Goal: Task Accomplishment & Management: Manage account settings

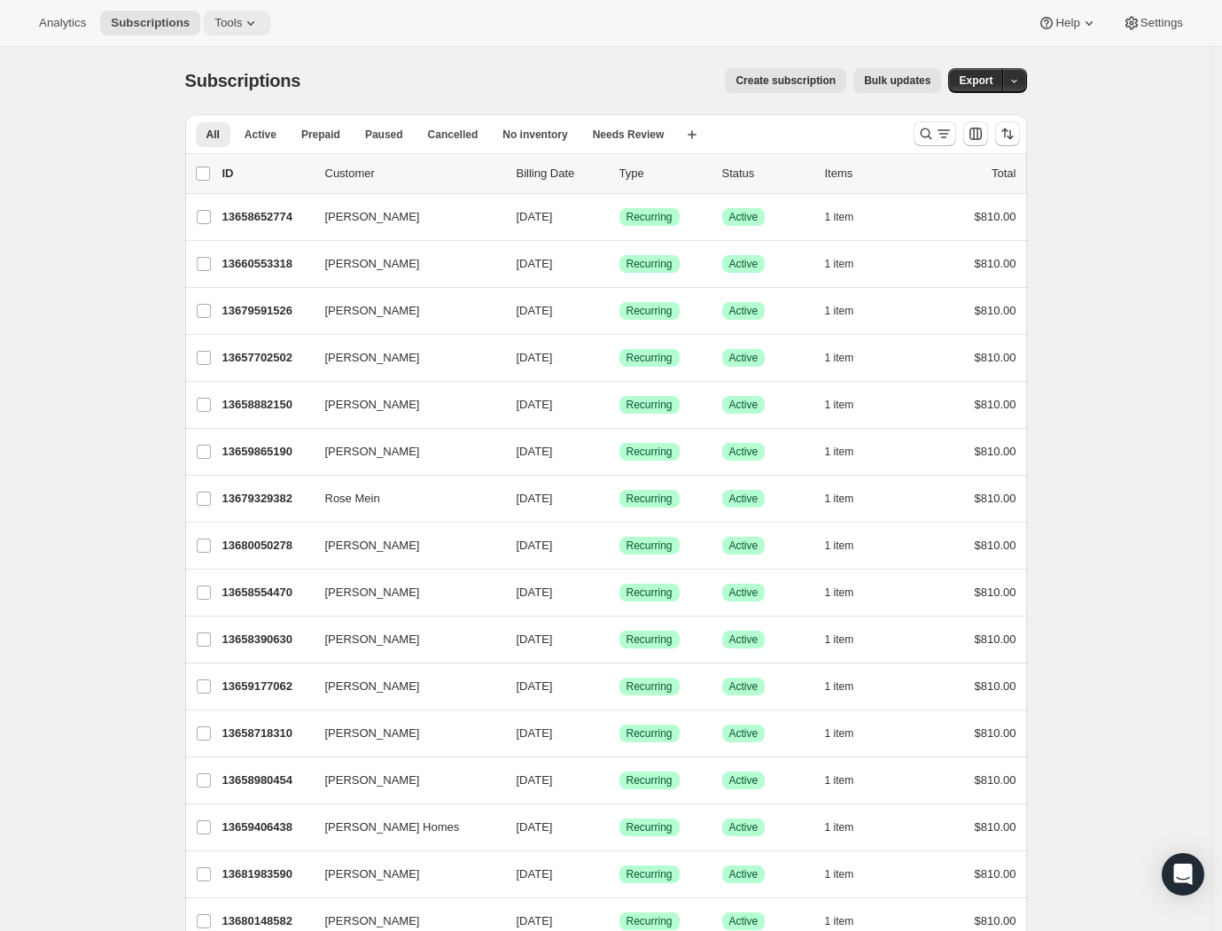
click at [220, 14] on button "Tools" at bounding box center [237, 23] width 66 height 25
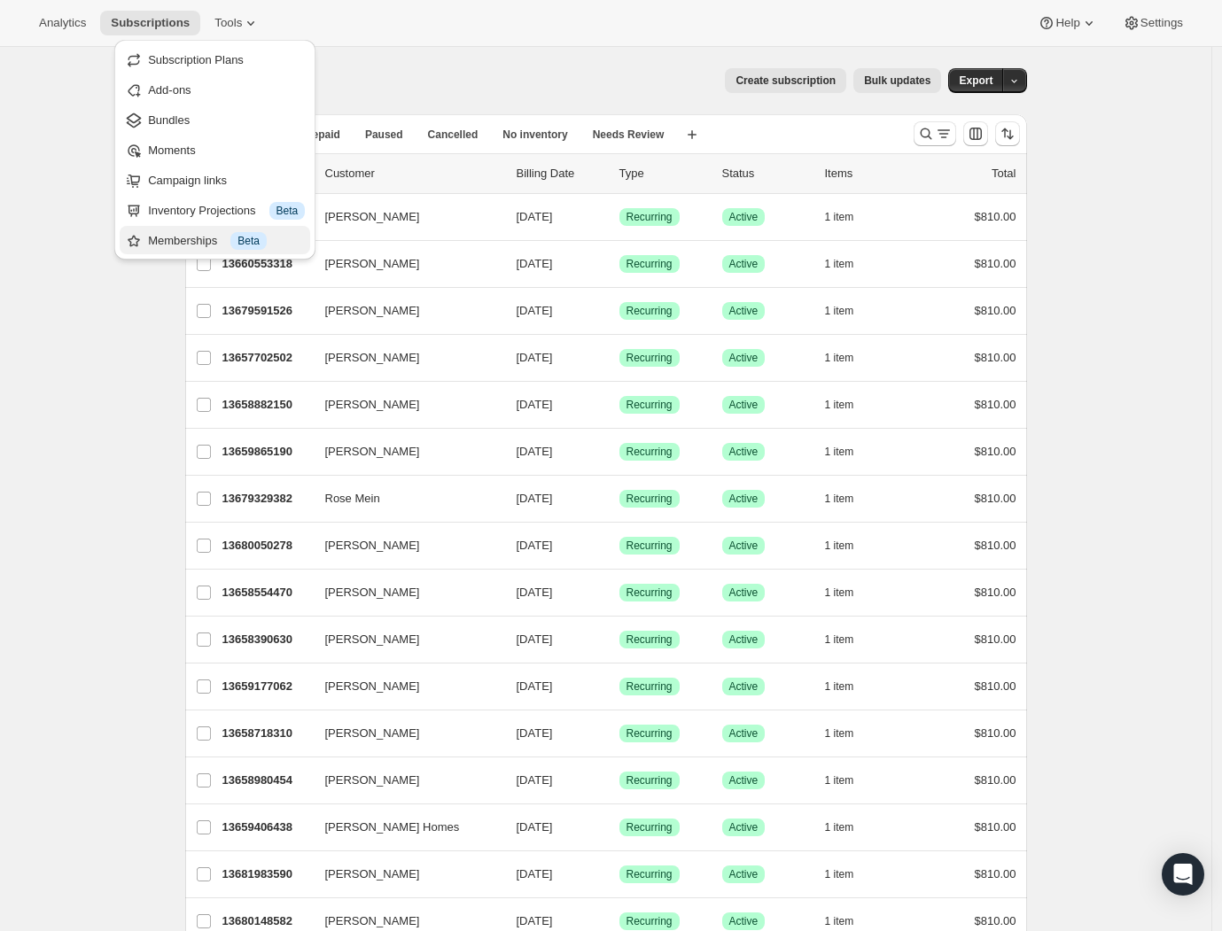
click at [199, 243] on div "Memberships Info Beta" at bounding box center [226, 241] width 157 height 18
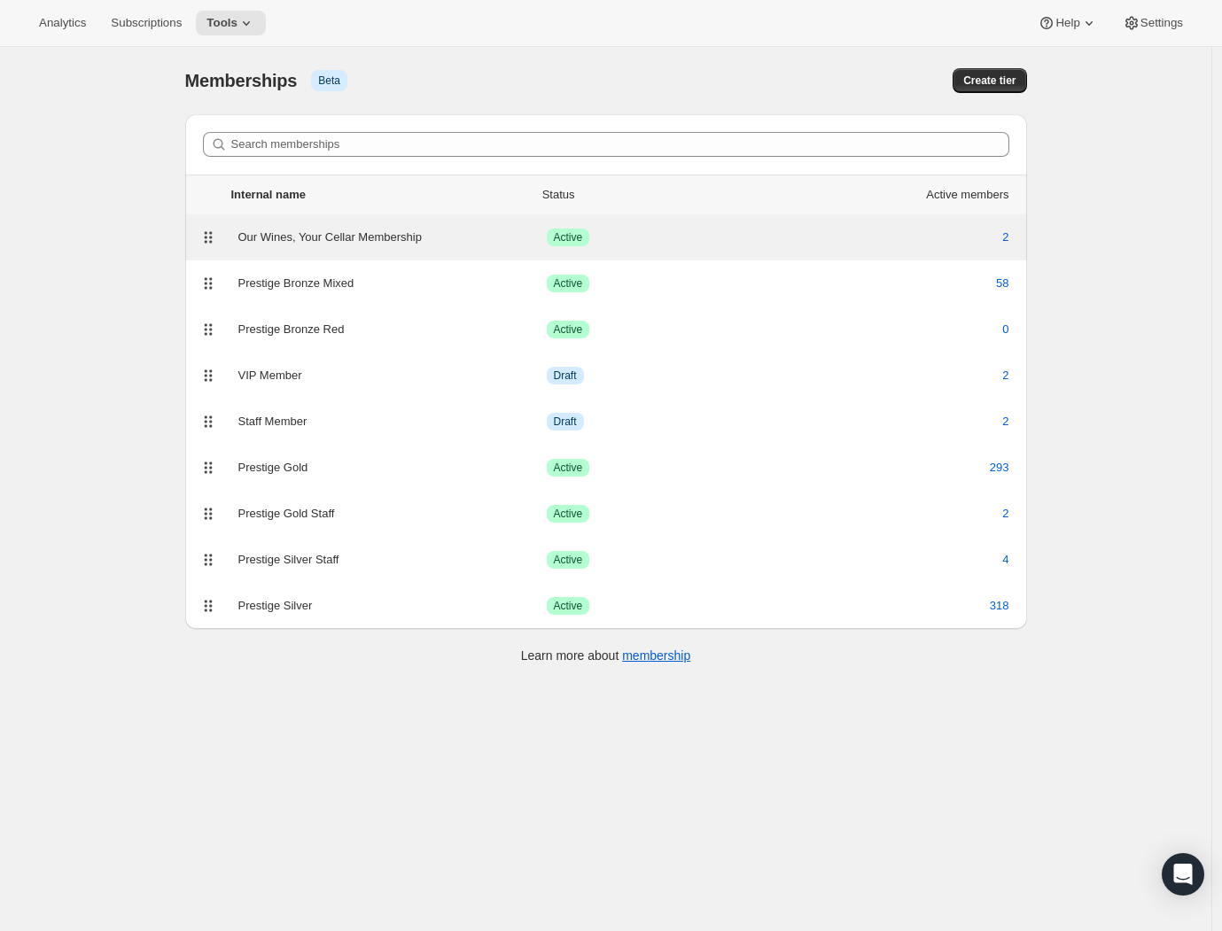
click at [590, 231] on div "Success Active" at bounding box center [568, 238] width 43 height 18
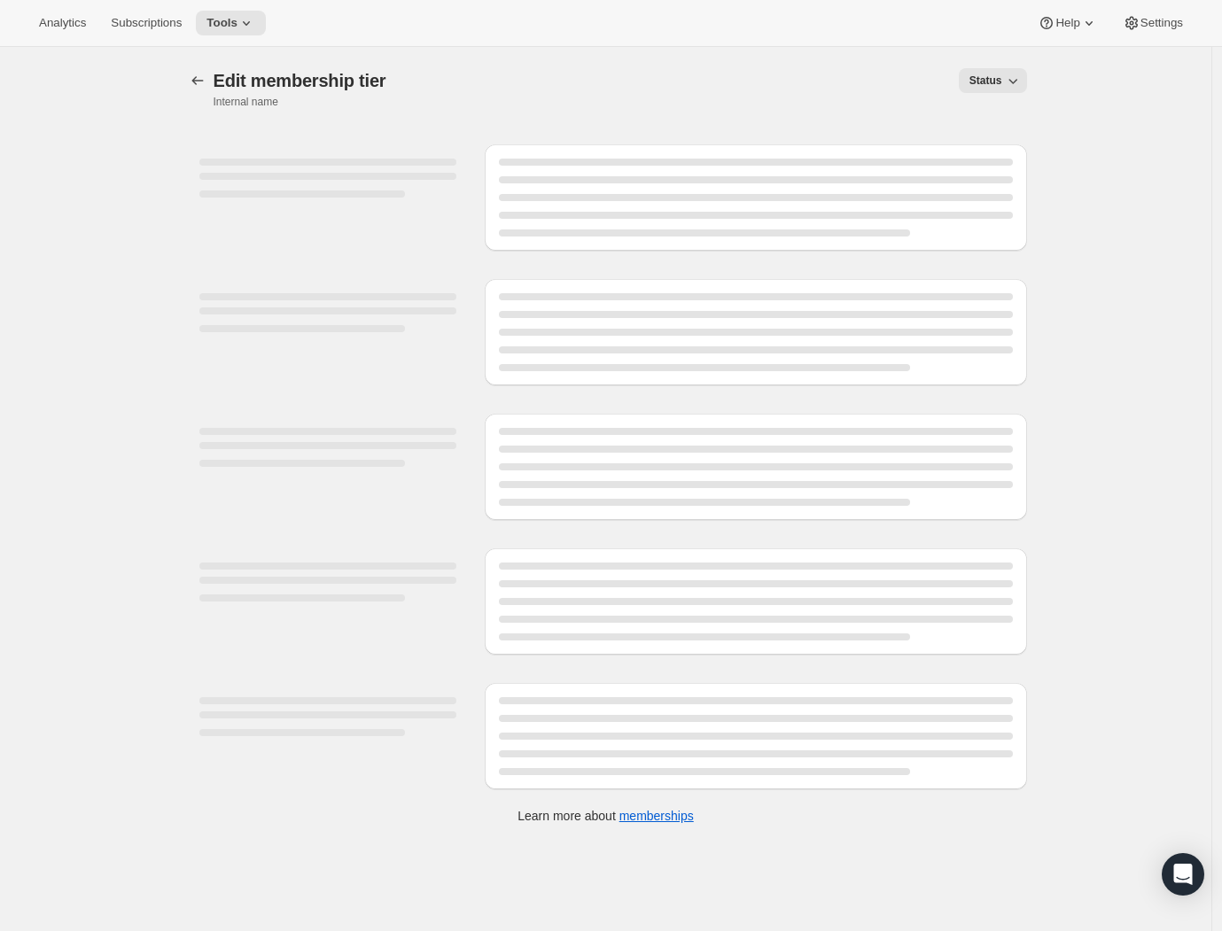
select select "products"
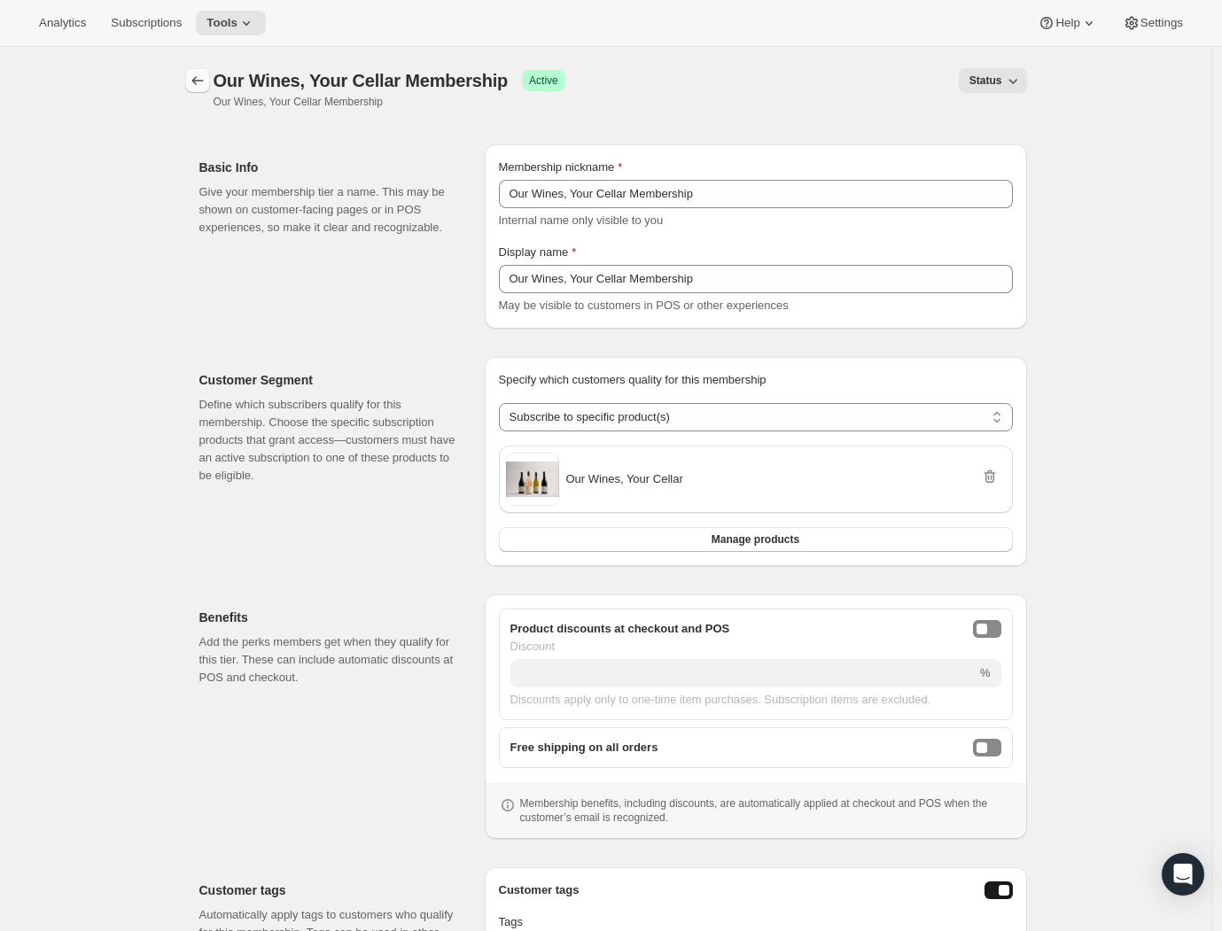
click at [200, 85] on icon "Memberships" at bounding box center [198, 81] width 18 height 18
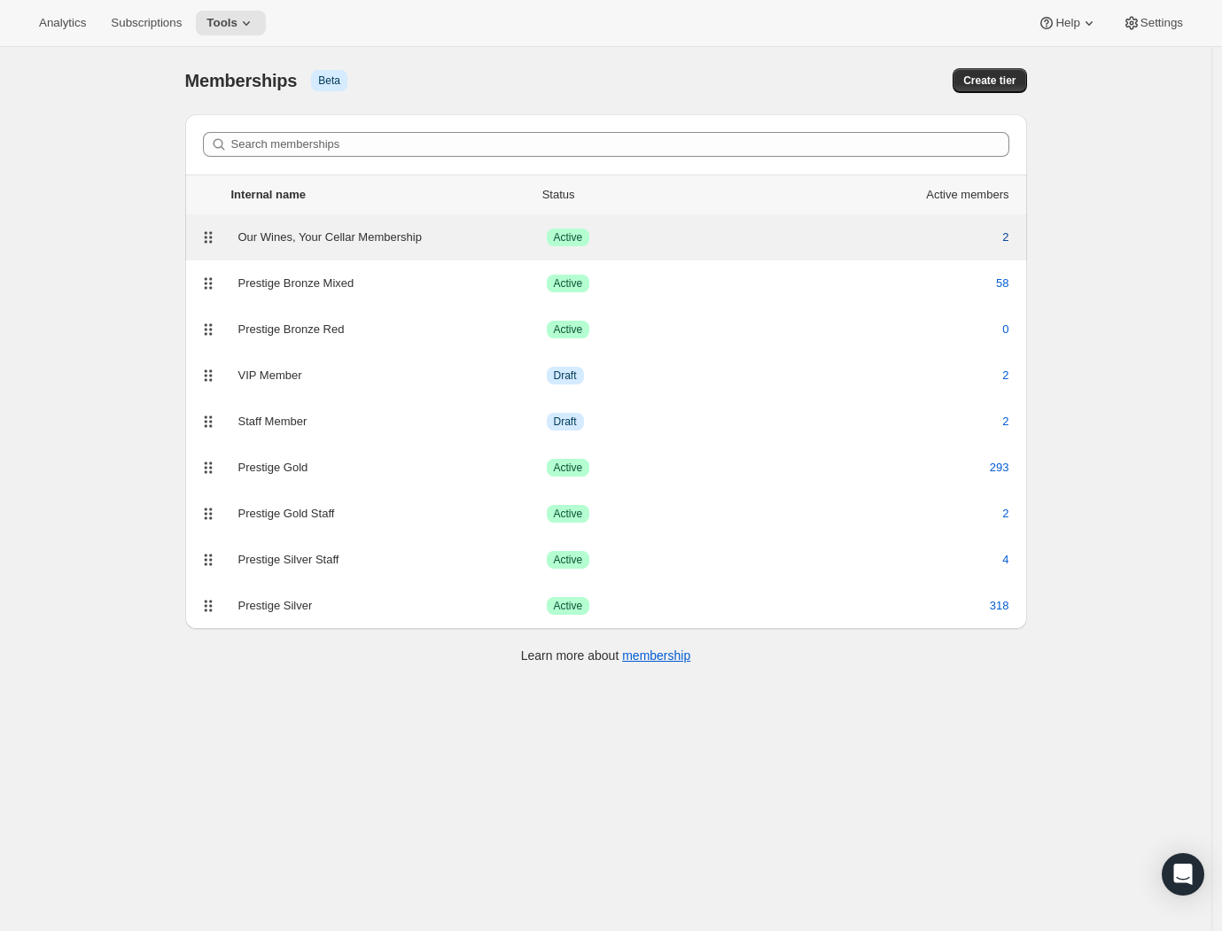
click at [1002, 242] on span "2" at bounding box center [1005, 238] width 6 height 18
select select "products"
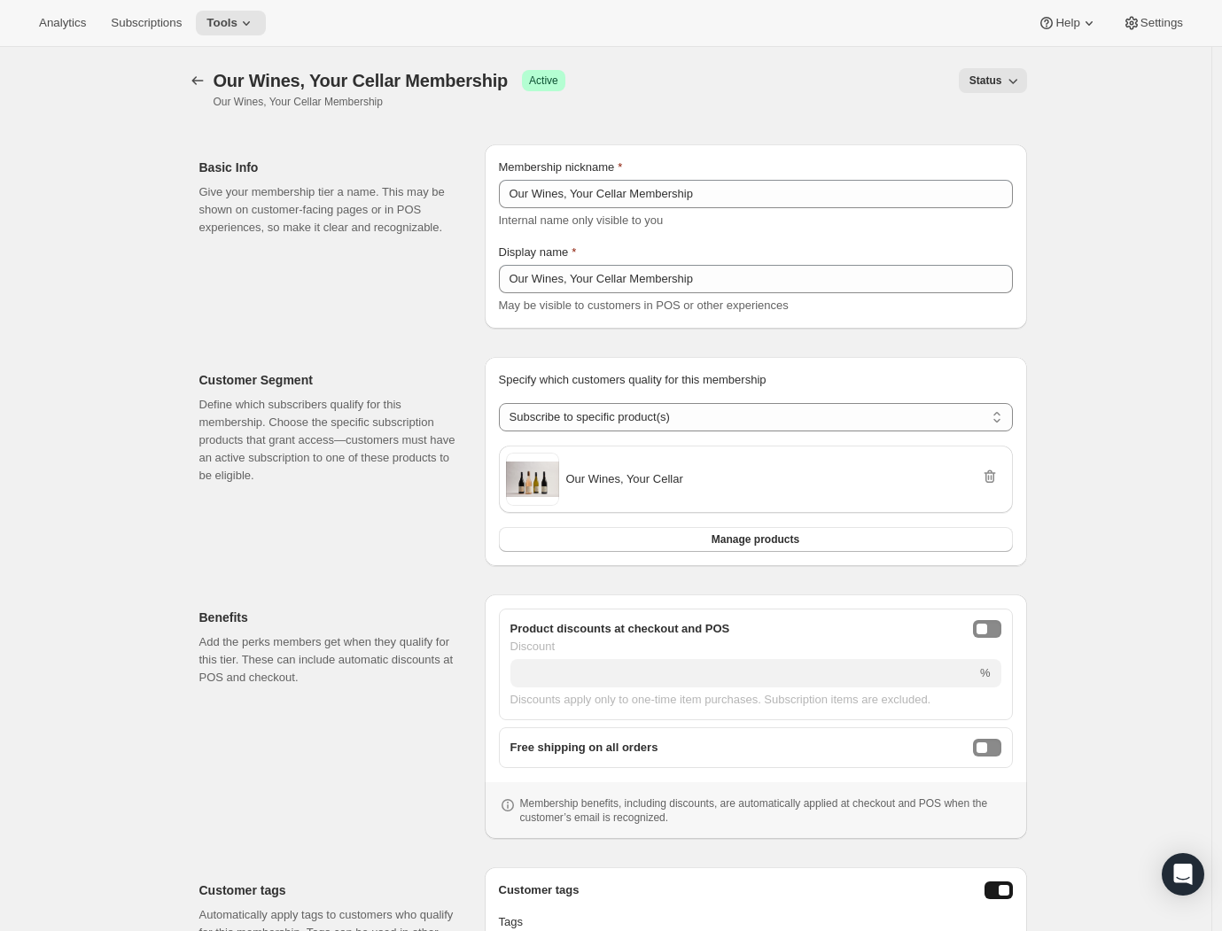
click at [189, 80] on div "[object Object]. This page is ready Our Wines, Your Cellar Membership Success A…" at bounding box center [606, 608] width 884 height 1122
click at [203, 83] on icon "Memberships" at bounding box center [198, 81] width 18 height 18
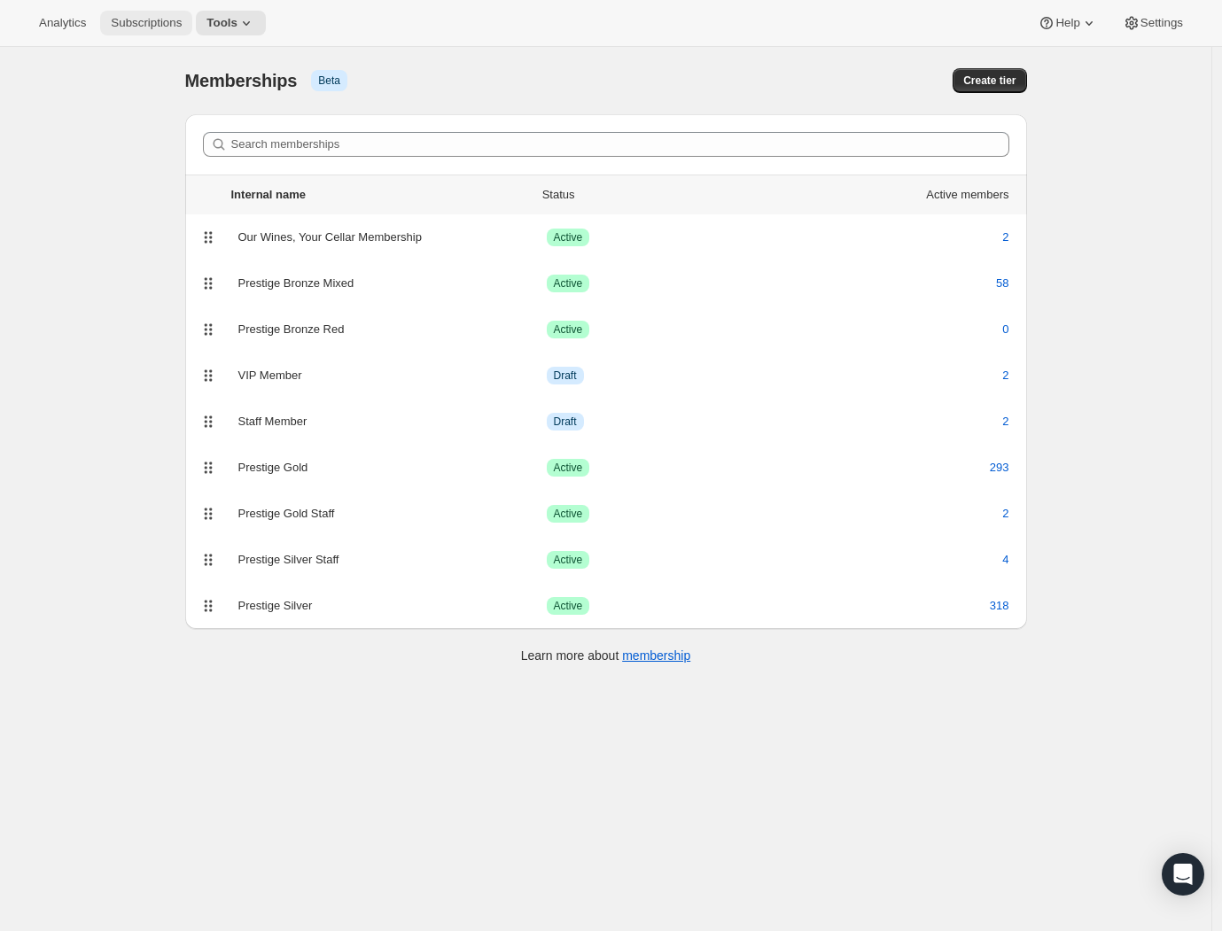
click at [152, 29] on span "Subscriptions" at bounding box center [146, 23] width 71 height 14
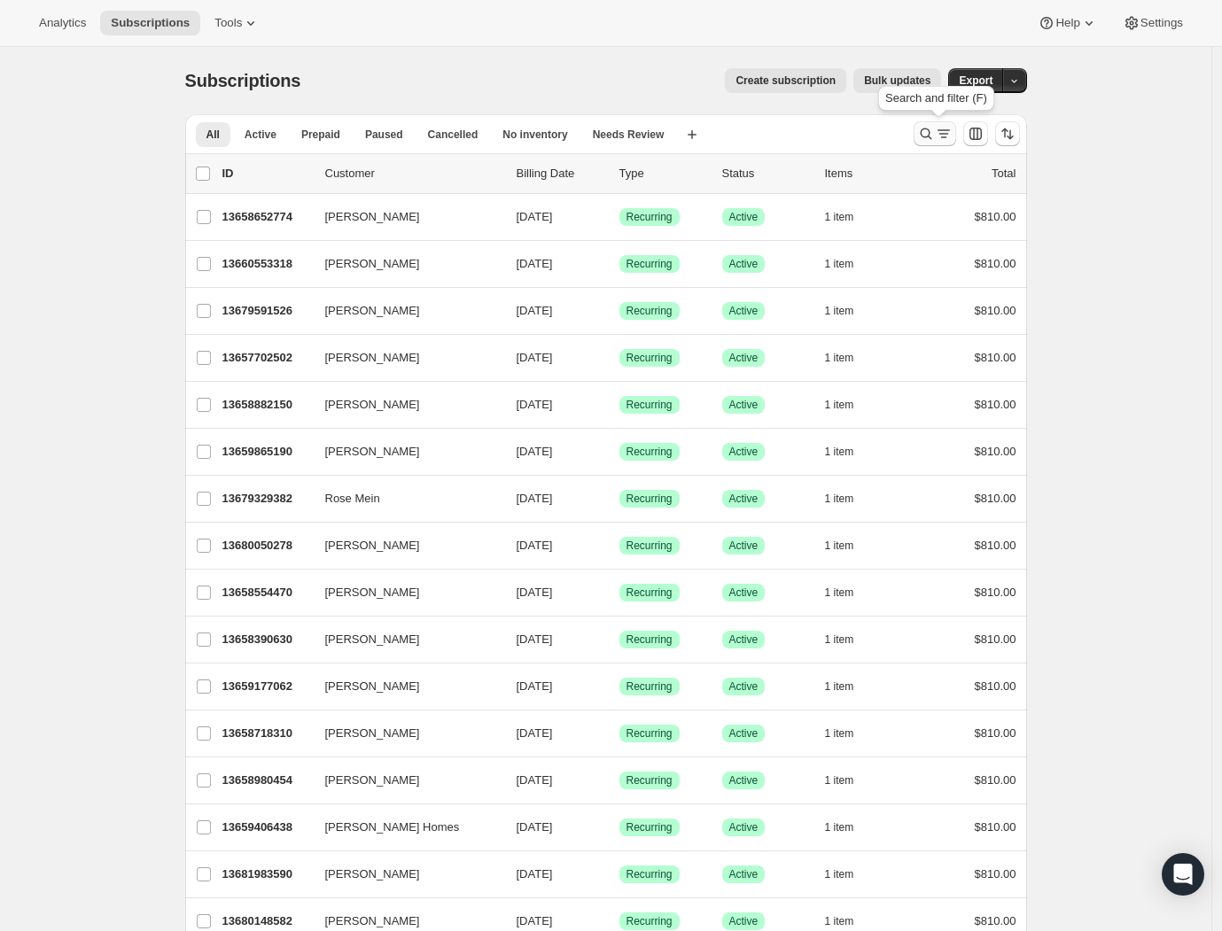
click at [935, 132] on icon "Search and filter results" at bounding box center [926, 134] width 18 height 18
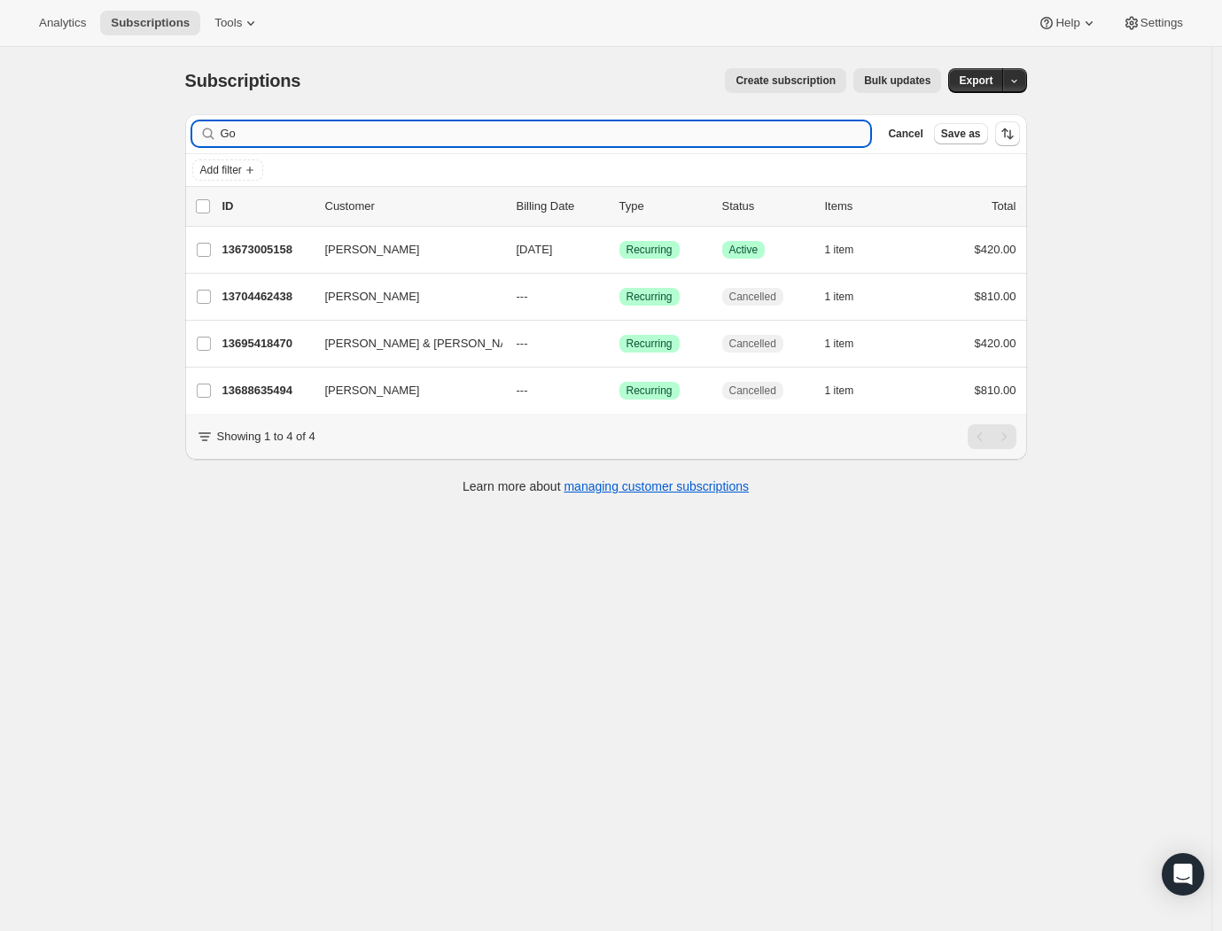
type input "G"
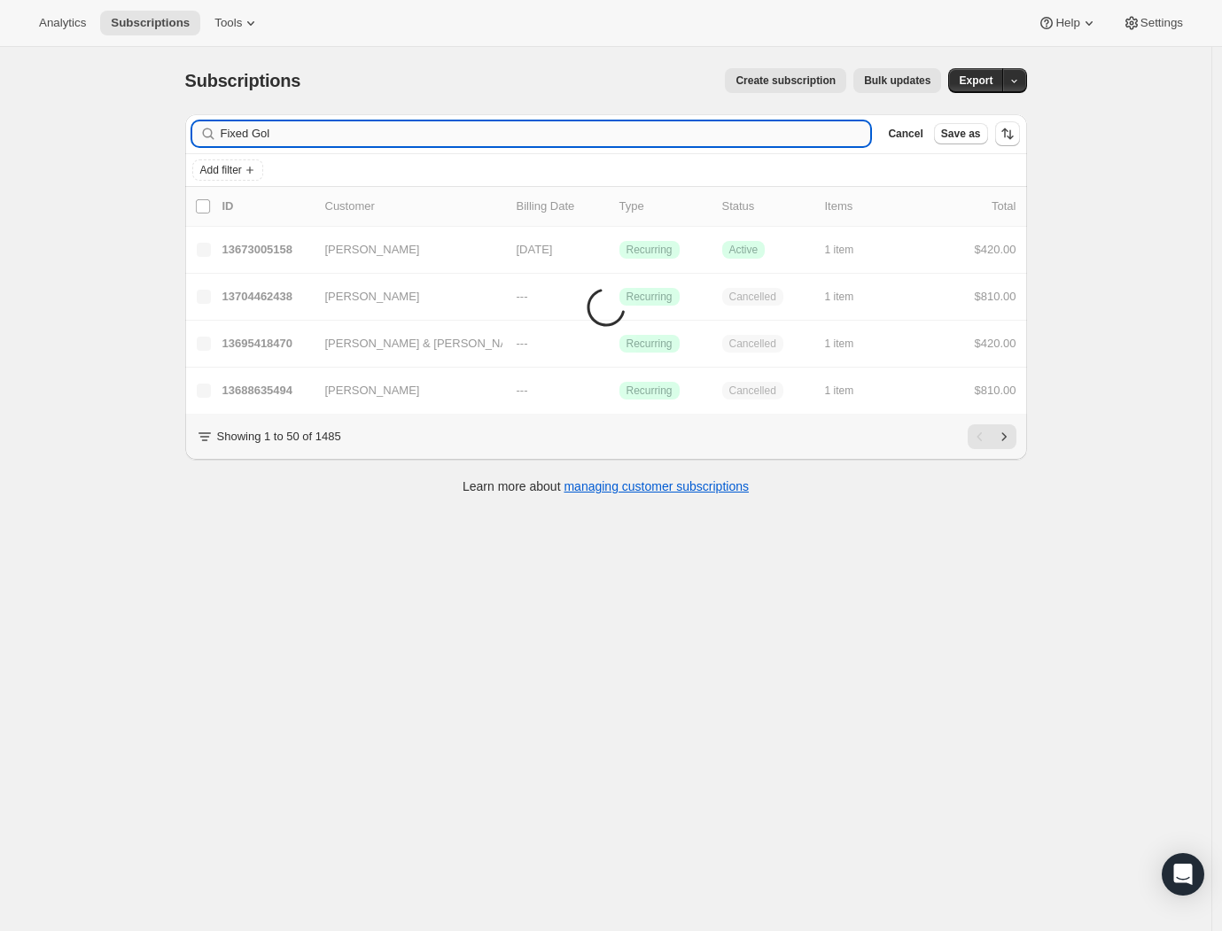
type input "Fixed Gold"
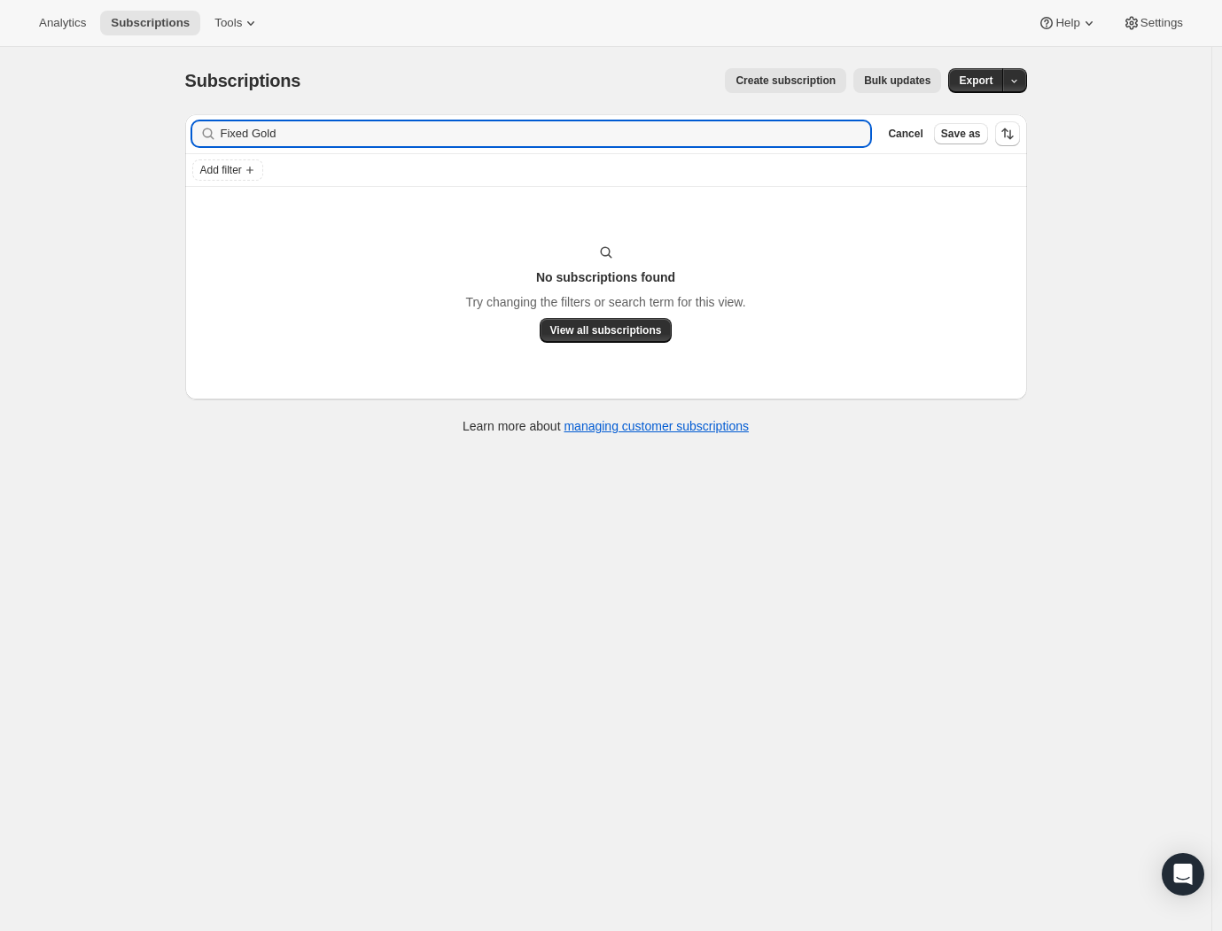
drag, startPoint x: 302, startPoint y: 128, endPoint x: 169, endPoint y: 134, distance: 133.0
click at [172, 133] on div "Subscriptions. This page is ready Subscriptions Create subscription Bulk update…" at bounding box center [606, 250] width 884 height 406
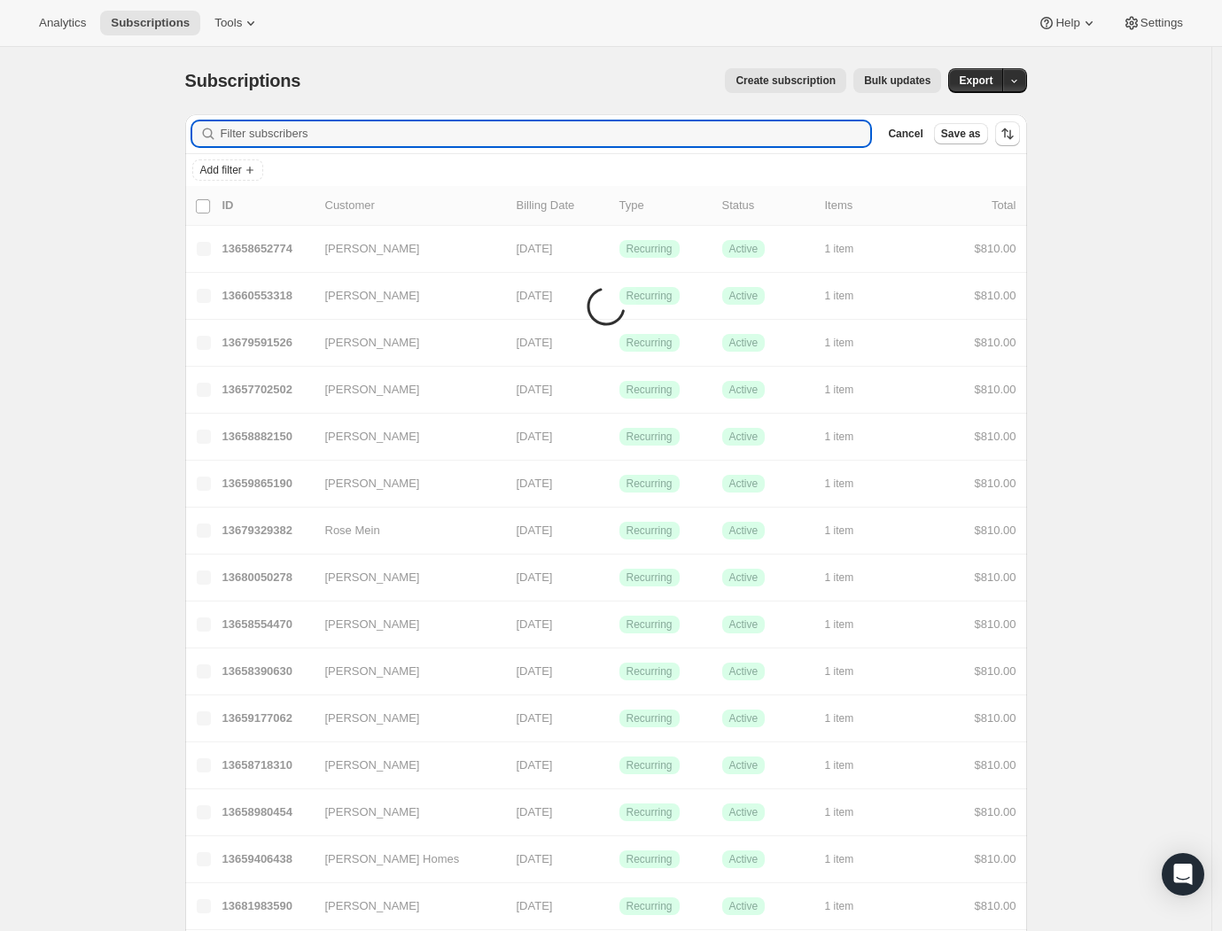
click at [418, 43] on div "Analytics Subscriptions Tools Help Settings" at bounding box center [611, 23] width 1222 height 47
click at [214, 23] on span "Tools" at bounding box center [227, 23] width 27 height 14
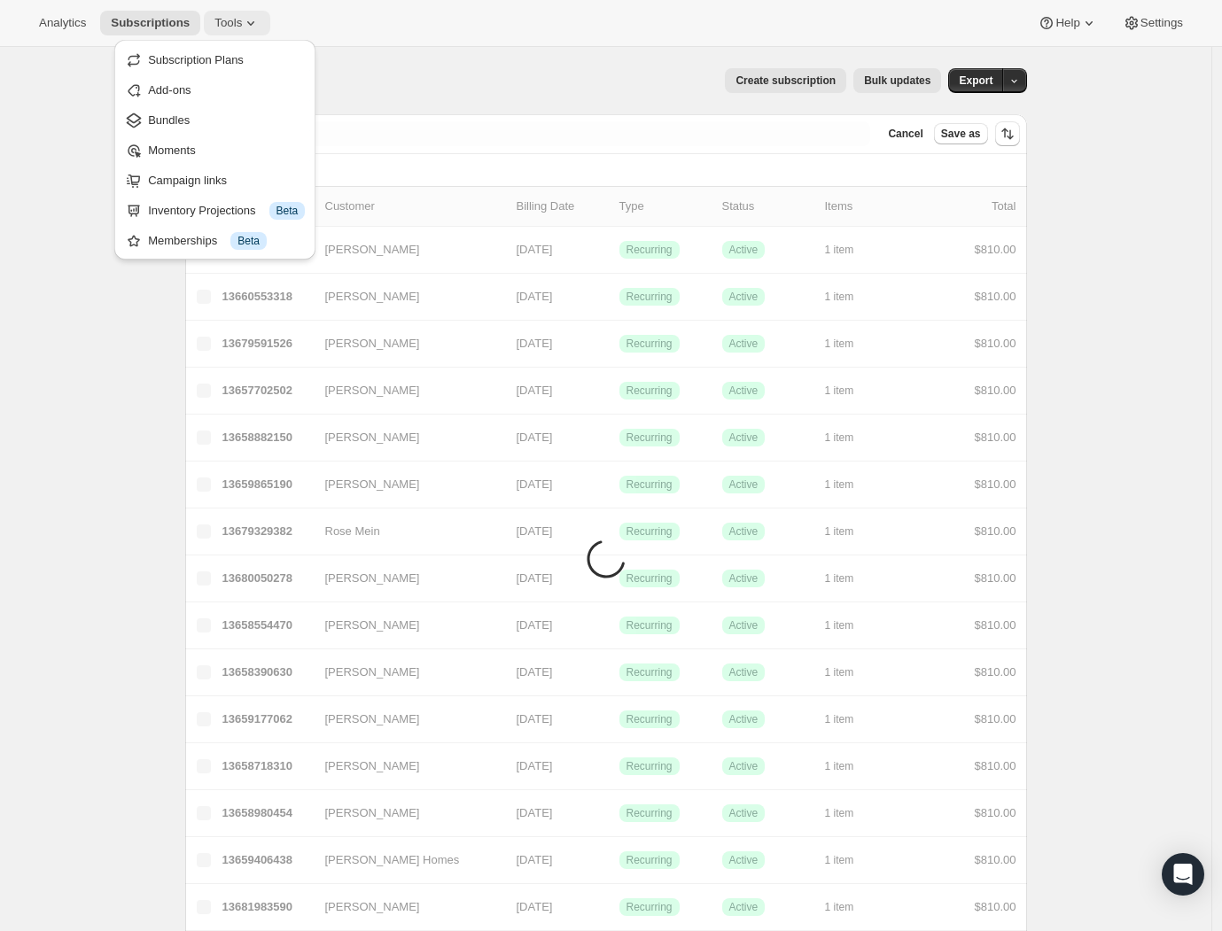
click at [214, 20] on span "Tools" at bounding box center [227, 23] width 27 height 14
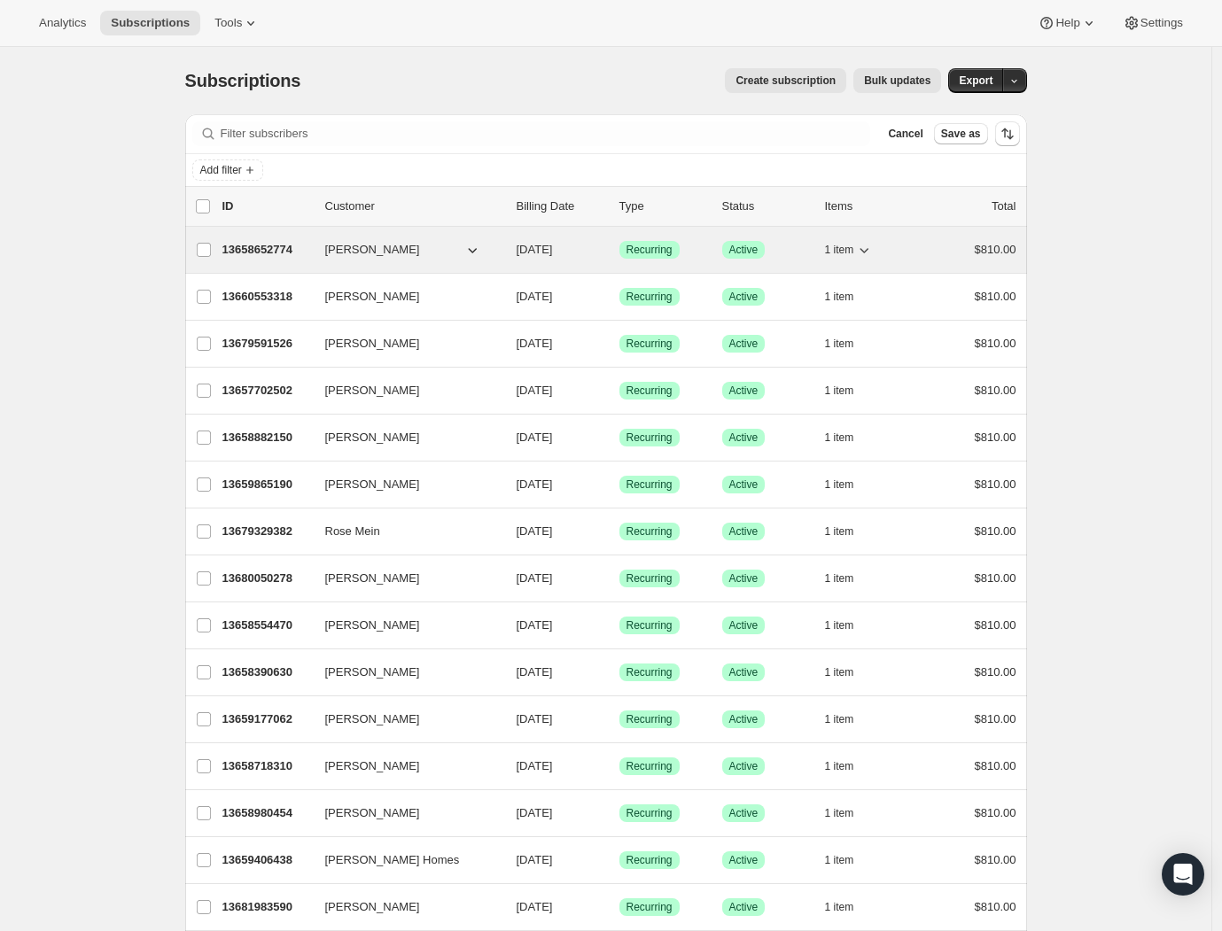
click at [430, 251] on button "[PERSON_NAME]" at bounding box center [403, 250] width 177 height 28
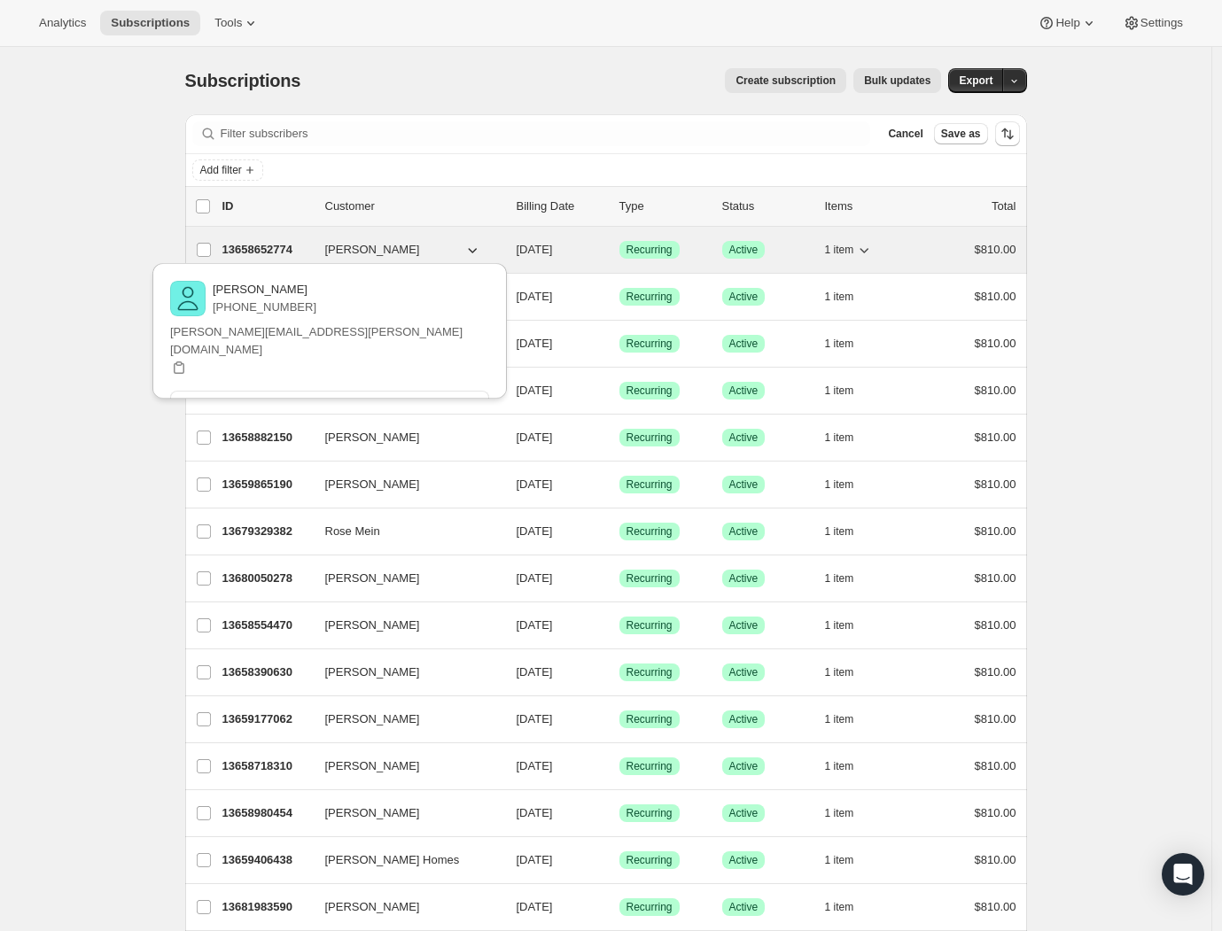
click at [476, 252] on icon "button" at bounding box center [472, 250] width 9 height 5
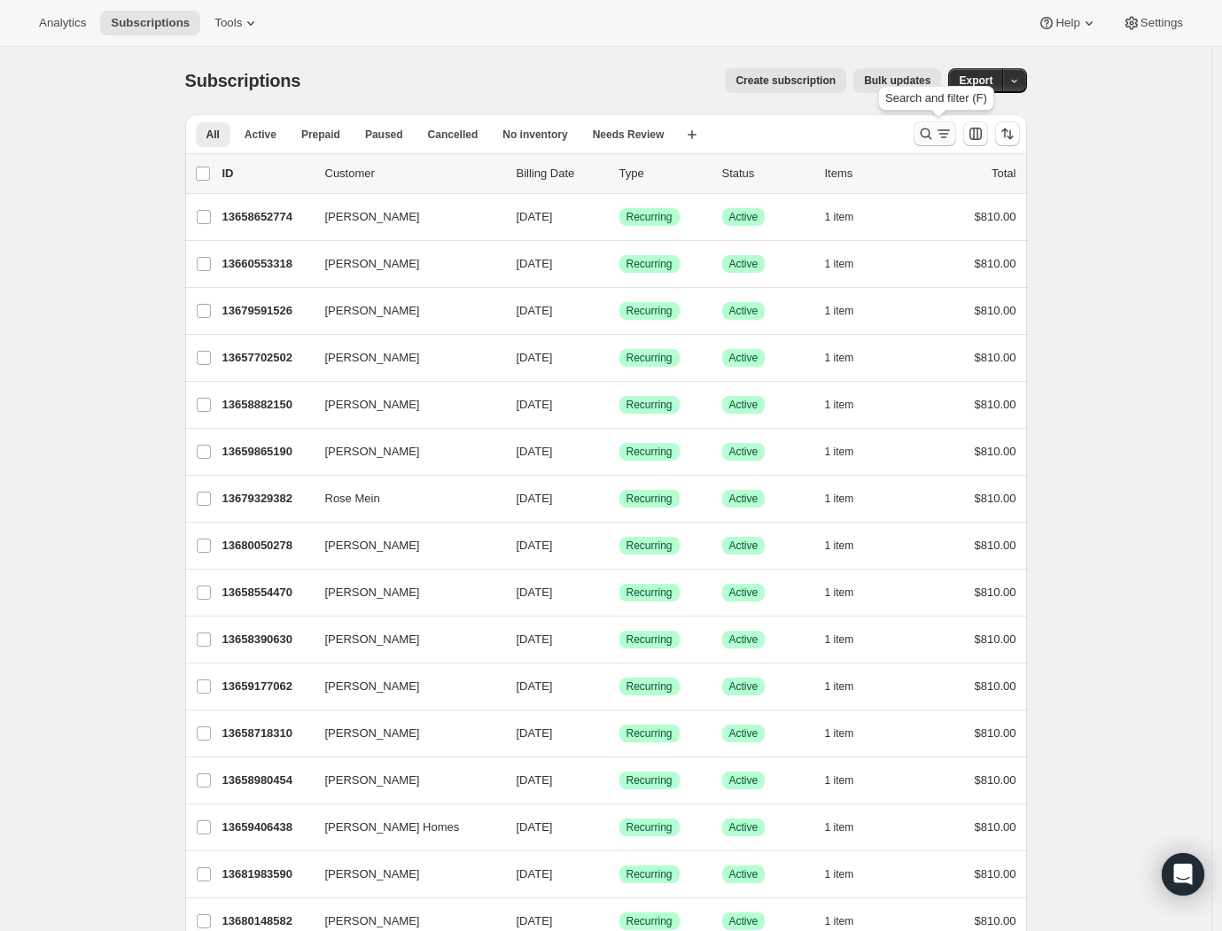
click at [929, 142] on icon "Search and filter results" at bounding box center [926, 134] width 18 height 18
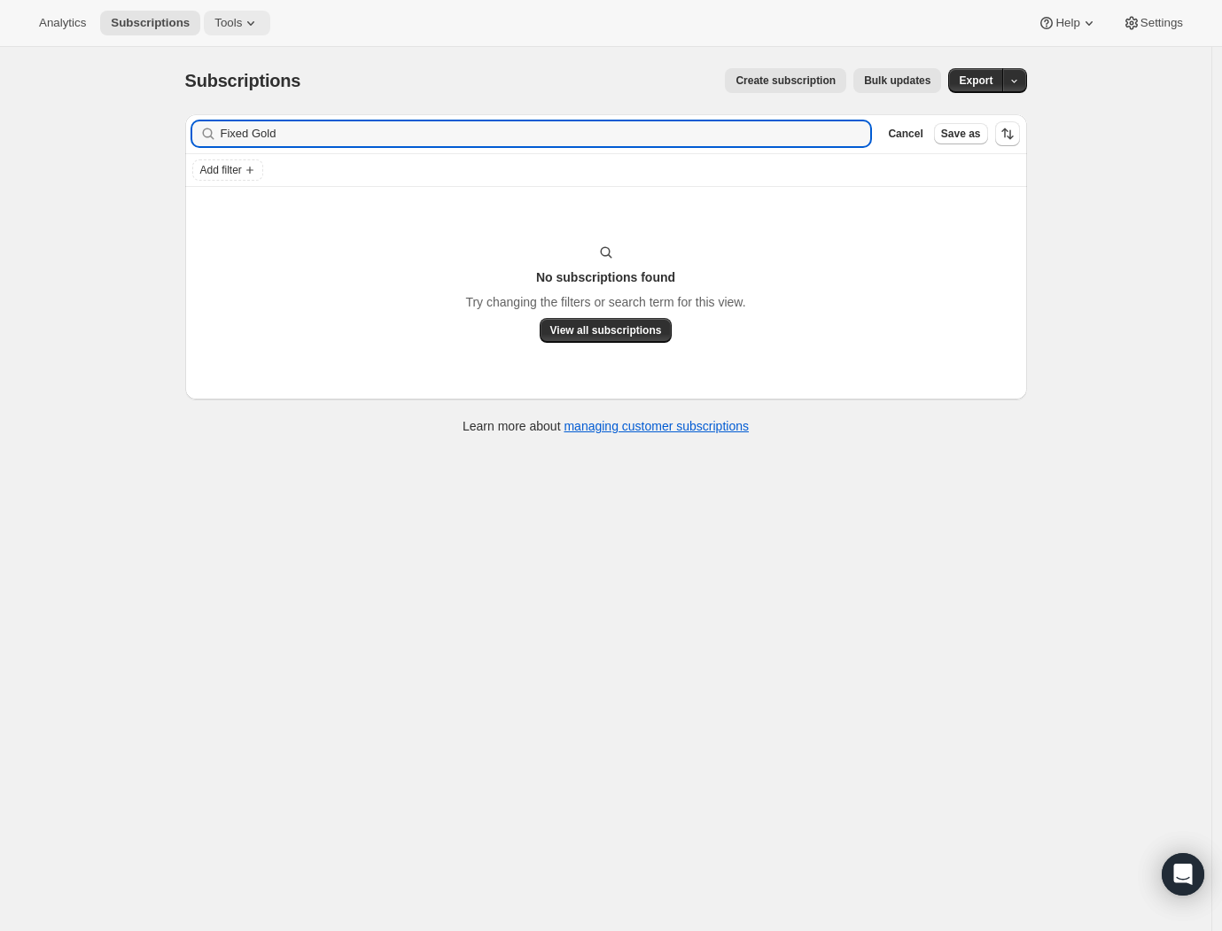
type input "Fixed Gold"
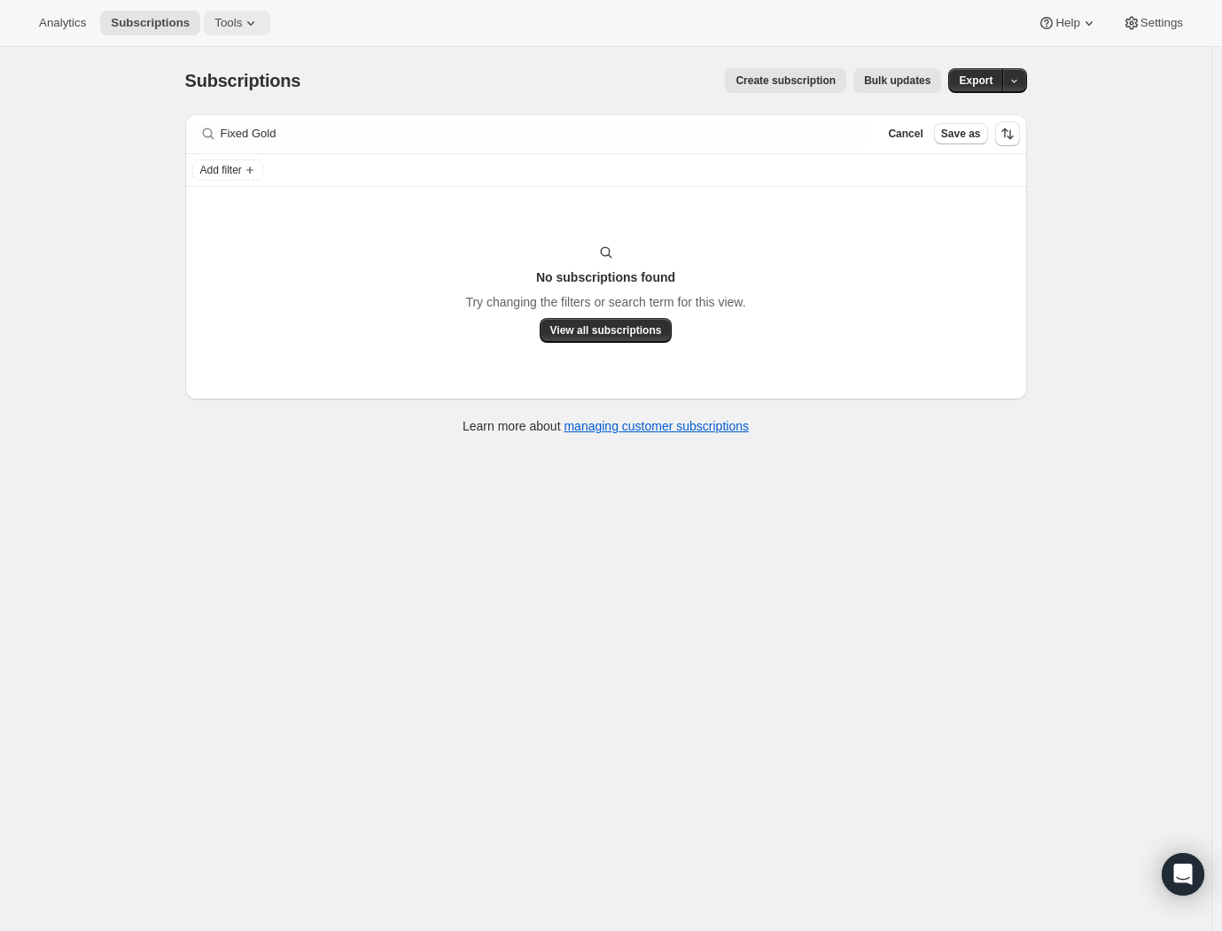
click at [207, 11] on button "Tools" at bounding box center [237, 23] width 66 height 25
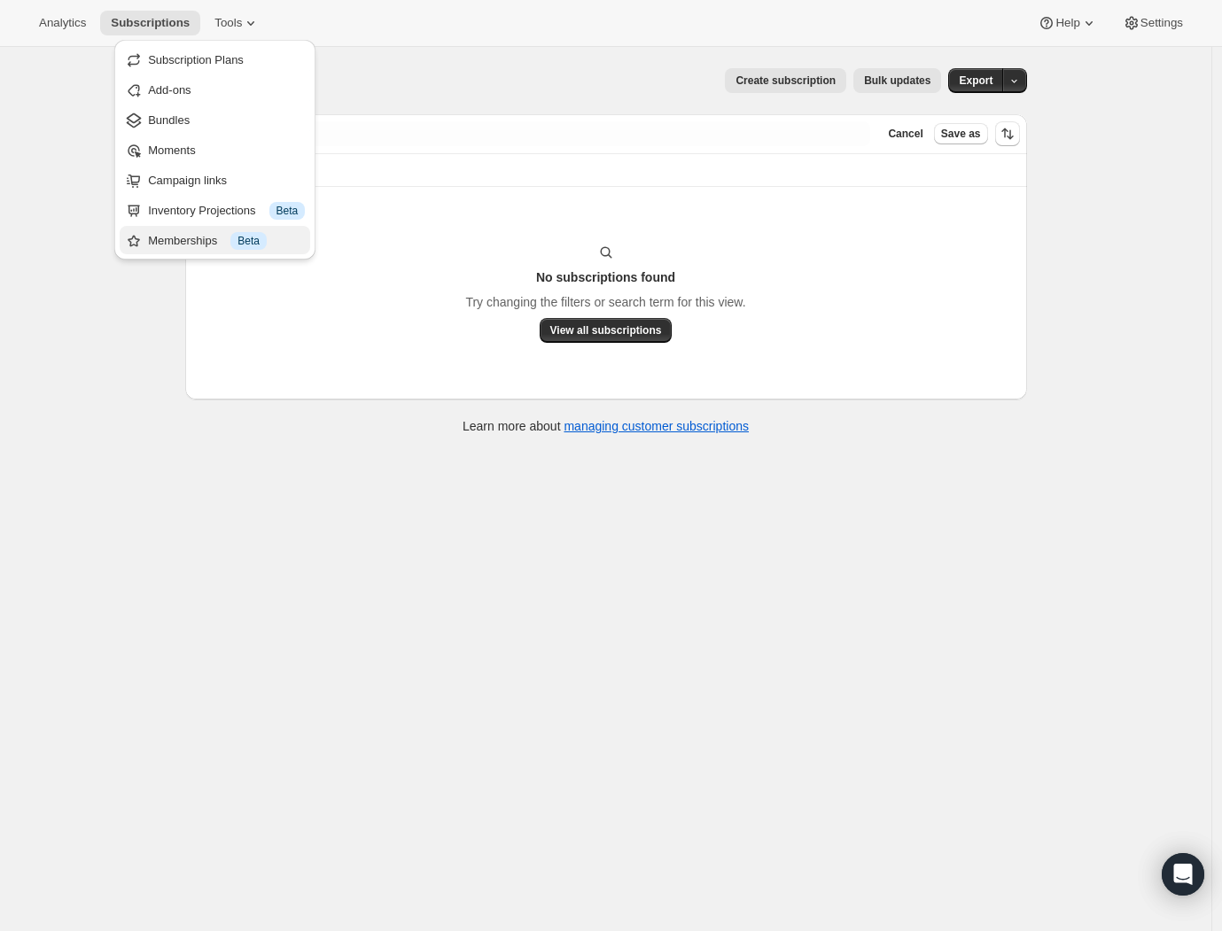
click at [213, 244] on div "Memberships Info Beta" at bounding box center [226, 241] width 157 height 18
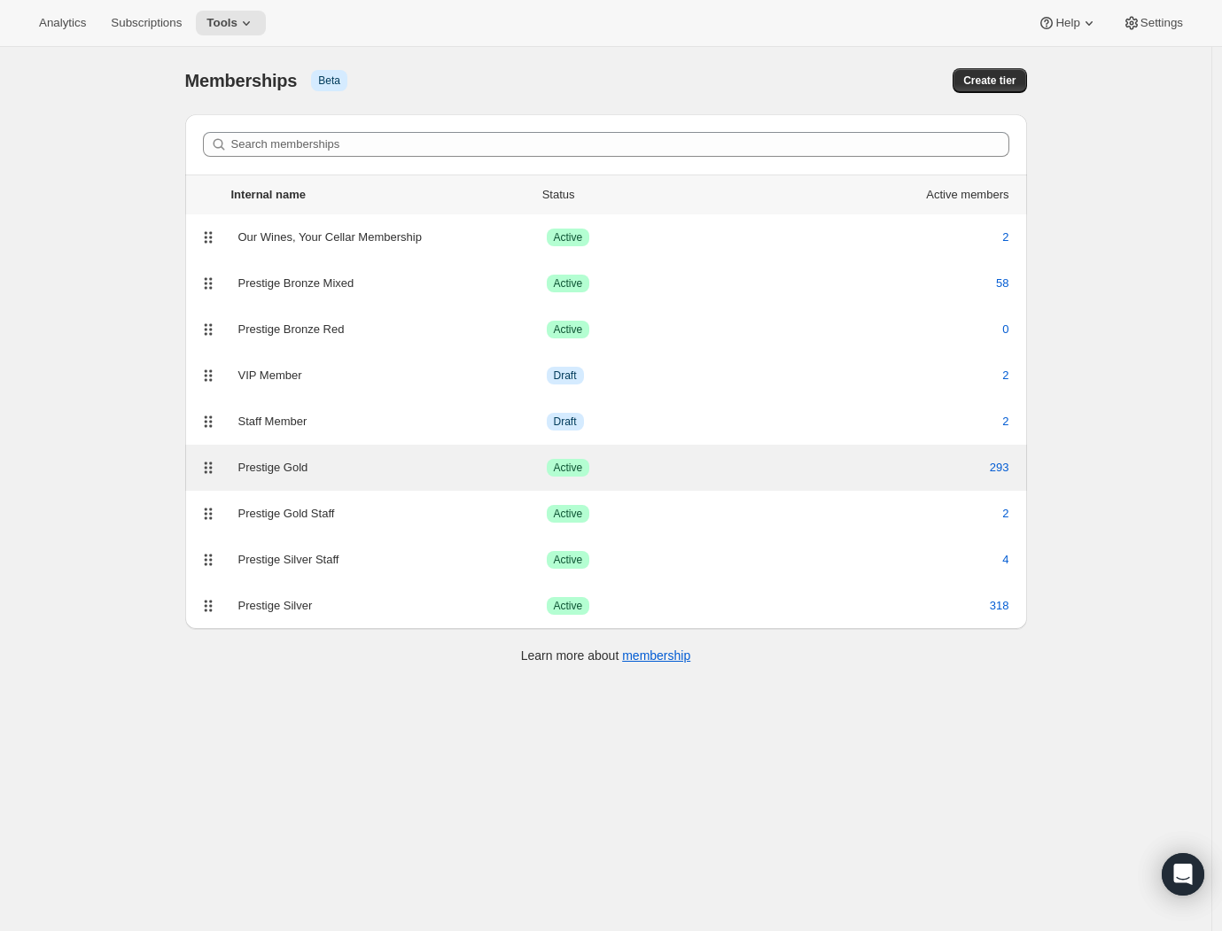
click at [282, 467] on div "Prestige Gold" at bounding box center [392, 468] width 308 height 18
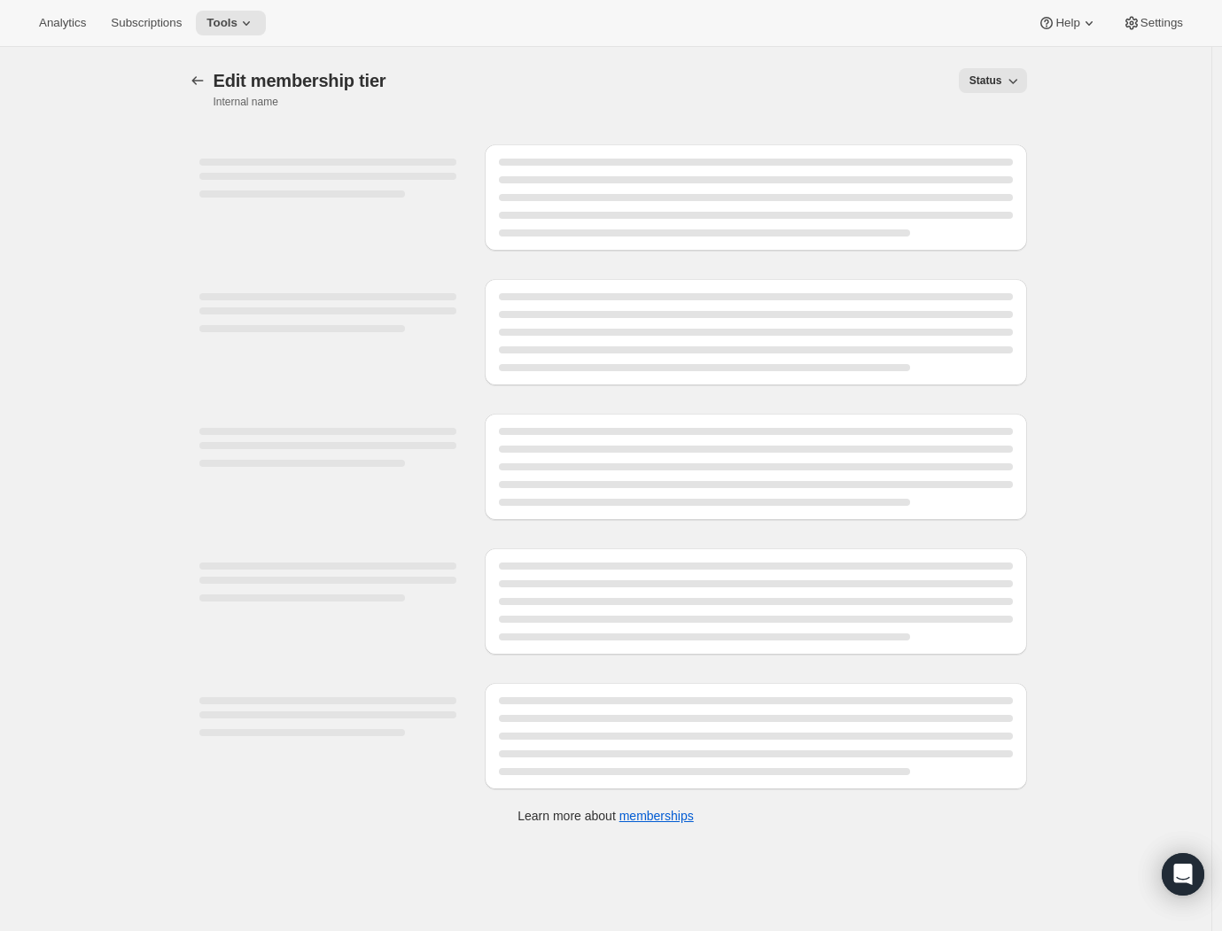
select select "products"
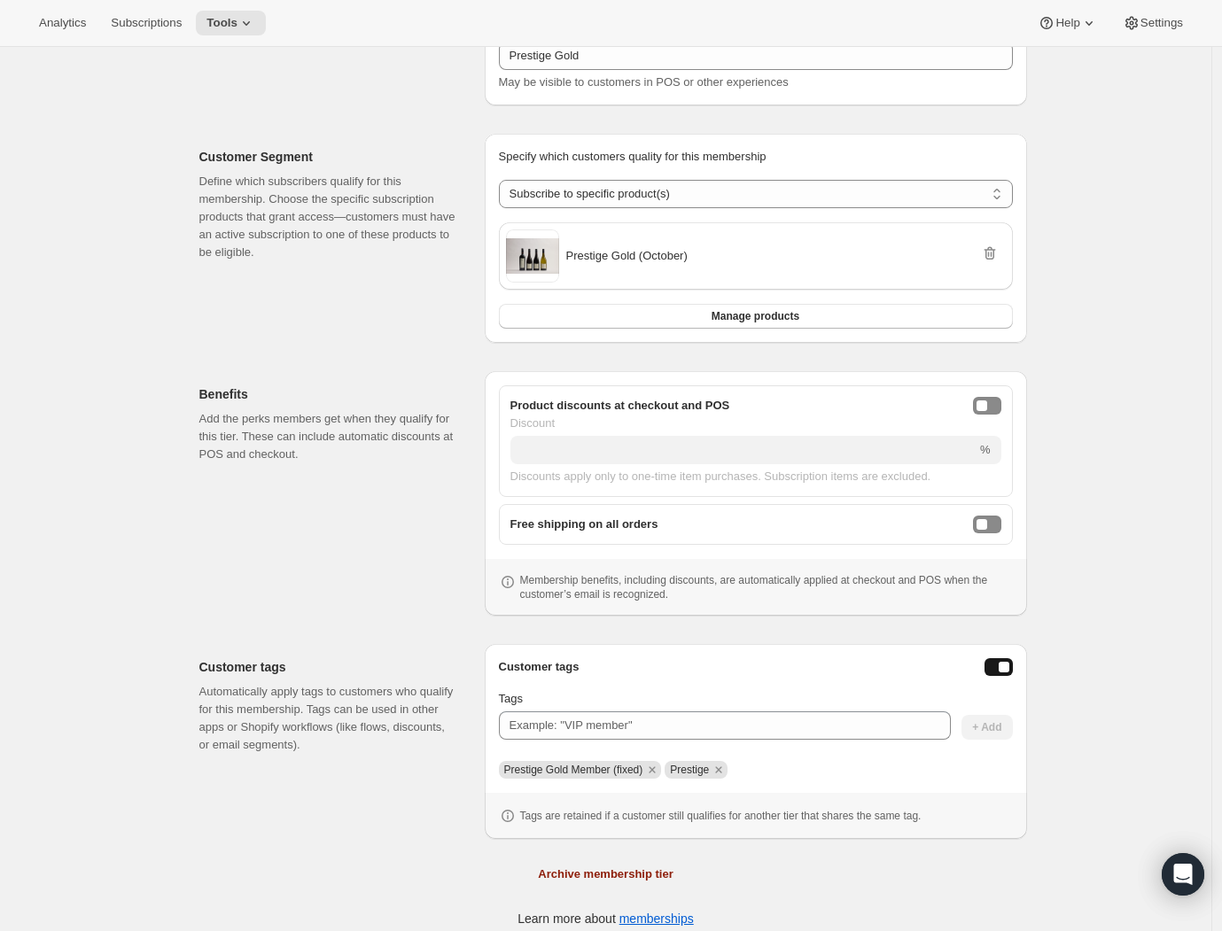
scroll to position [237, 0]
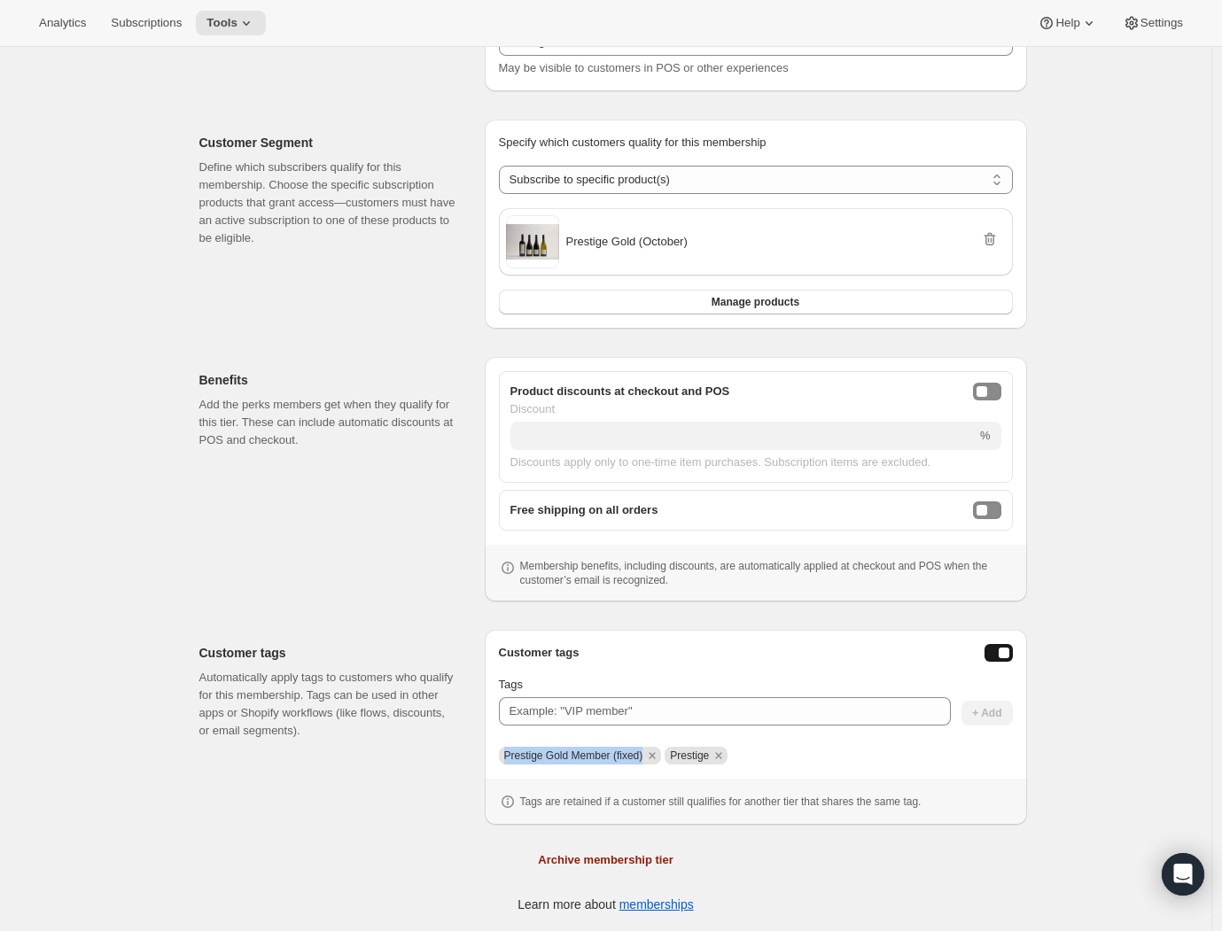
drag, startPoint x: 509, startPoint y: 756, endPoint x: 658, endPoint y: 758, distance: 148.9
click at [658, 758] on span "Prestige Gold Member (fixed)" at bounding box center [580, 756] width 163 height 18
copy span "Prestige Gold Member (fixed)"
click at [75, 539] on div "[object Object]. This page is ready Prestige Gold Success Active Prestige Gold …" at bounding box center [605, 371] width 1211 height 1122
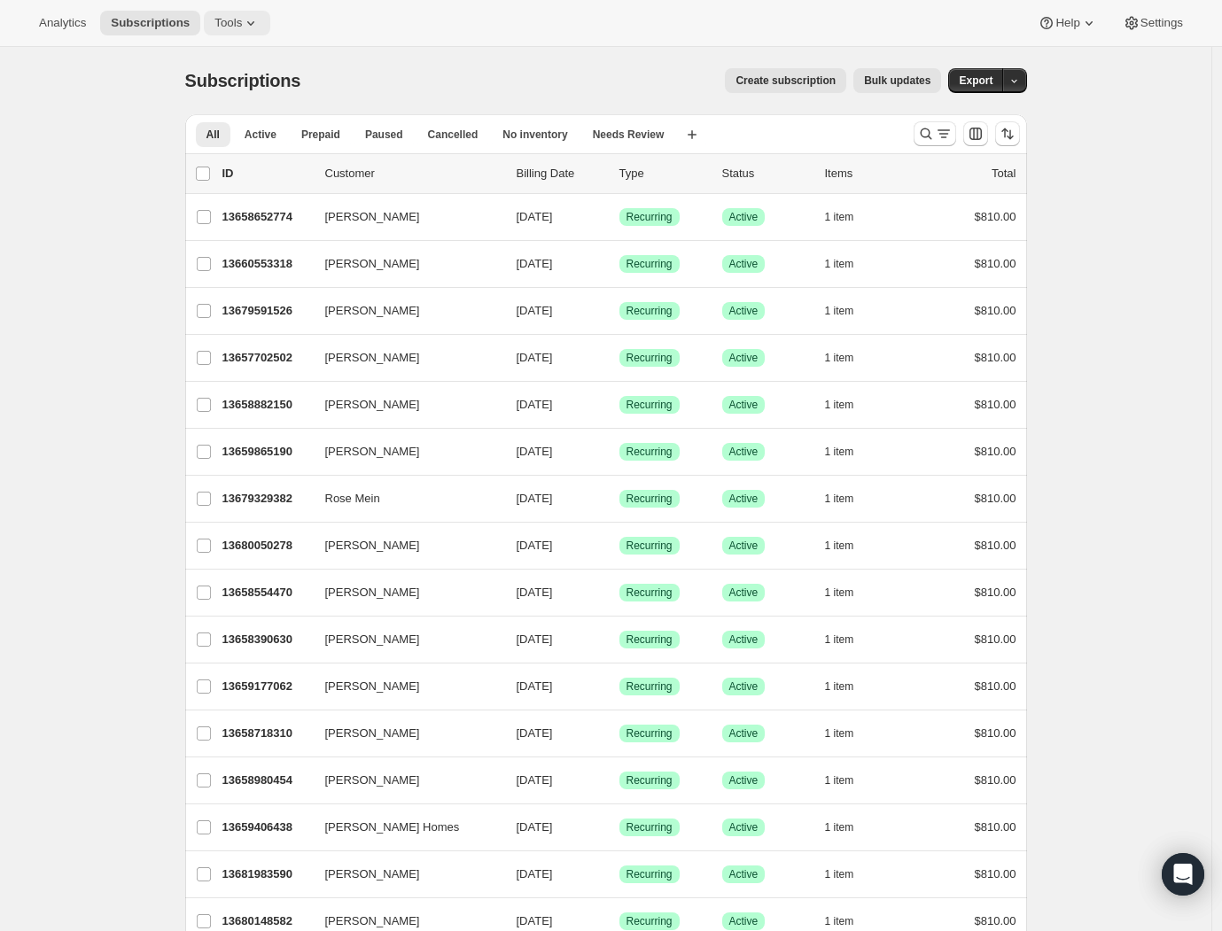
click at [204, 32] on button "Tools" at bounding box center [237, 23] width 66 height 25
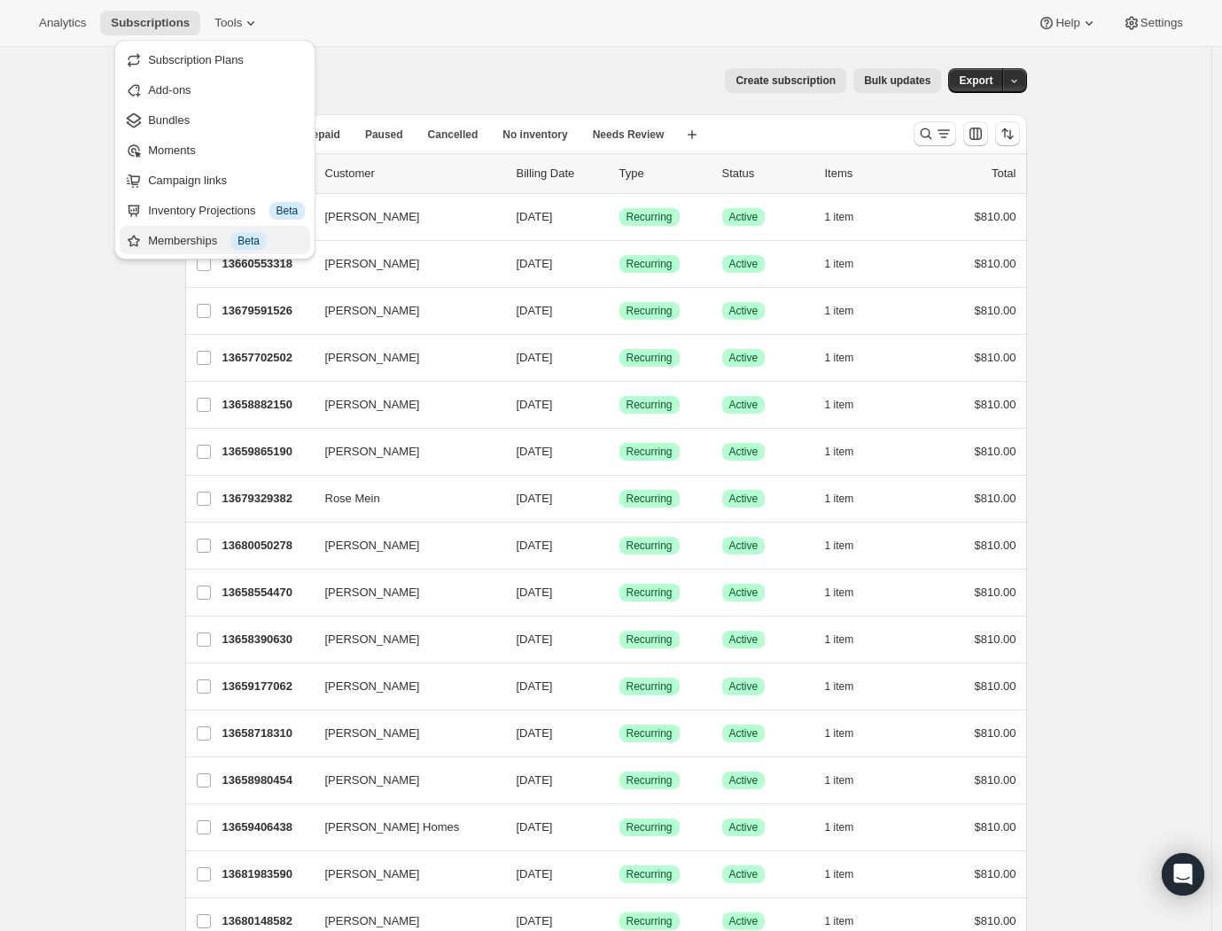
click at [204, 239] on div "Memberships Info Beta" at bounding box center [226, 241] width 157 height 18
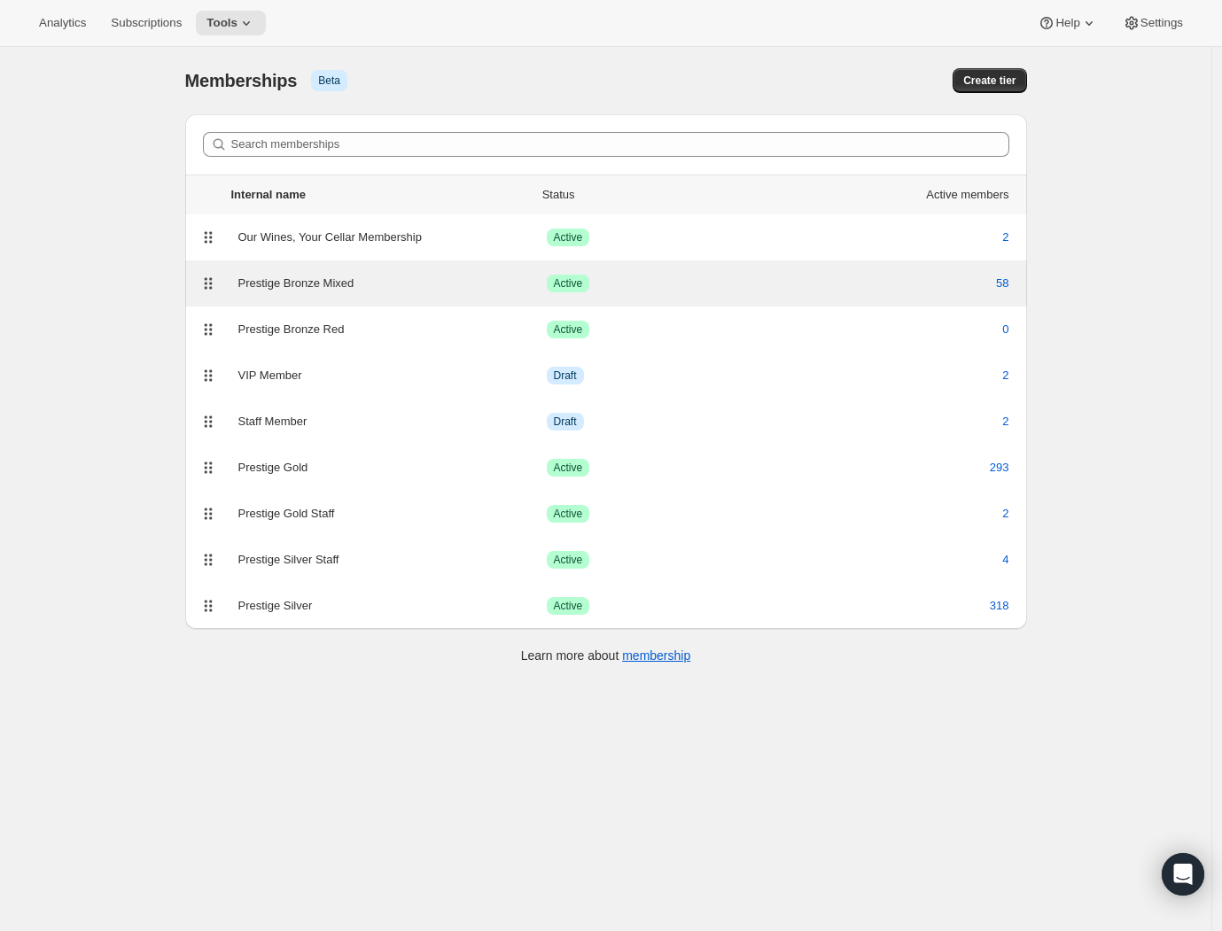
click at [398, 285] on div "Prestige Bronze Mixed" at bounding box center [392, 284] width 308 height 18
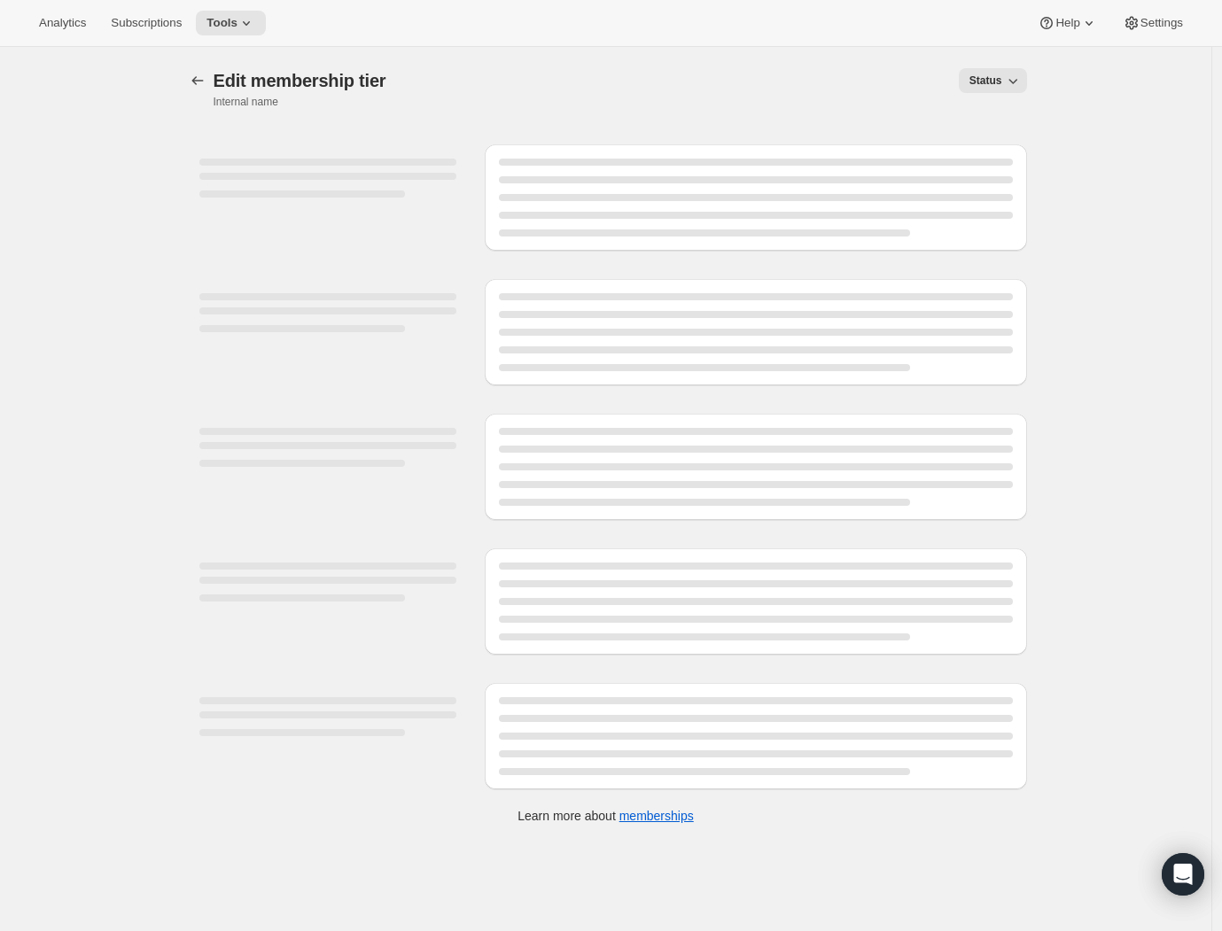
select select "products"
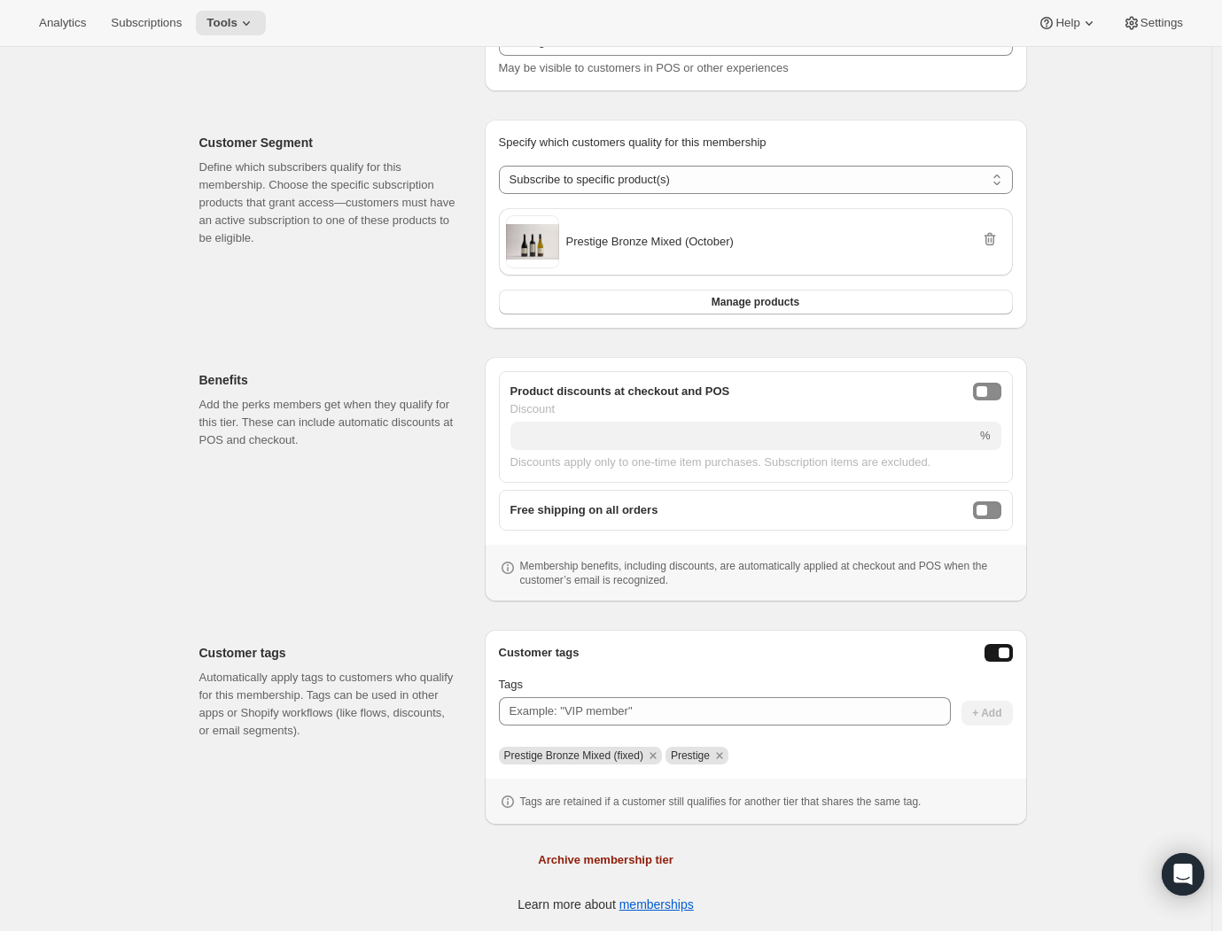
scroll to position [234, 0]
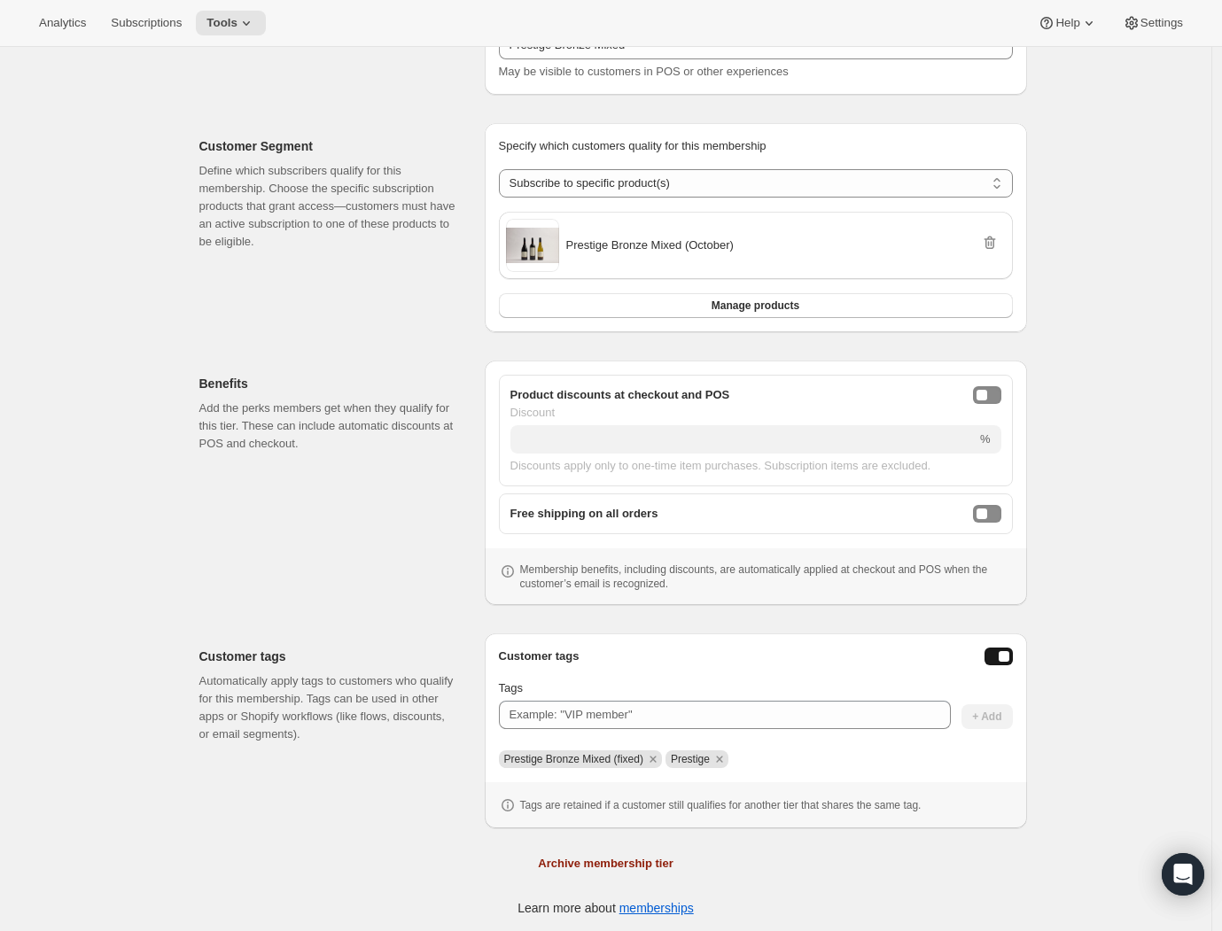
click at [463, 794] on div "Customer tags Automatically apply tags to customers who qualify for this member…" at bounding box center [334, 731] width 271 height 195
drag, startPoint x: 509, startPoint y: 757, endPoint x: 644, endPoint y: 767, distance: 136.0
click at [643, 768] on div "Customer tags Tags + Add Prestige Bronze Mixed (fixed) Prestige Tags are retain…" at bounding box center [756, 731] width 514 height 167
copy span "Prestige Bronze Mixed (fixed)"
click at [221, 531] on div "Benefits Add the perks members get when they qualify for this tier. These can i…" at bounding box center [334, 483] width 271 height 245
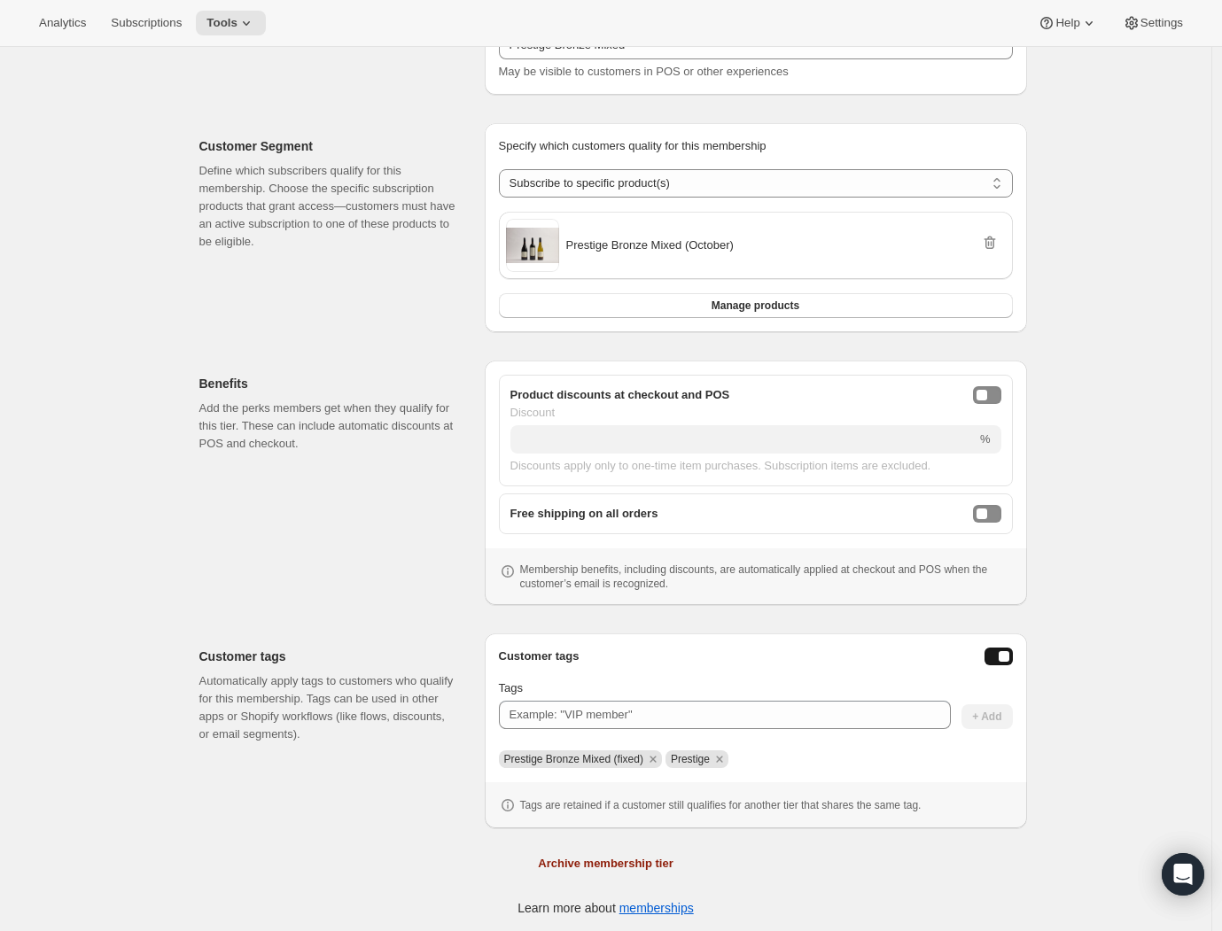
scroll to position [0, 0]
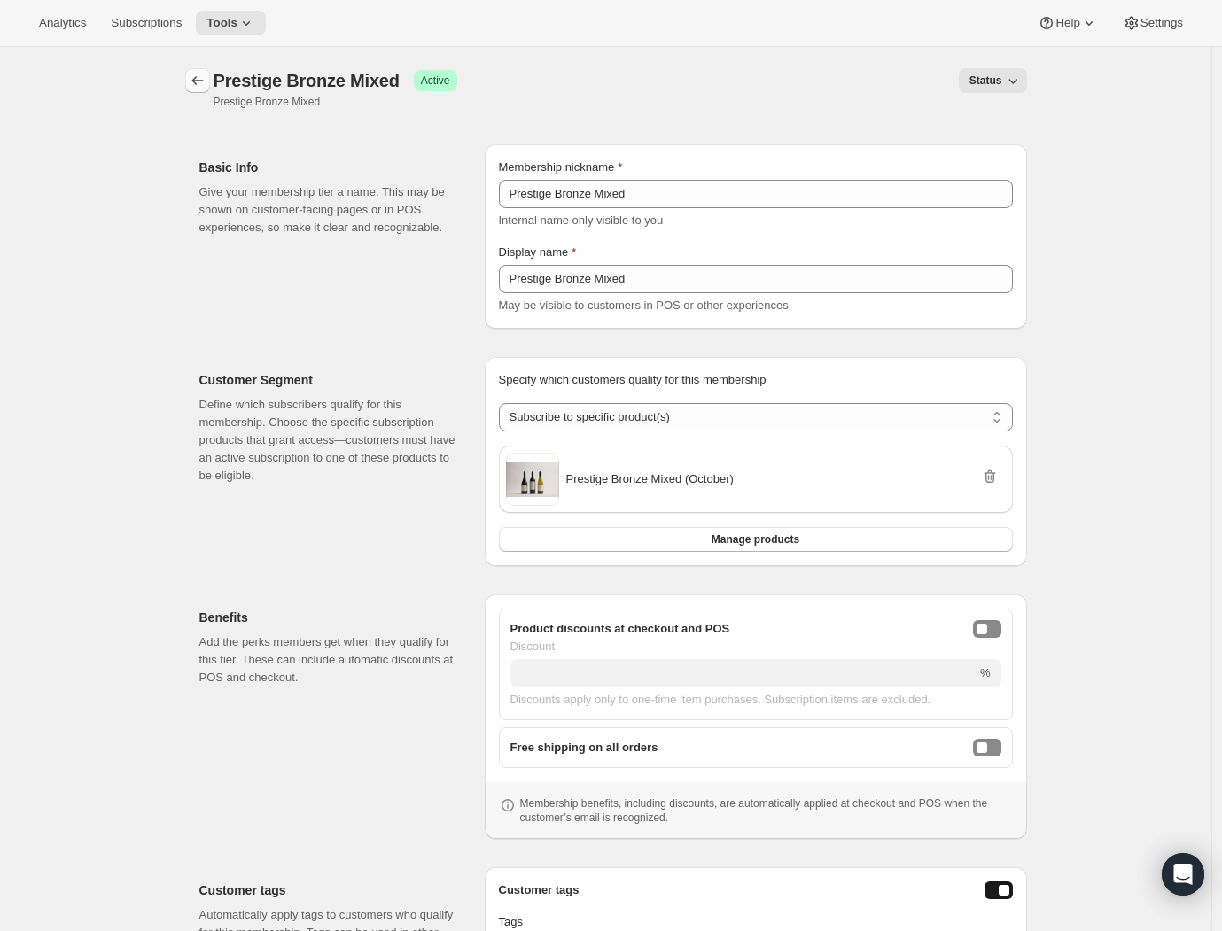
click at [206, 85] on icon "Memberships" at bounding box center [198, 81] width 18 height 18
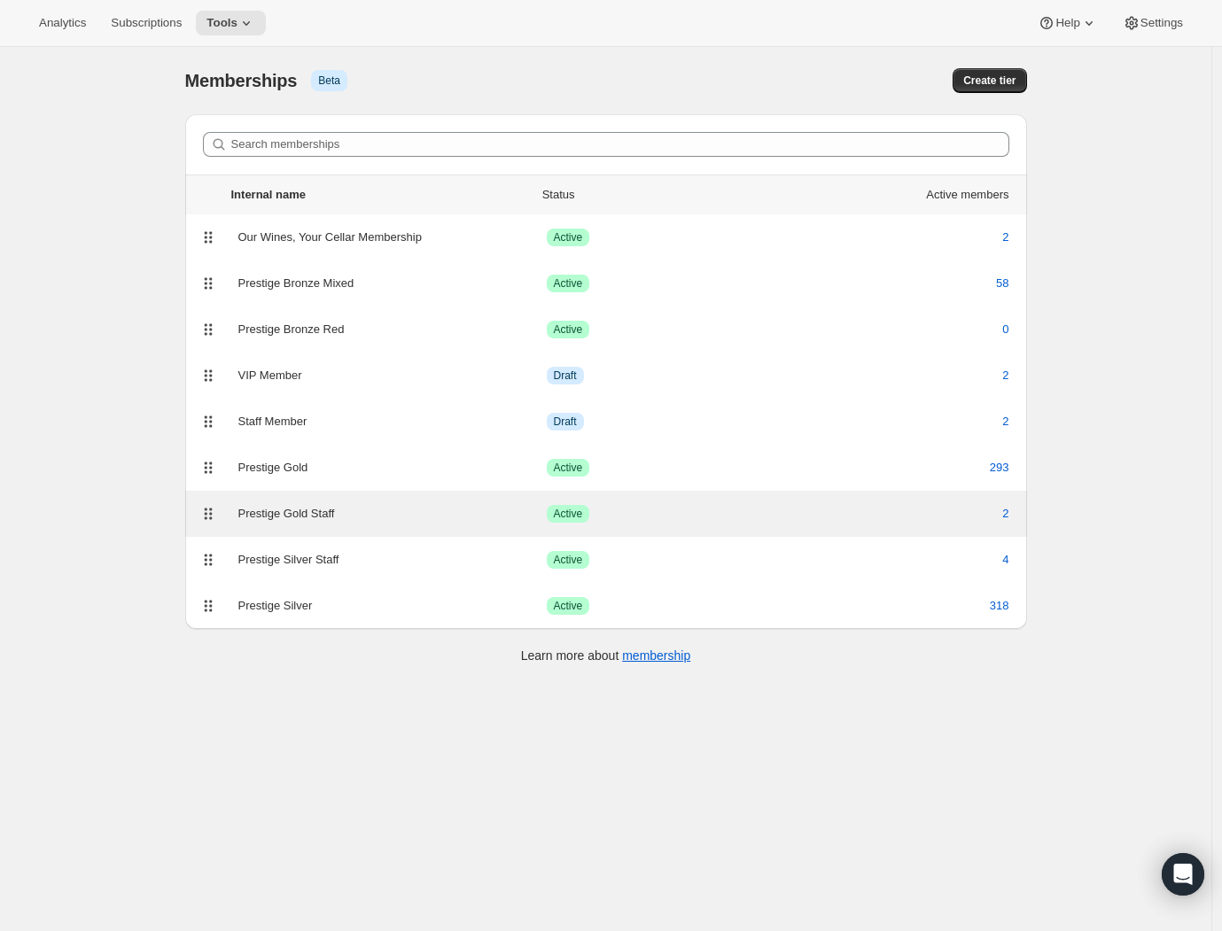
click at [357, 512] on div "Prestige Gold Staff" at bounding box center [392, 514] width 308 height 18
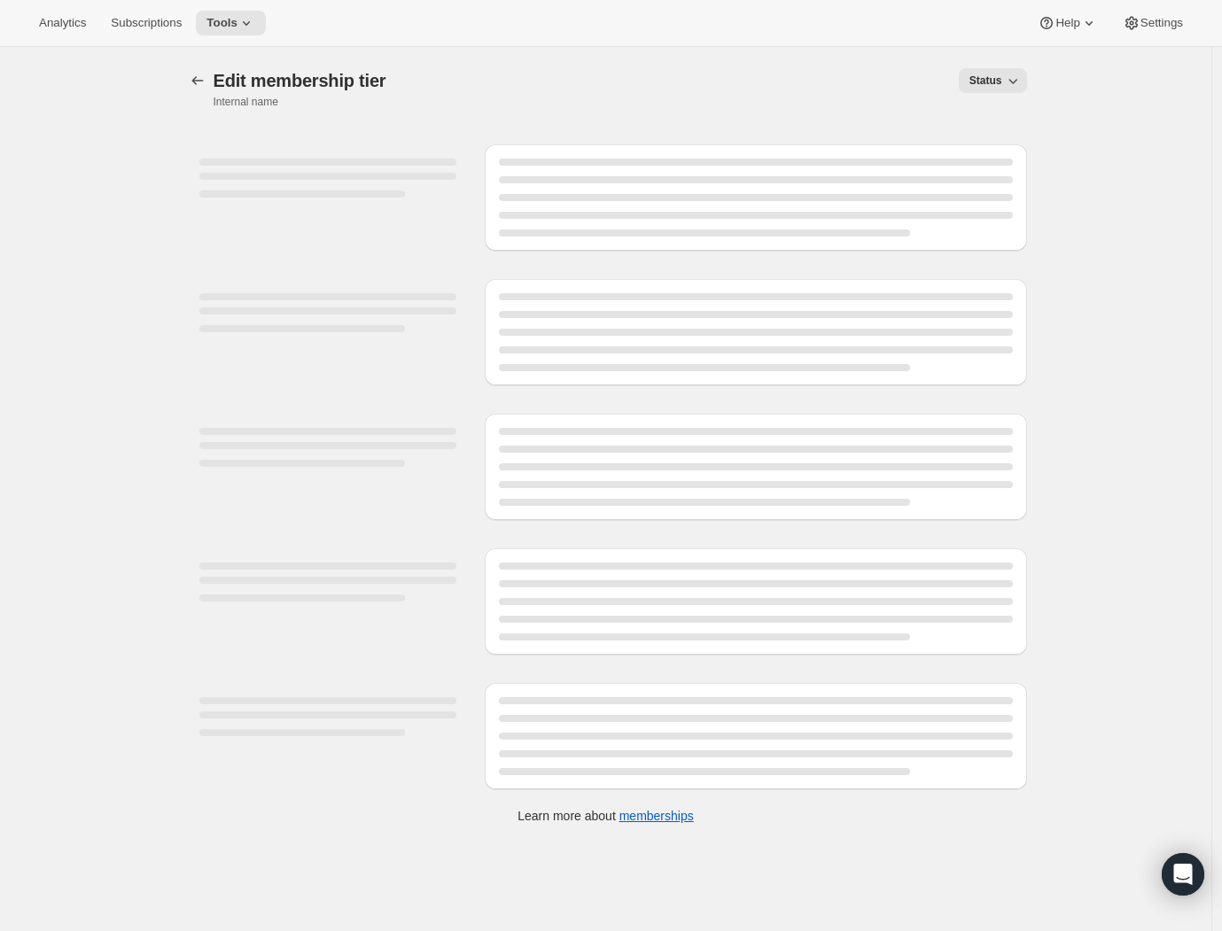
select select "products"
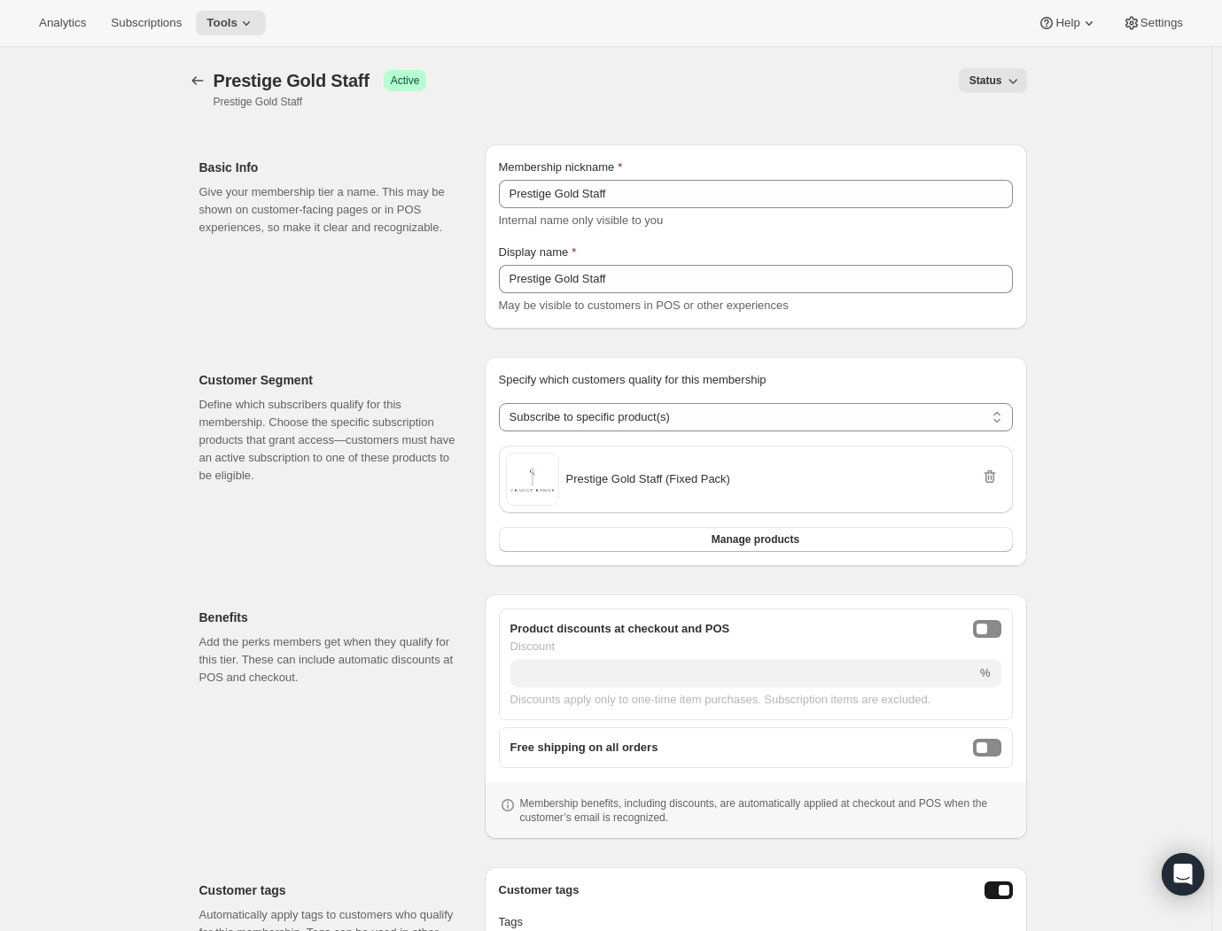
scroll to position [237, 0]
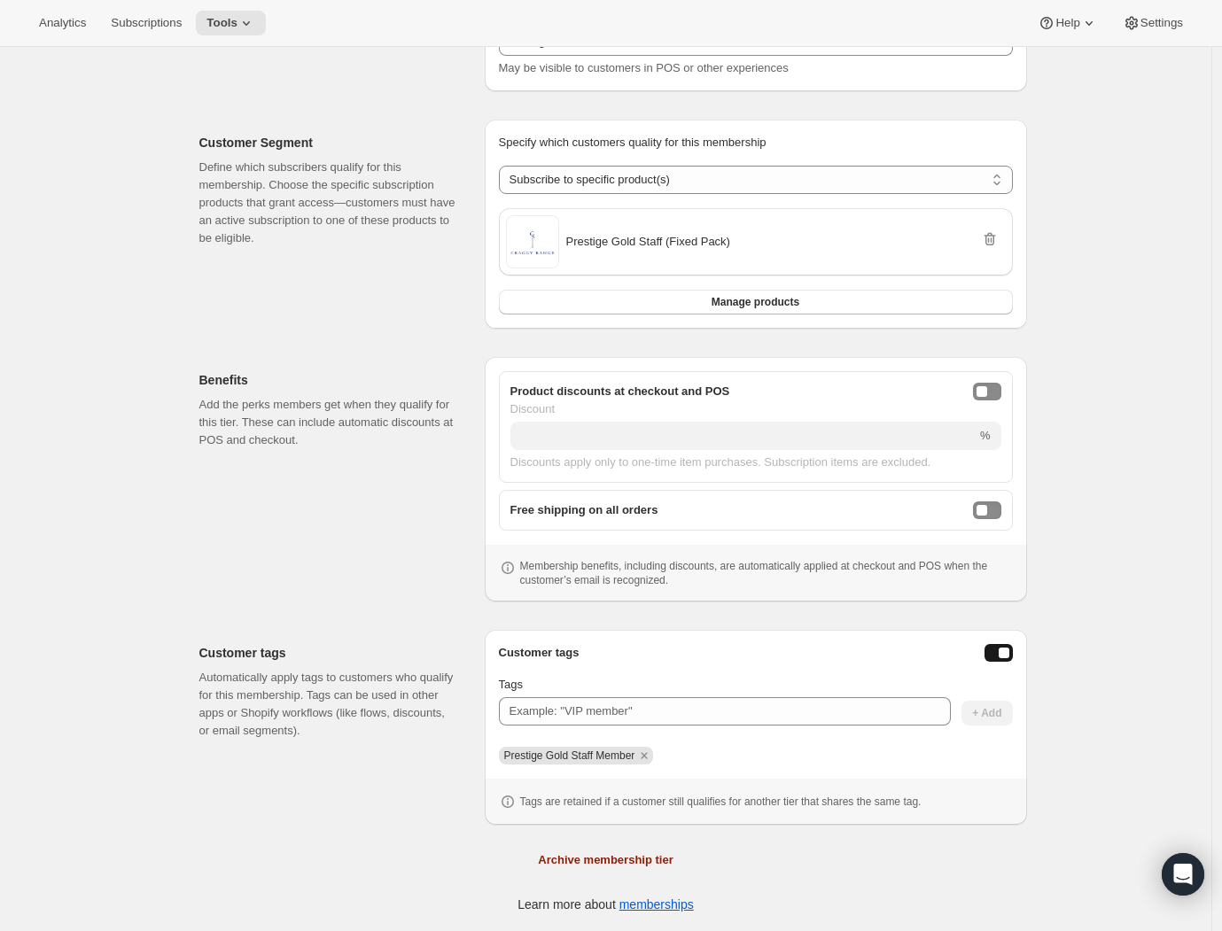
click at [506, 755] on span "Prestige Gold Staff Member" at bounding box center [576, 756] width 155 height 18
drag, startPoint x: 507, startPoint y: 755, endPoint x: 649, endPoint y: 760, distance: 142.8
click at [649, 760] on span "Prestige Gold Staff Member" at bounding box center [576, 756] width 155 height 18
copy span "Prestige Gold Staff Member"
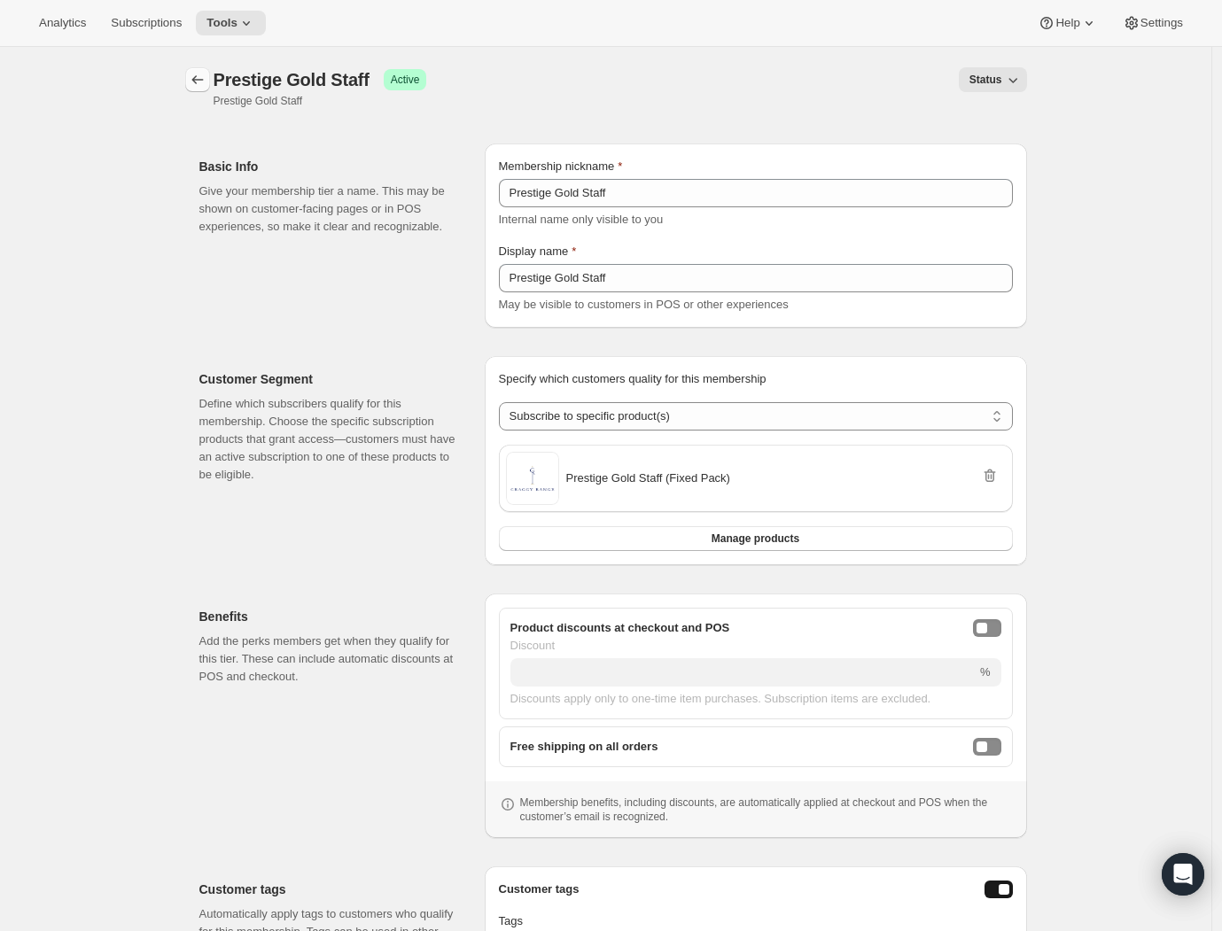
click at [201, 82] on icon "Memberships" at bounding box center [198, 80] width 18 height 18
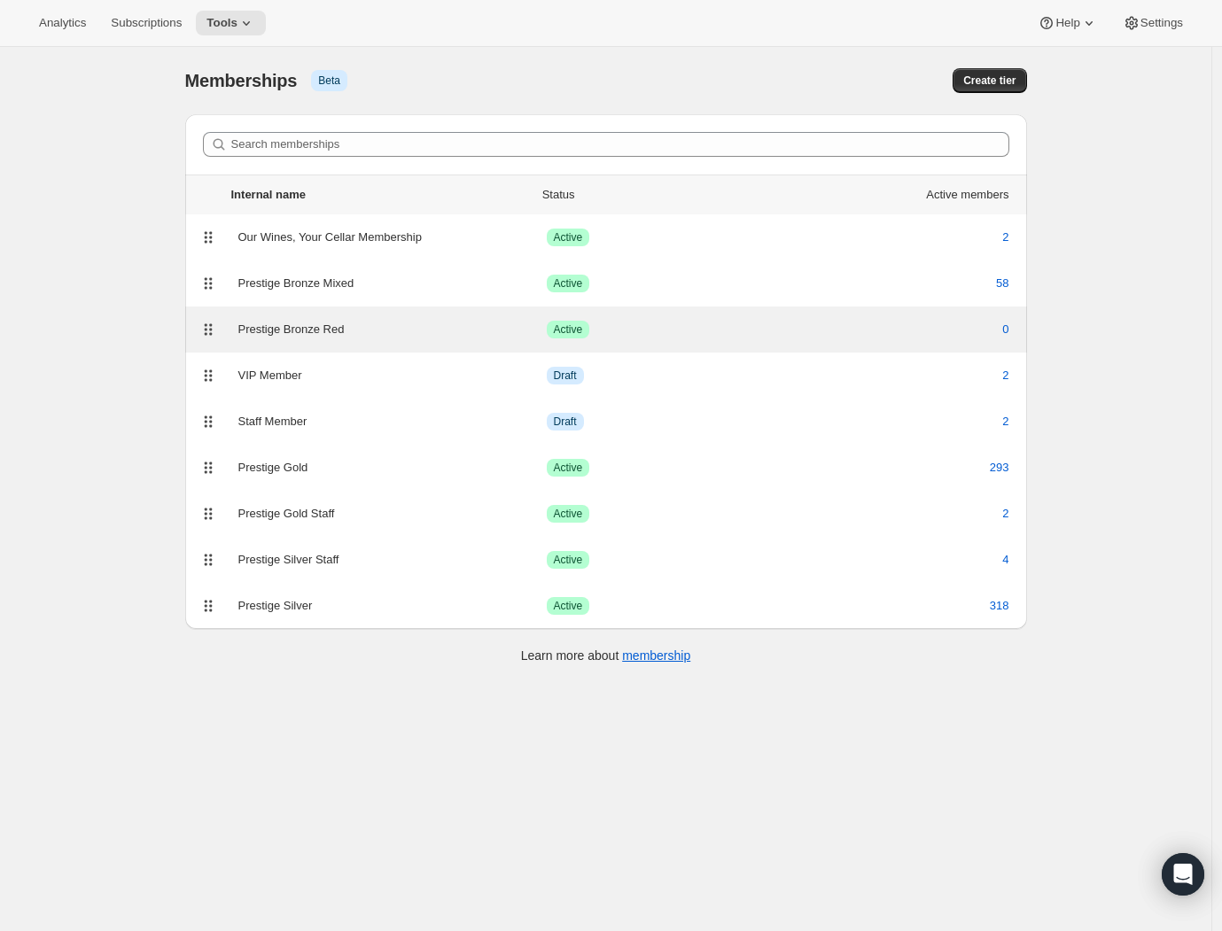
click at [468, 334] on div "Prestige Bronze Red" at bounding box center [392, 330] width 308 height 18
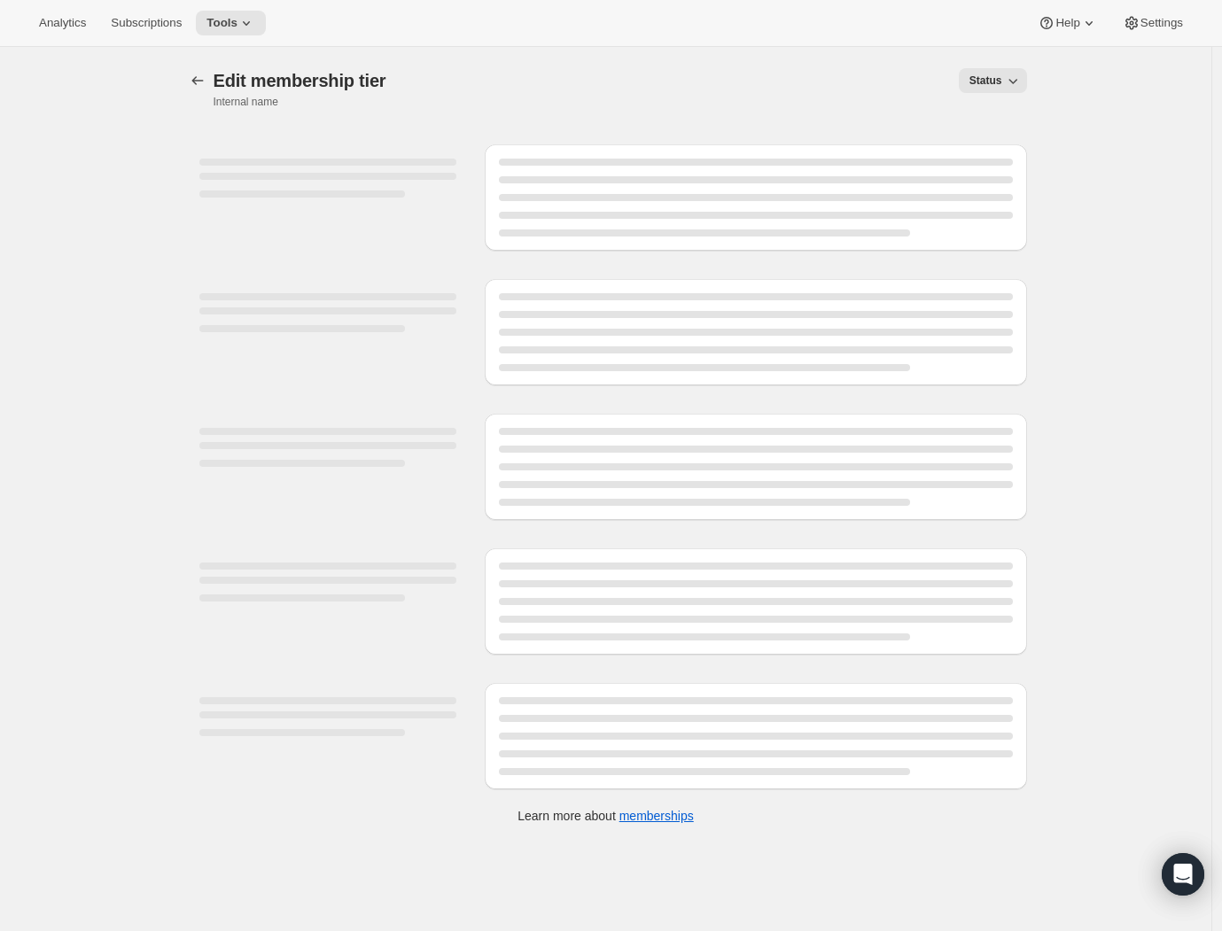
select select "products"
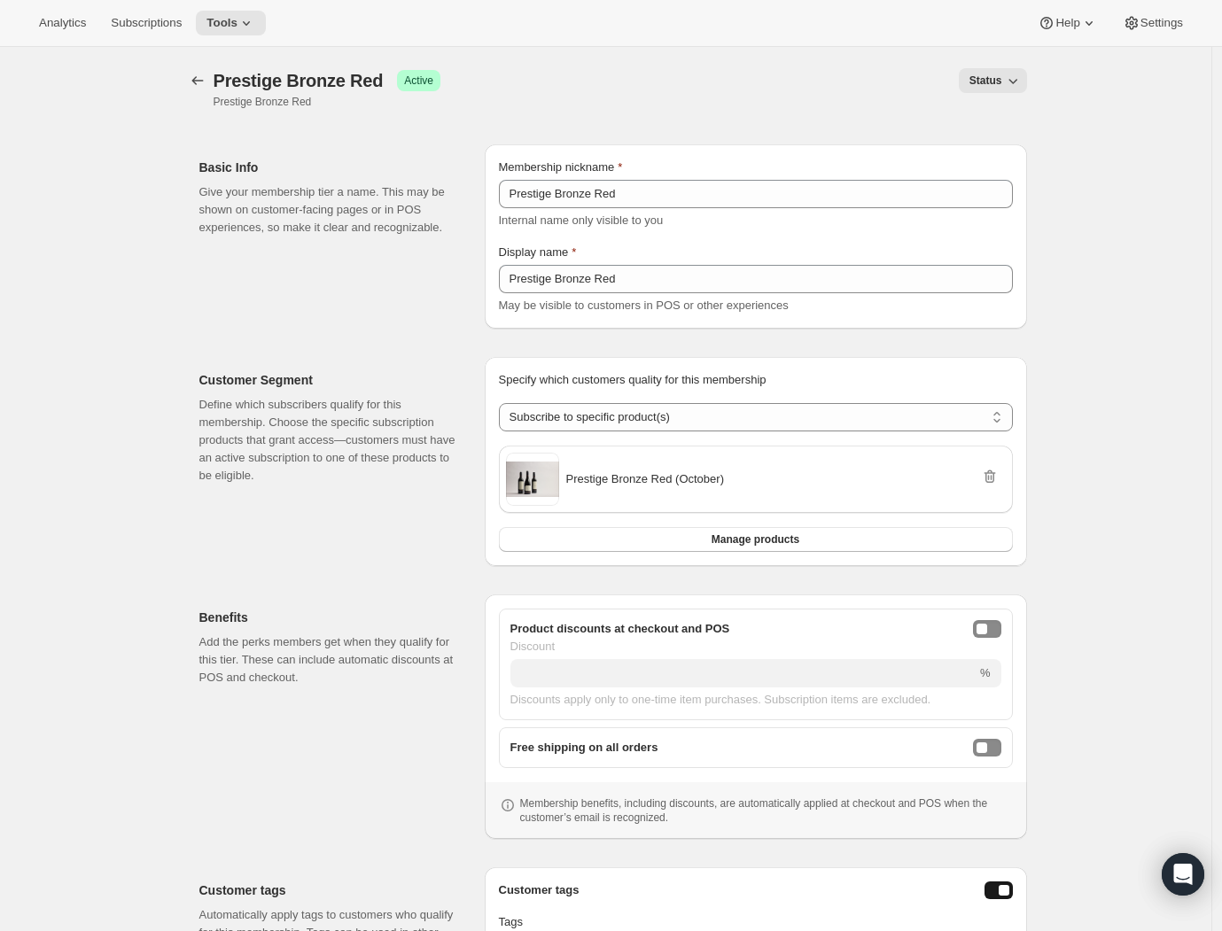
scroll to position [237, 0]
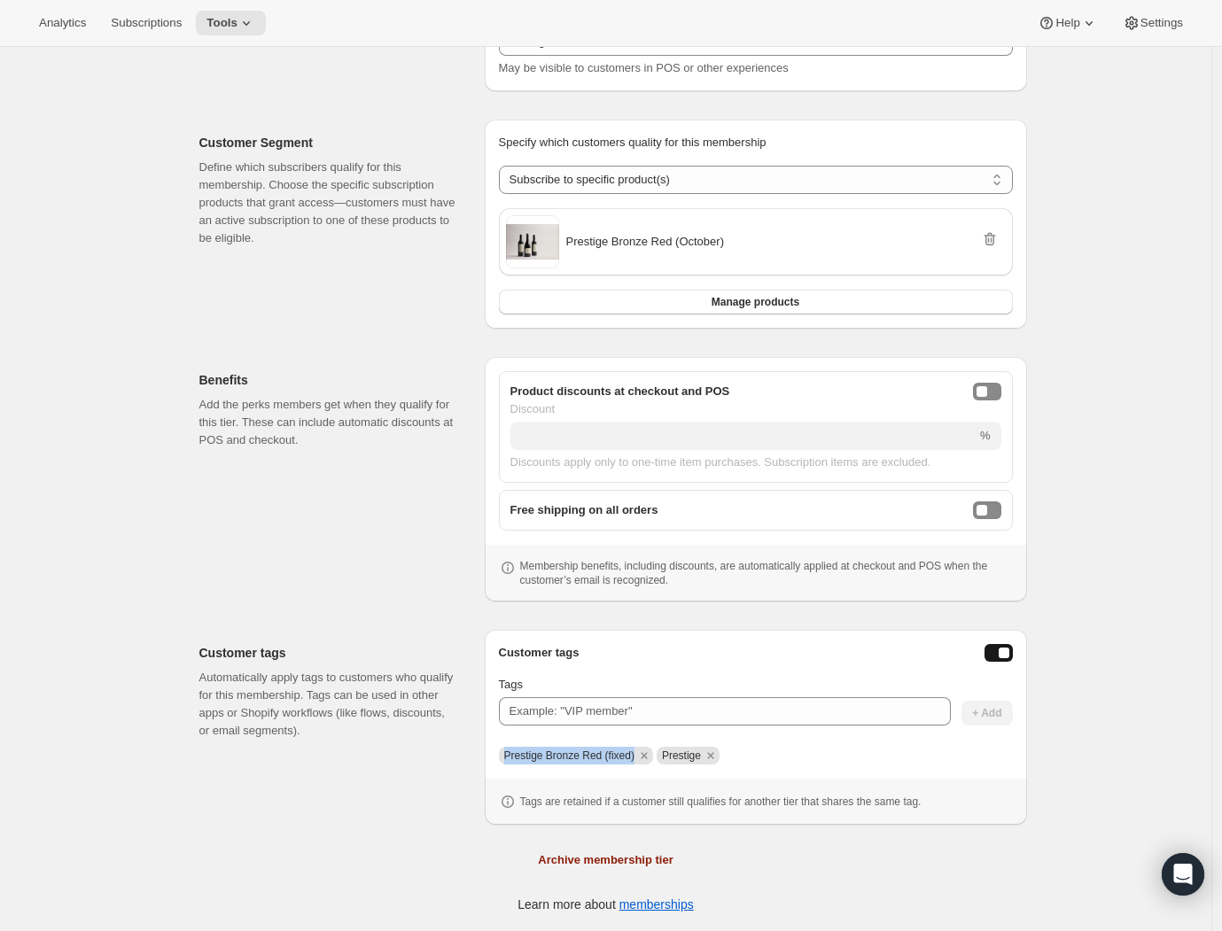
drag, startPoint x: 646, startPoint y: 753, endPoint x: 491, endPoint y: 758, distance: 155.1
click at [491, 758] on div "Customer tags Tags + Add Prestige Bronze Red (fixed) Prestige Tags are retained…" at bounding box center [756, 727] width 542 height 195
copy span "Prestige Bronze Red (fixed)"
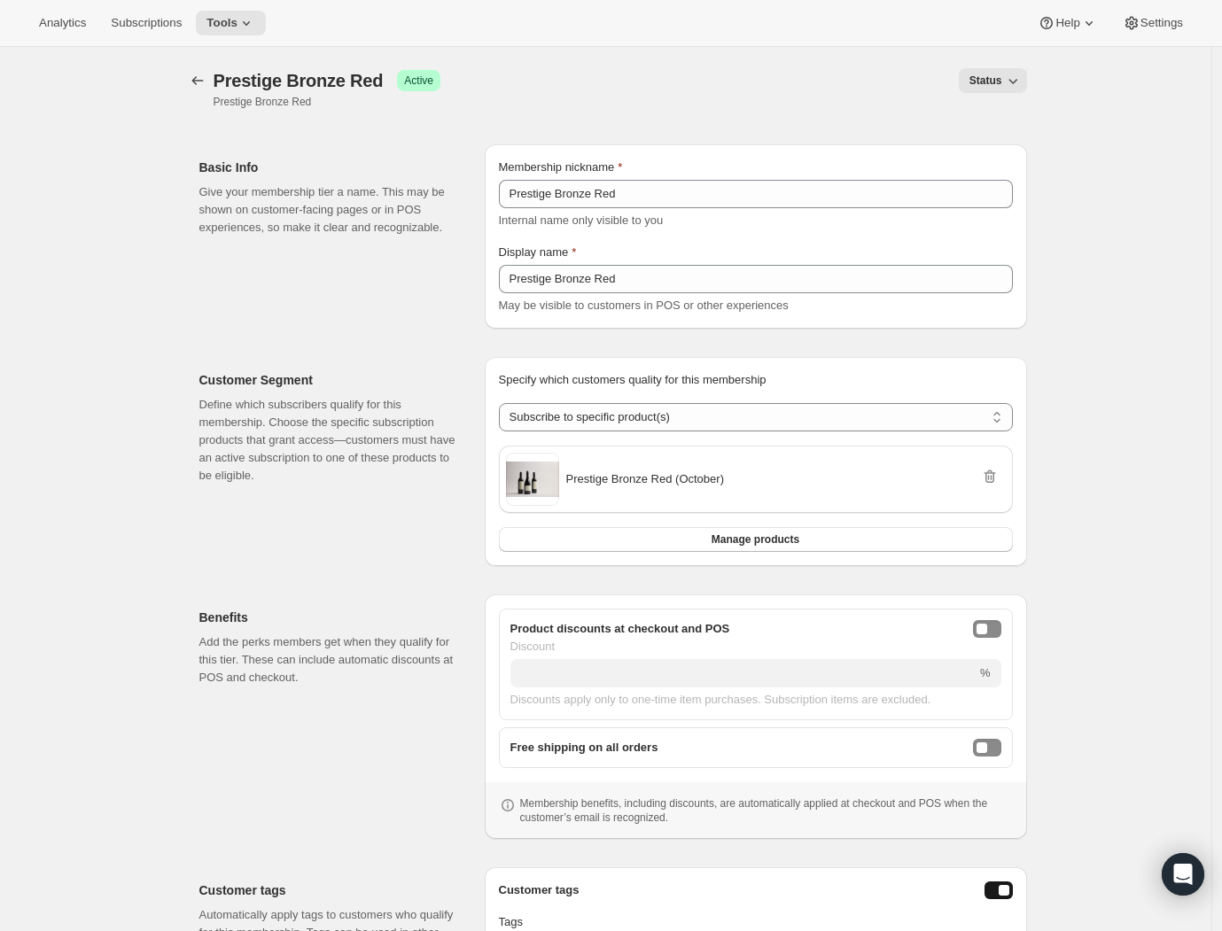
click at [115, 327] on div "[object Object]. This page is ready Prestige Bronze Red Success Active Prestige…" at bounding box center [605, 608] width 1211 height 1122
click at [198, 75] on icon "Memberships" at bounding box center [198, 81] width 18 height 18
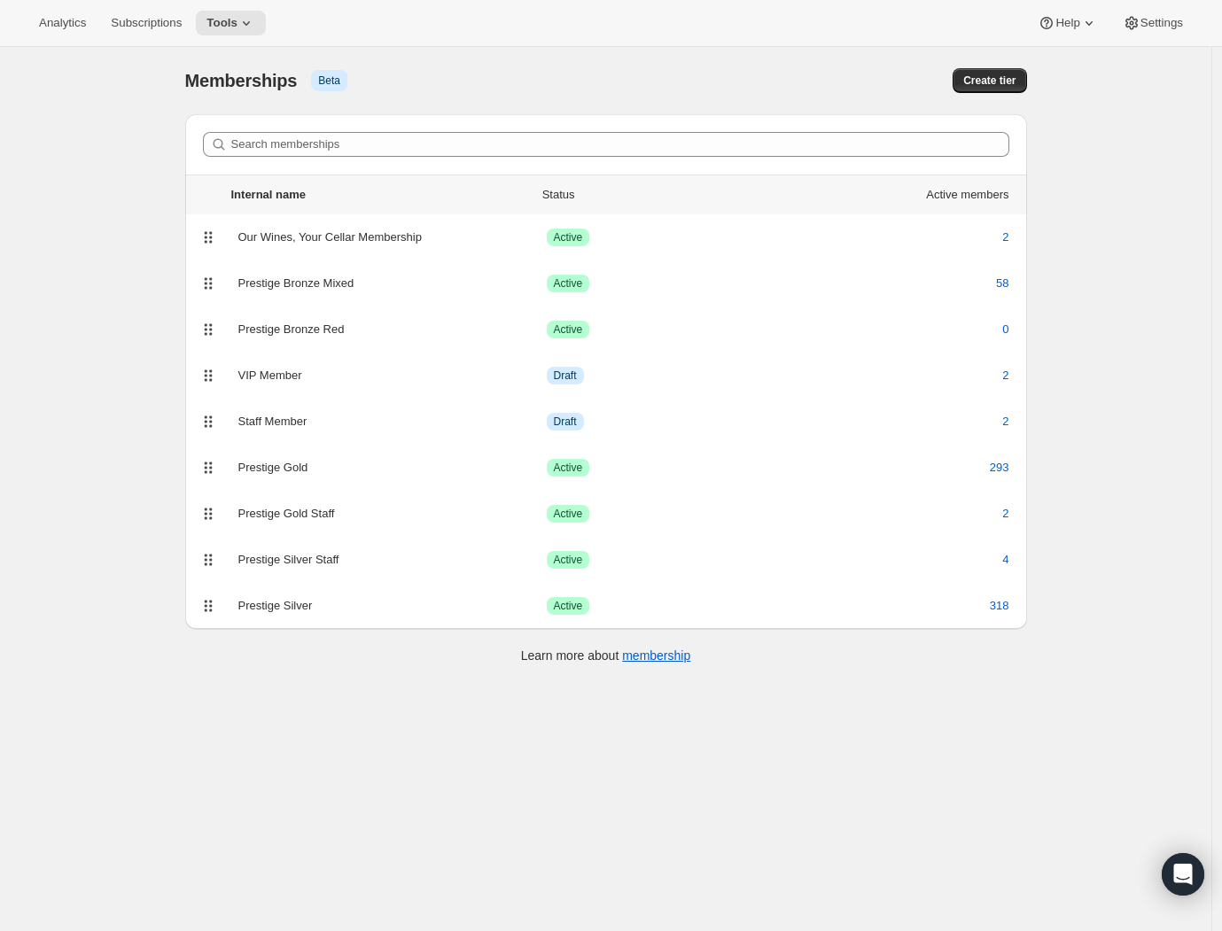
click at [323, 709] on div "[object Object]. This page is ready Memberships Info Beta Create tier Search me…" at bounding box center [605, 512] width 1211 height 931
click at [135, 26] on span "Subscriptions" at bounding box center [146, 23] width 71 height 14
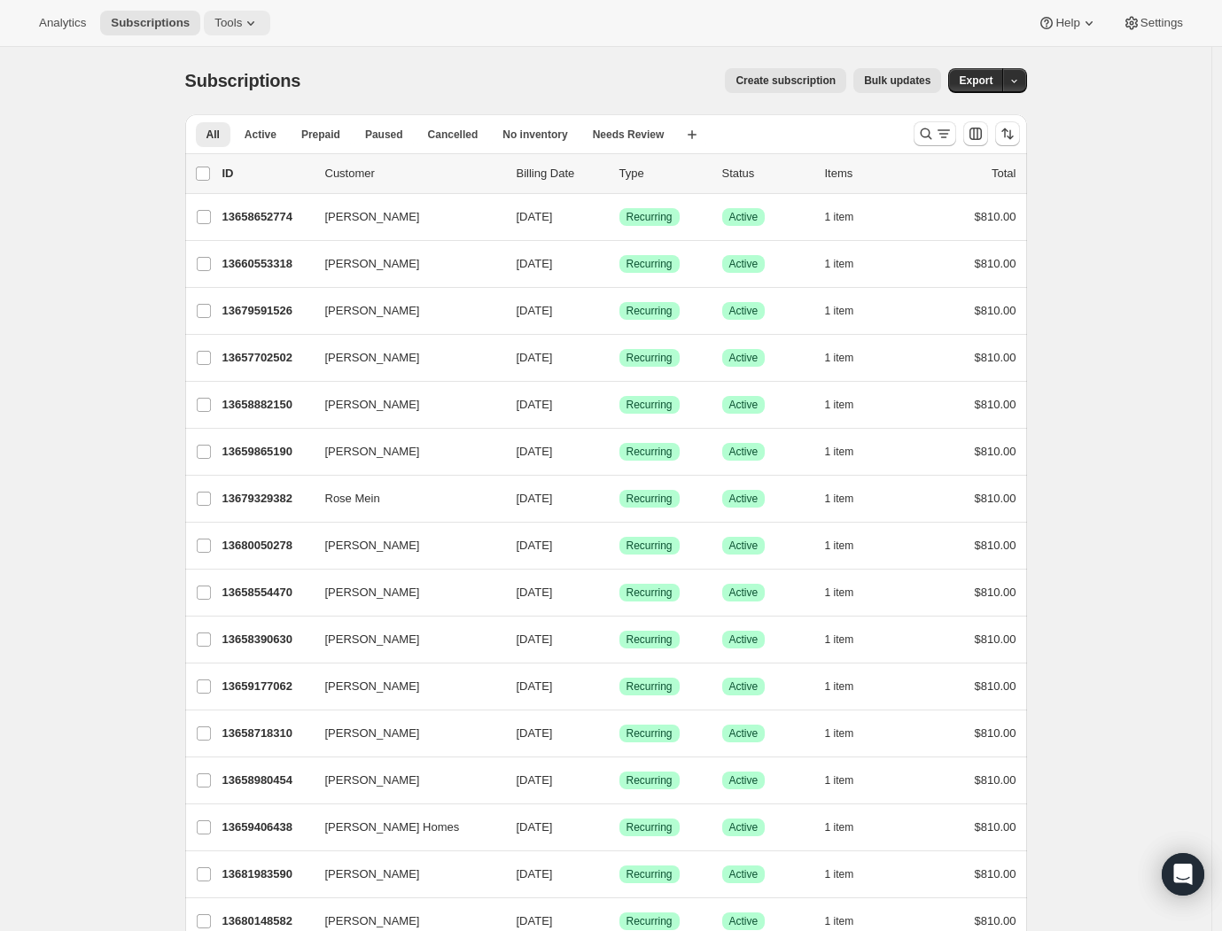
click at [204, 23] on button "Tools" at bounding box center [237, 23] width 66 height 25
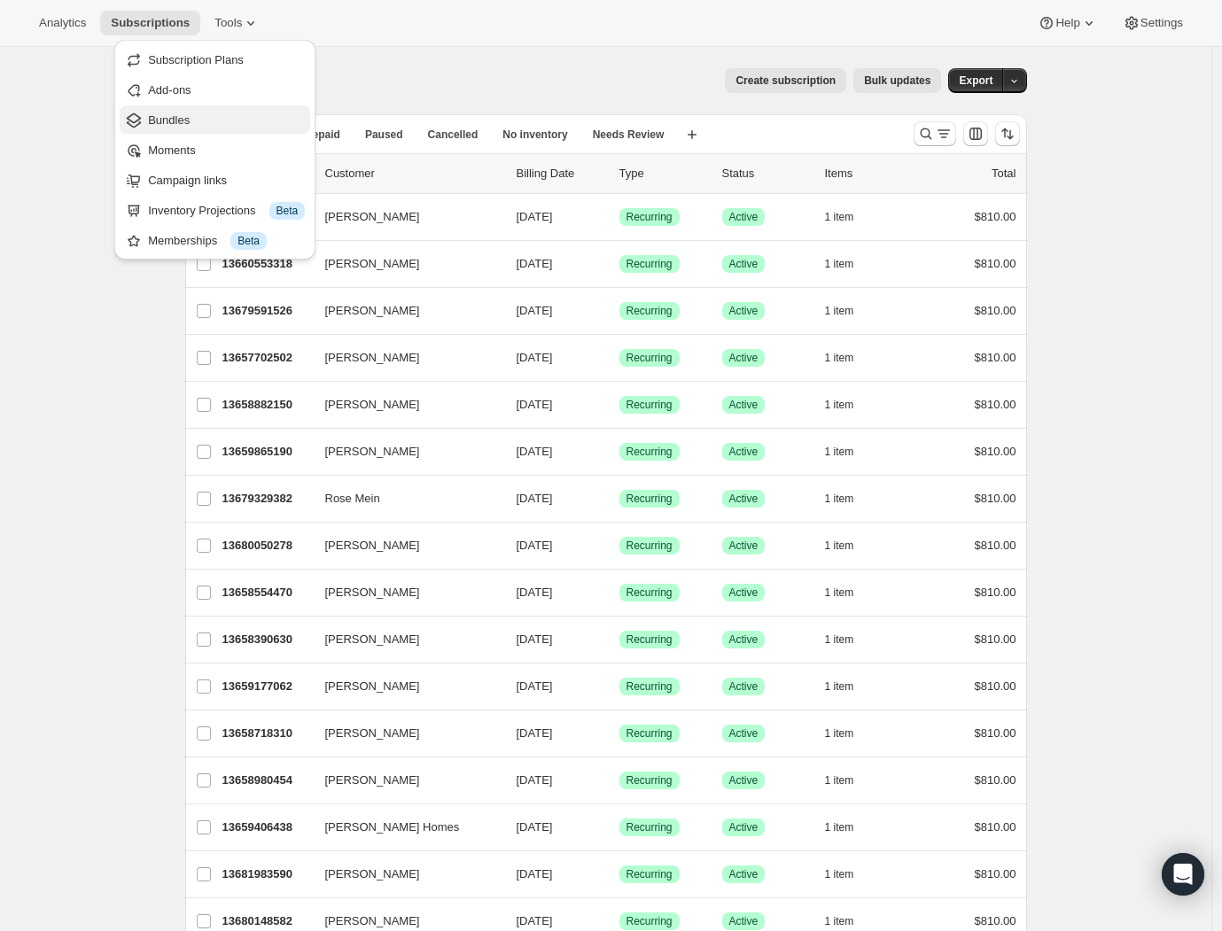
click at [184, 130] on button "Bundles" at bounding box center [215, 119] width 190 height 28
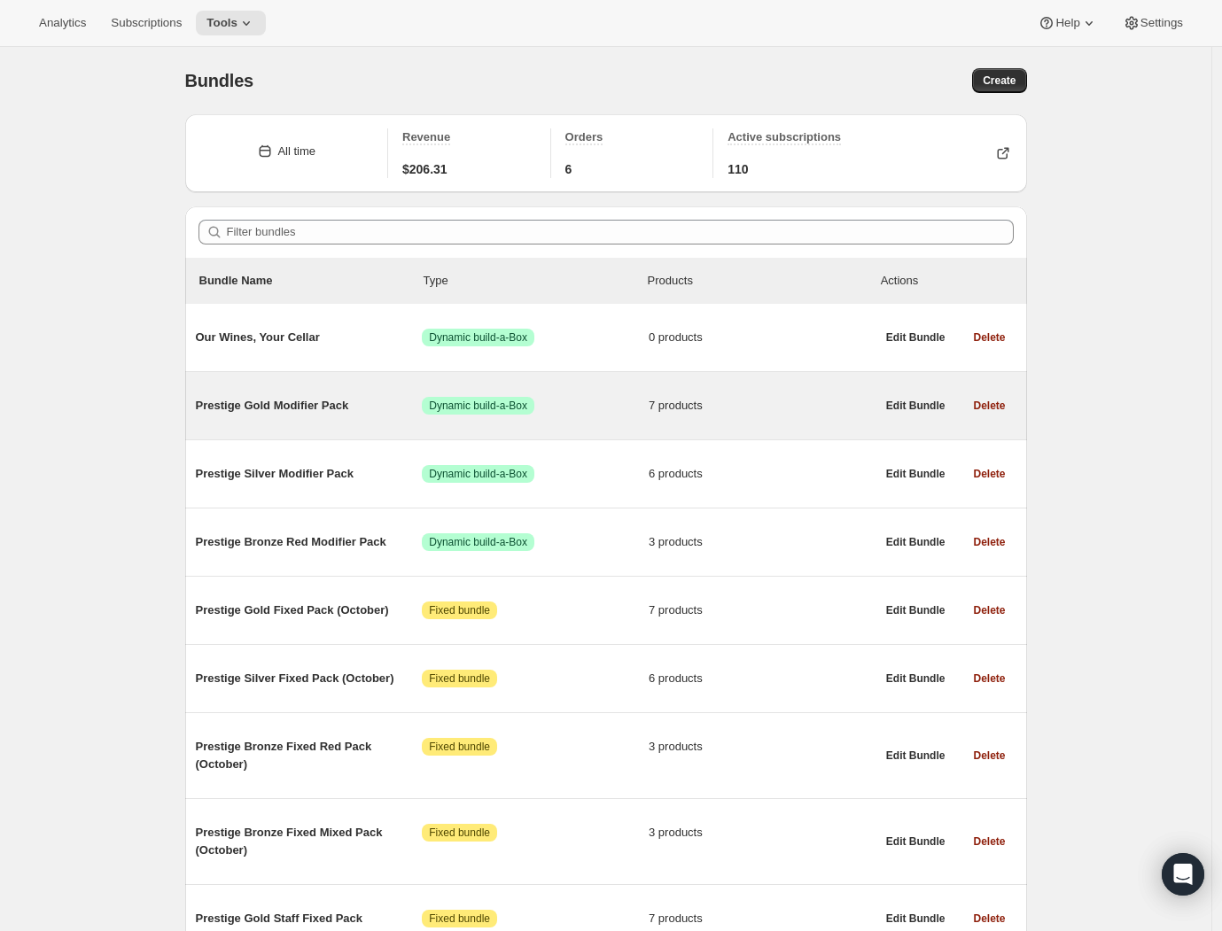
click at [335, 409] on span "Prestige Gold Modifier Pack" at bounding box center [309, 406] width 227 height 18
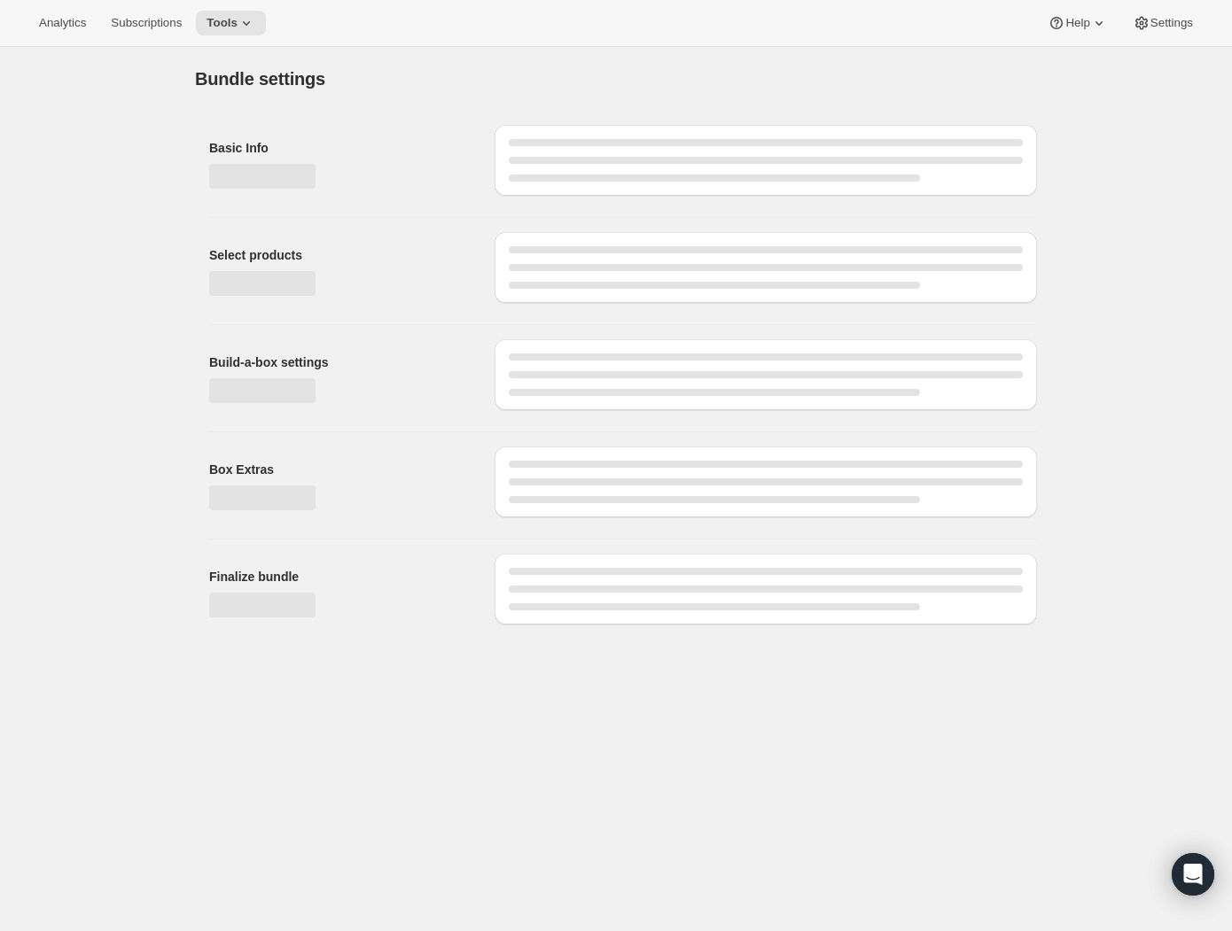
type input "Prestige Gold Modifier Pack"
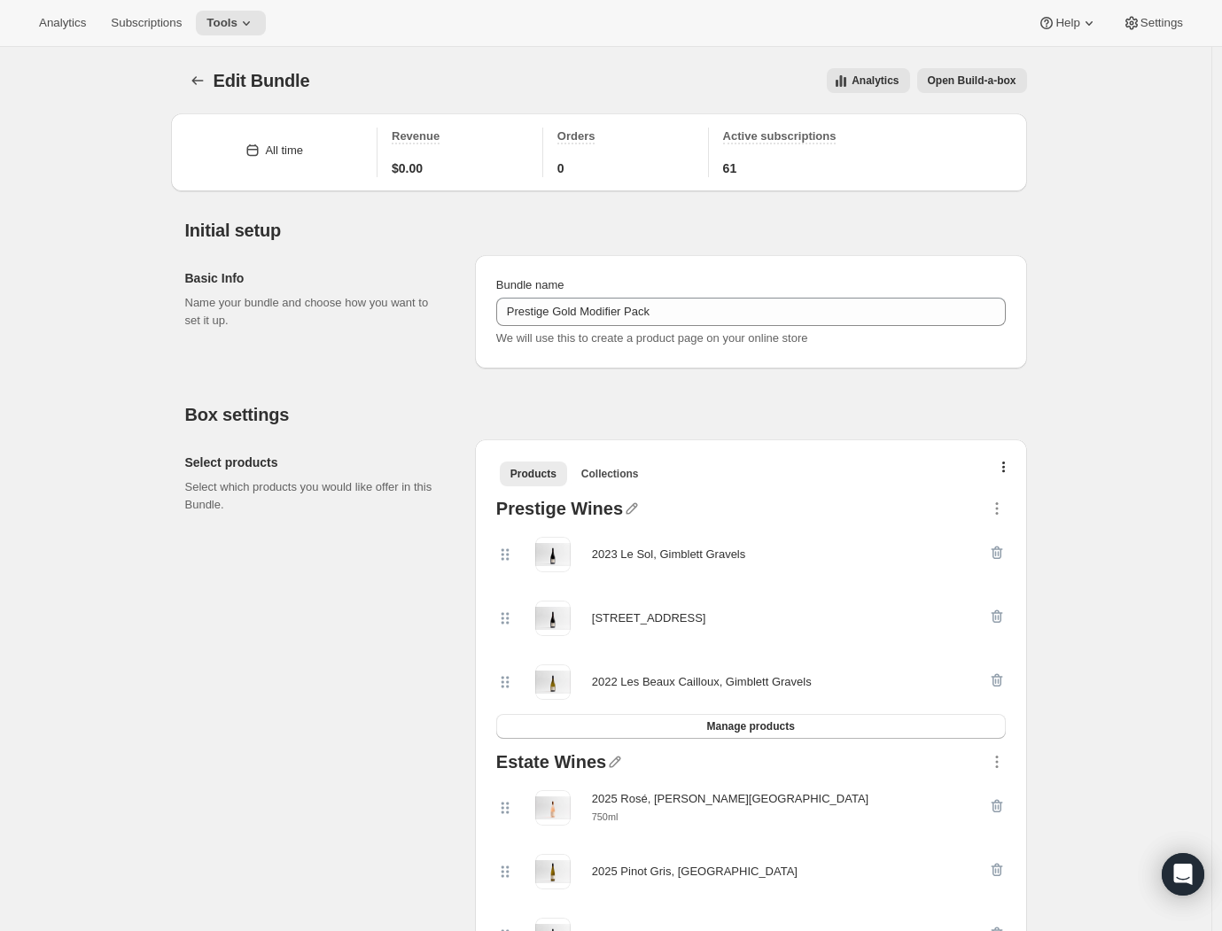
click at [202, 83] on icon "Bundles" at bounding box center [198, 81] width 18 height 18
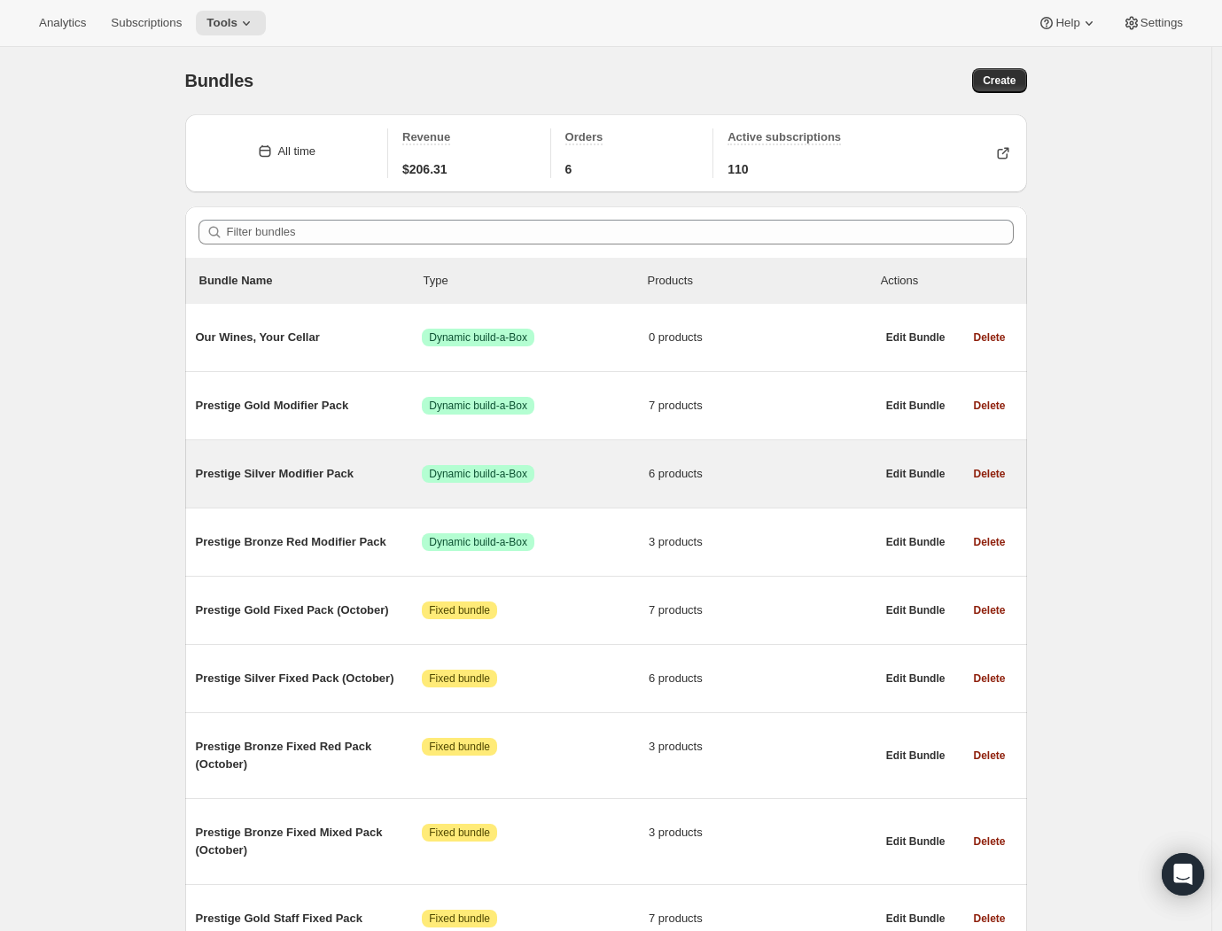
click at [345, 489] on div "Prestige Silver Modifier Pack Success Dynamic build-a-Box 6 products" at bounding box center [536, 474] width 680 height 46
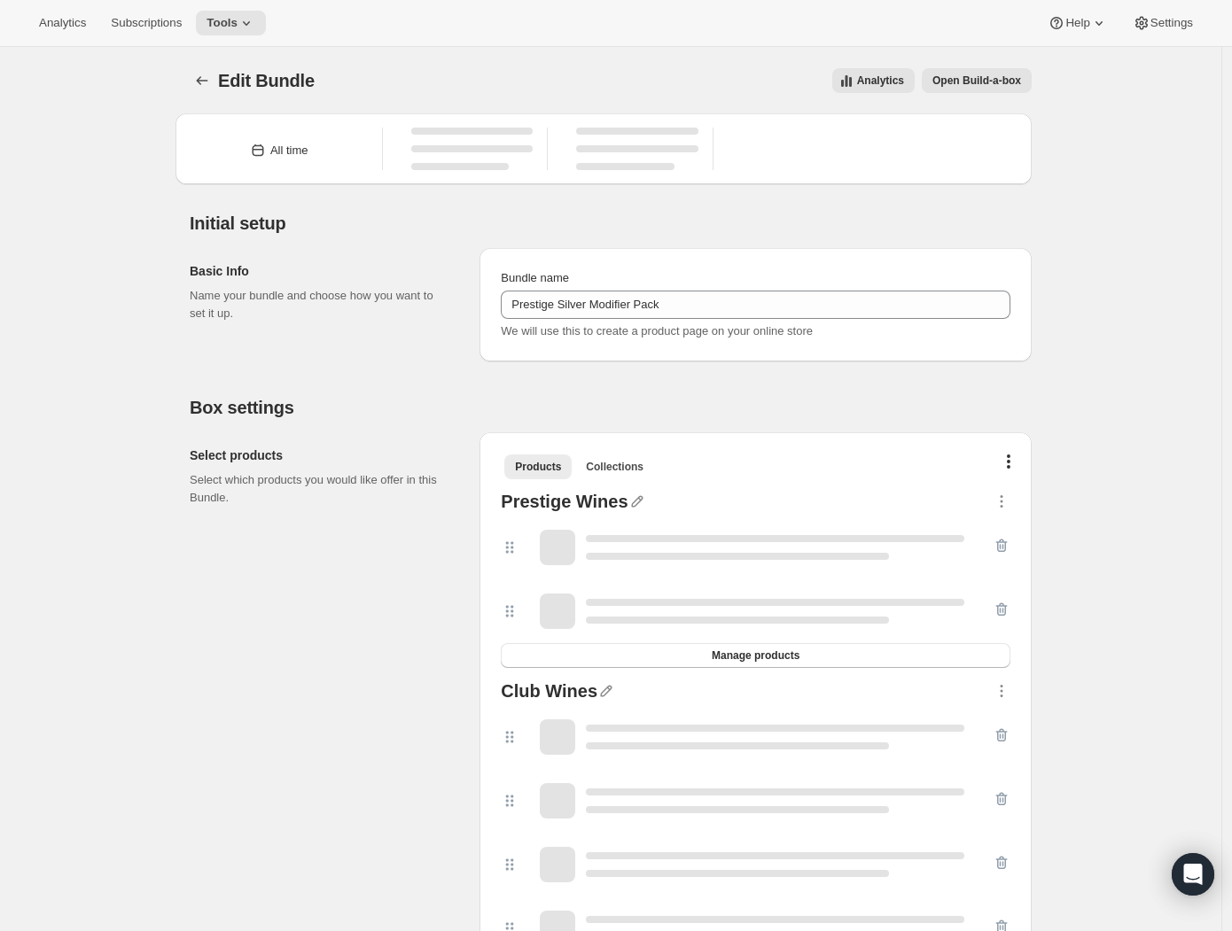
type input "Prestige Silver Modifier Pack"
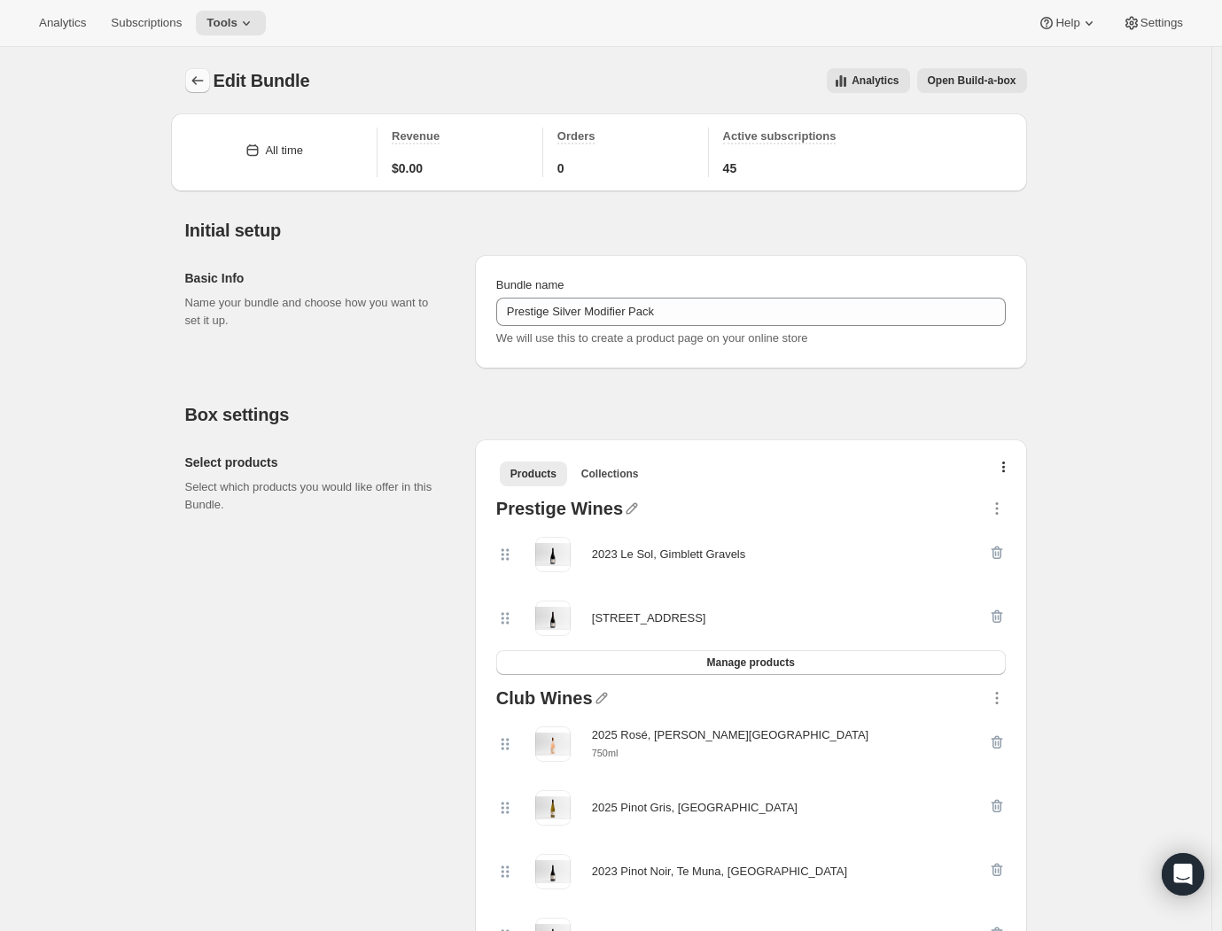
click at [200, 83] on icon "Bundles" at bounding box center [198, 81] width 18 height 18
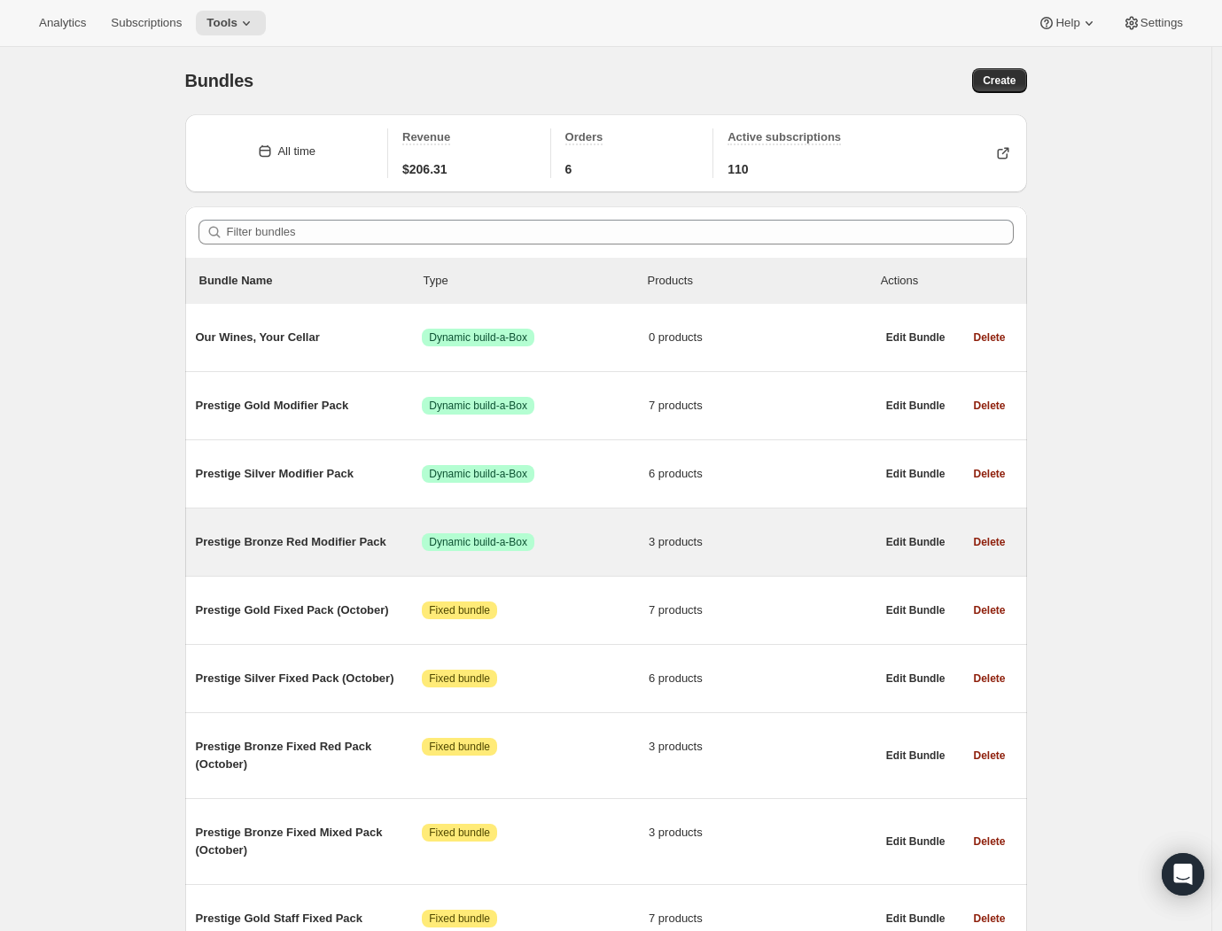
click at [317, 549] on span "Prestige Bronze Red Modifier Pack" at bounding box center [309, 542] width 227 height 18
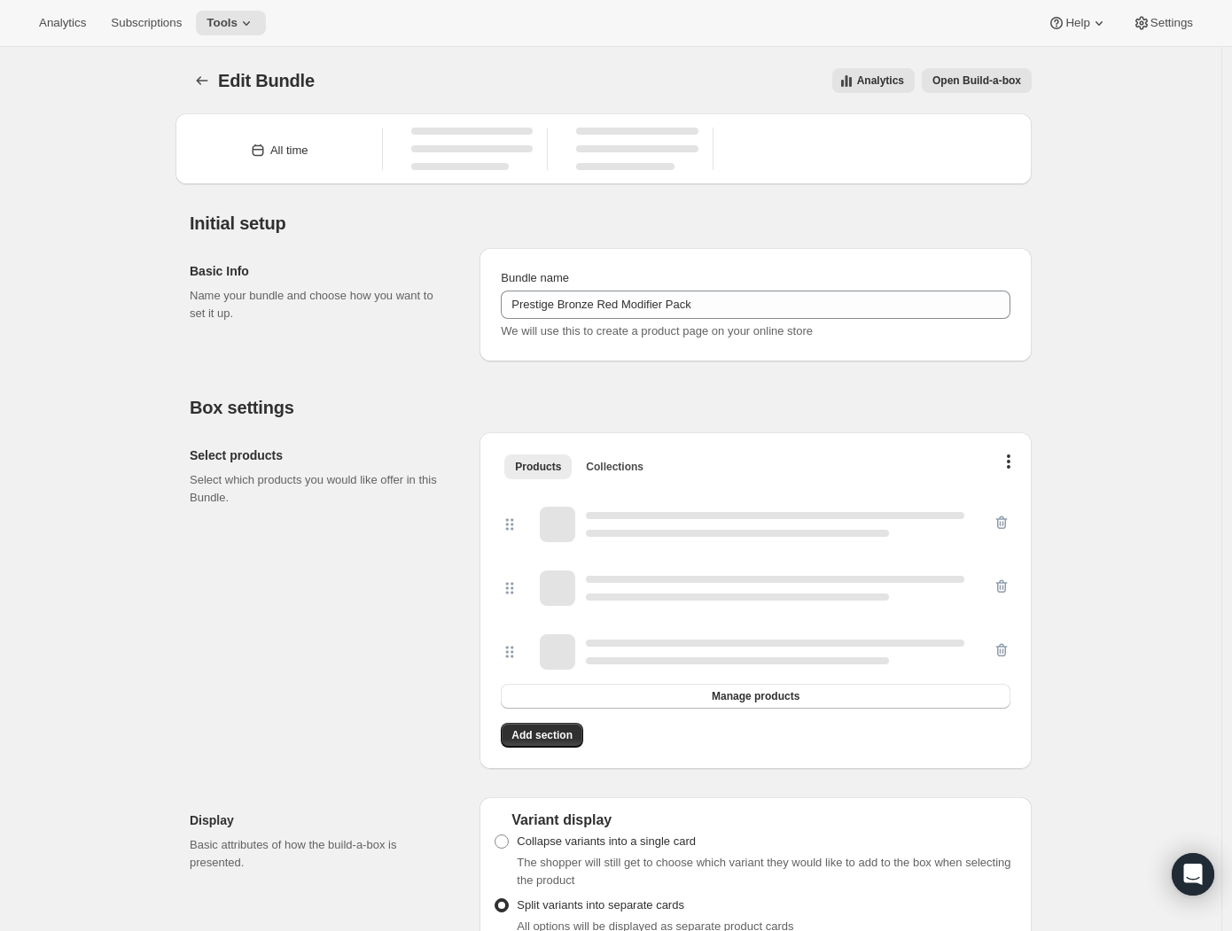
type input "Prestige Bronze Red Modifier Pack"
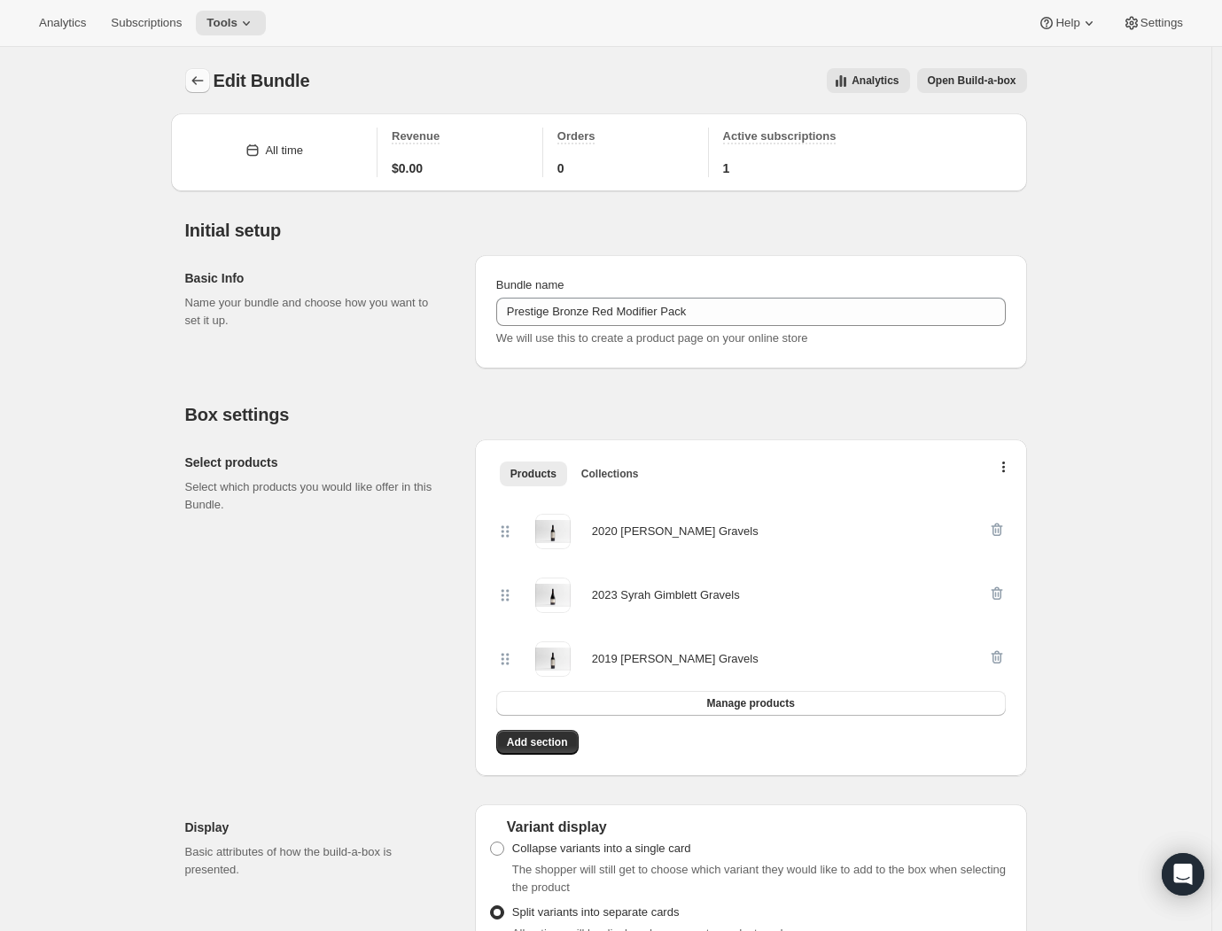
click at [201, 80] on icon "Bundles" at bounding box center [198, 81] width 18 height 18
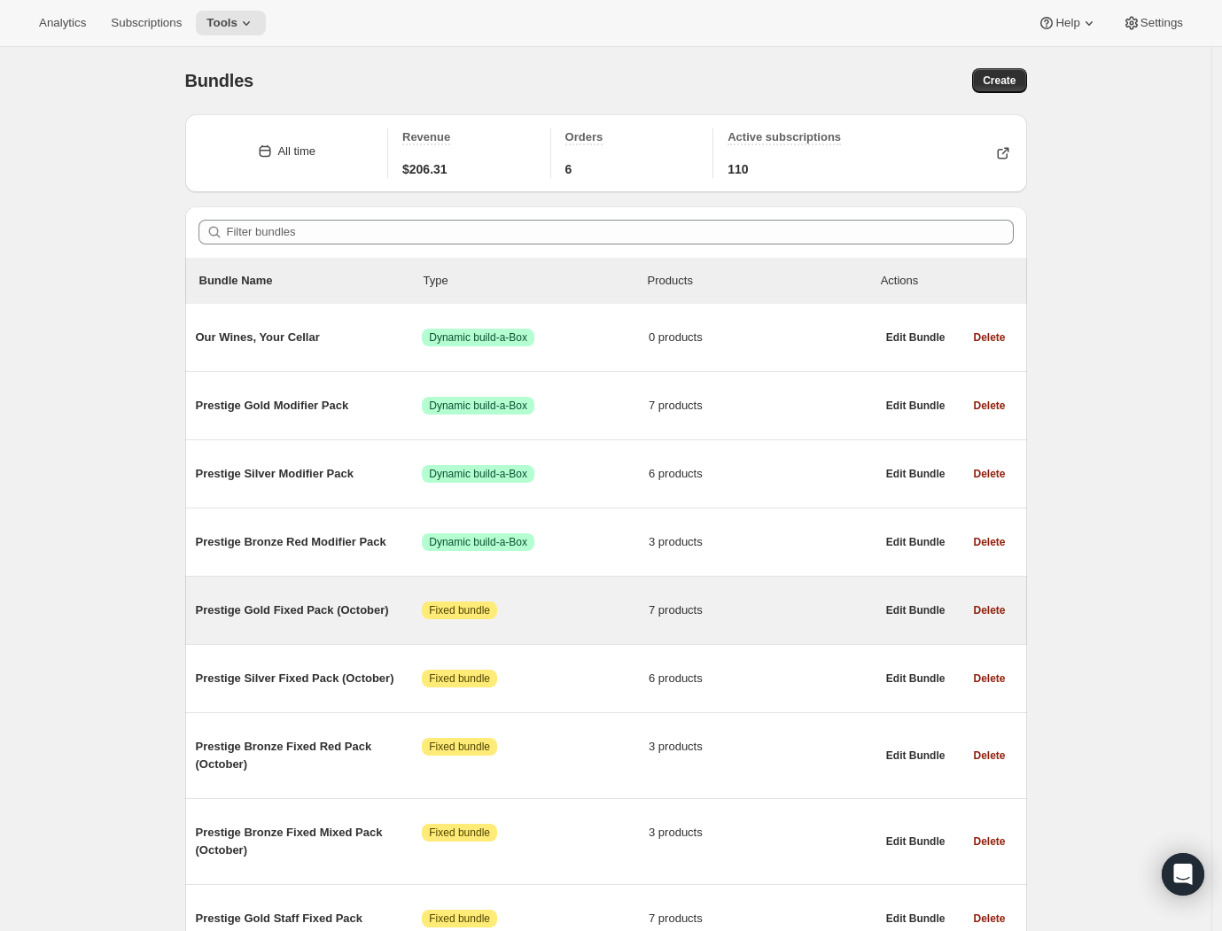
click at [329, 626] on div "Prestige Gold Fixed Pack (October) Attention Fixed bundle 7 products" at bounding box center [536, 610] width 680 height 46
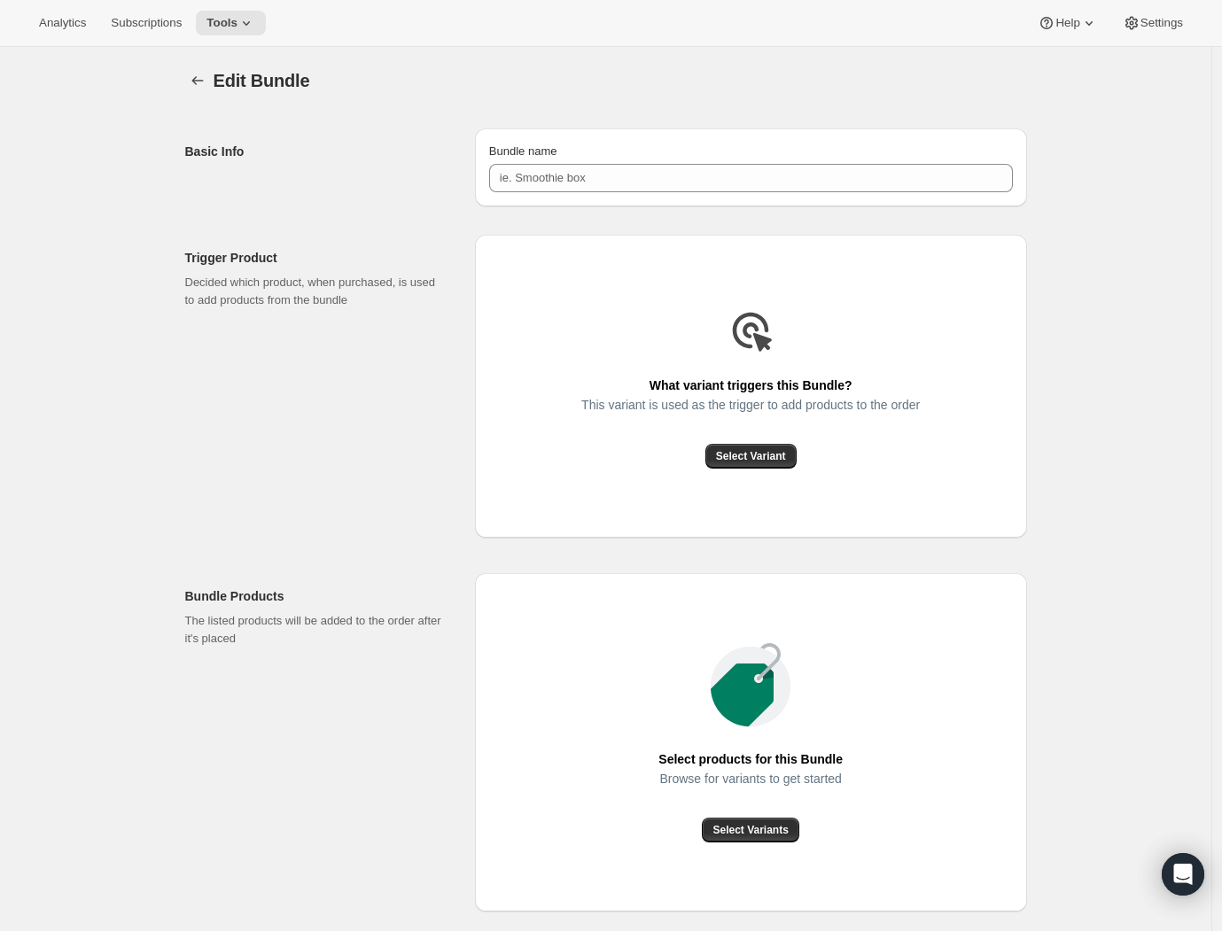
type input "Prestige Gold Fixed Pack (October)"
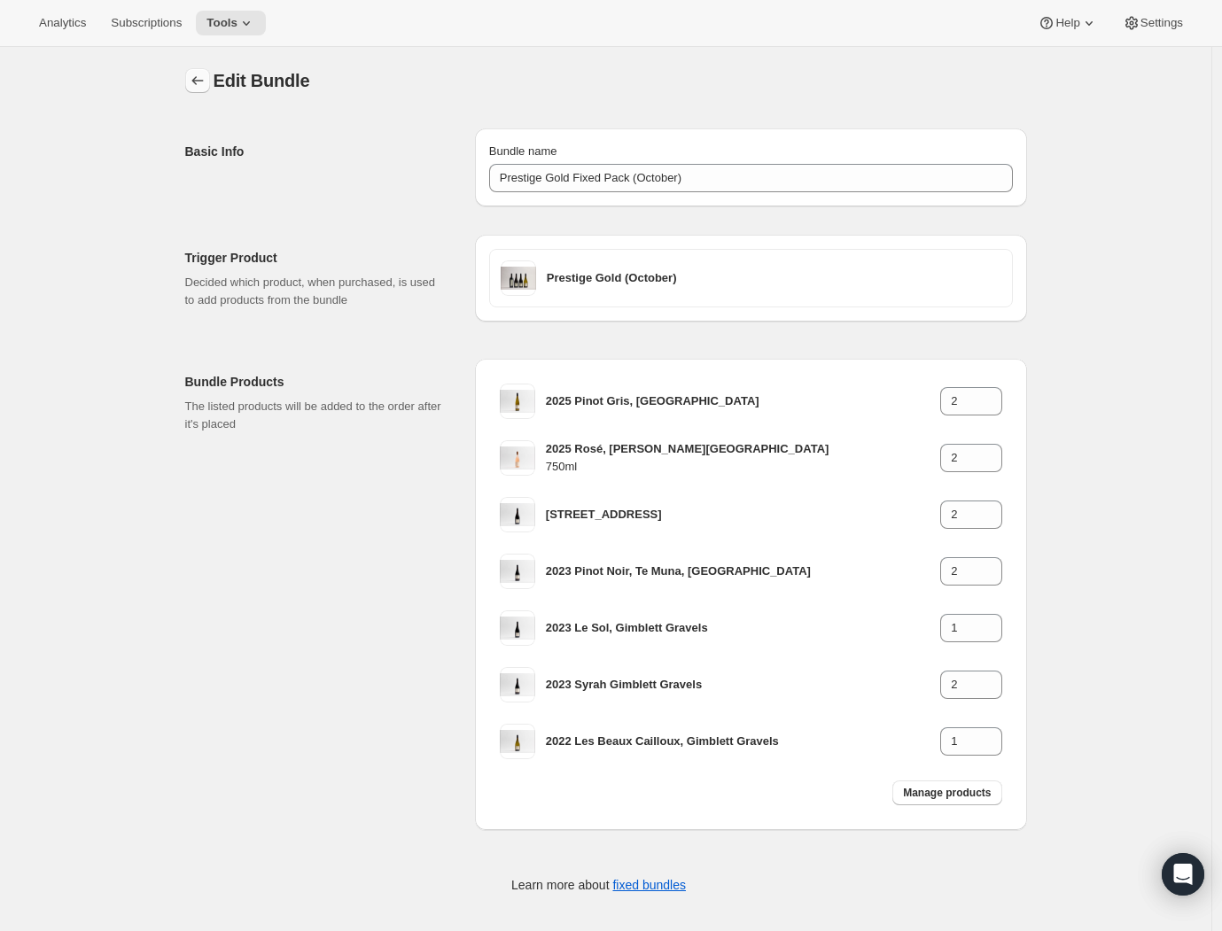
click at [204, 82] on icon "Bundles" at bounding box center [198, 81] width 18 height 18
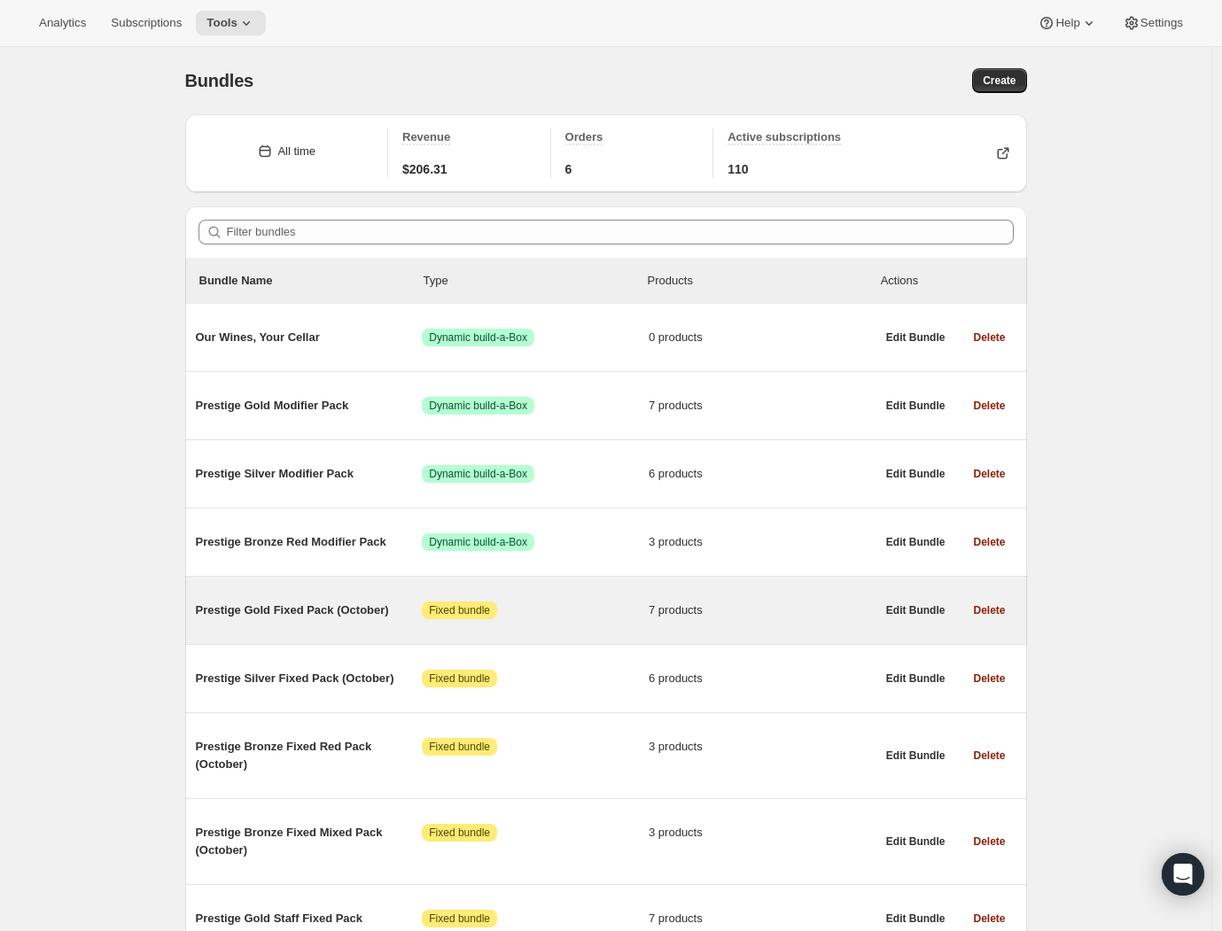
click at [343, 627] on div "Prestige Gold Fixed Pack (October) Attention Fixed bundle 7 products" at bounding box center [536, 610] width 680 height 46
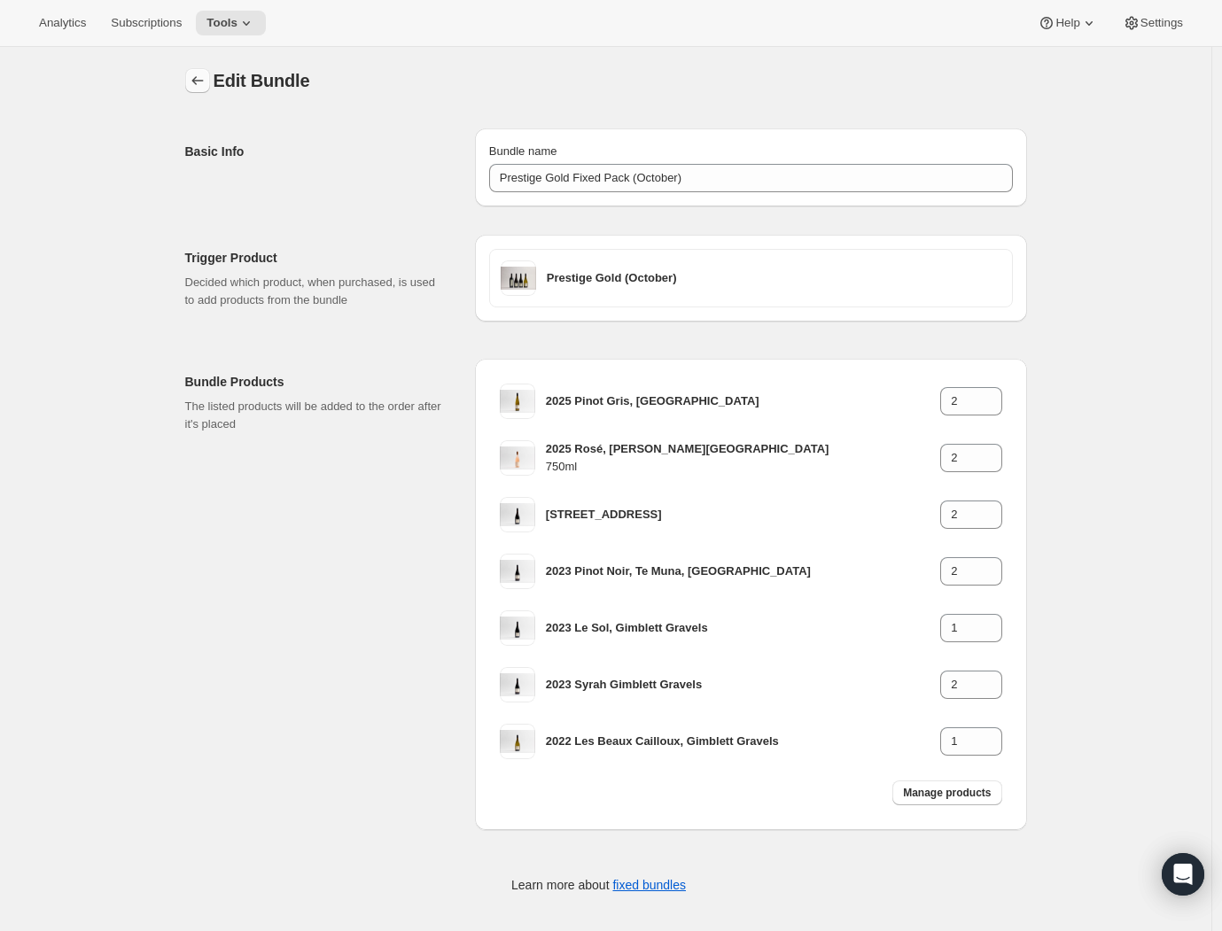
click at [203, 82] on icon "Bundles" at bounding box center [198, 81] width 18 height 18
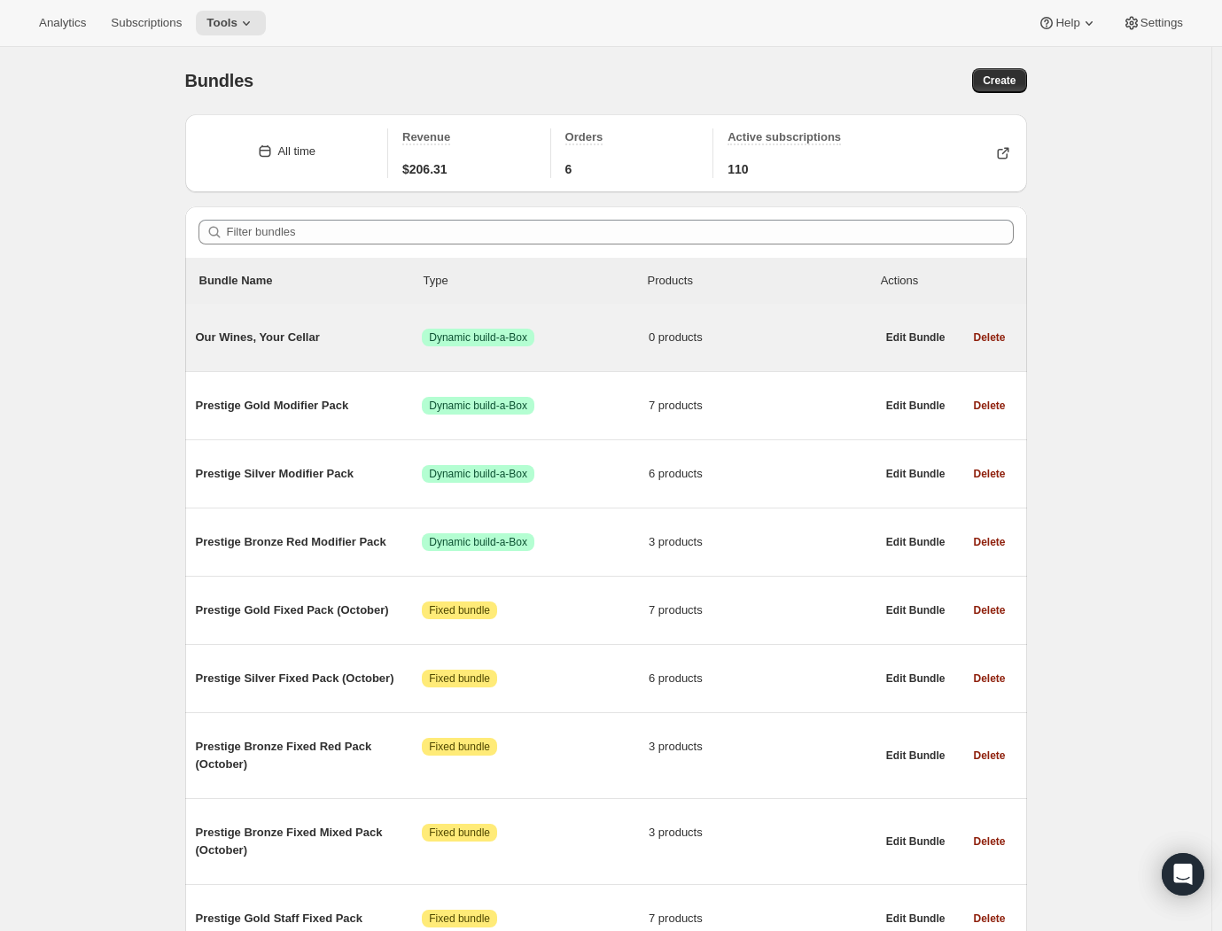
click at [348, 340] on span "Our Wines, Your Cellar" at bounding box center [309, 338] width 227 height 18
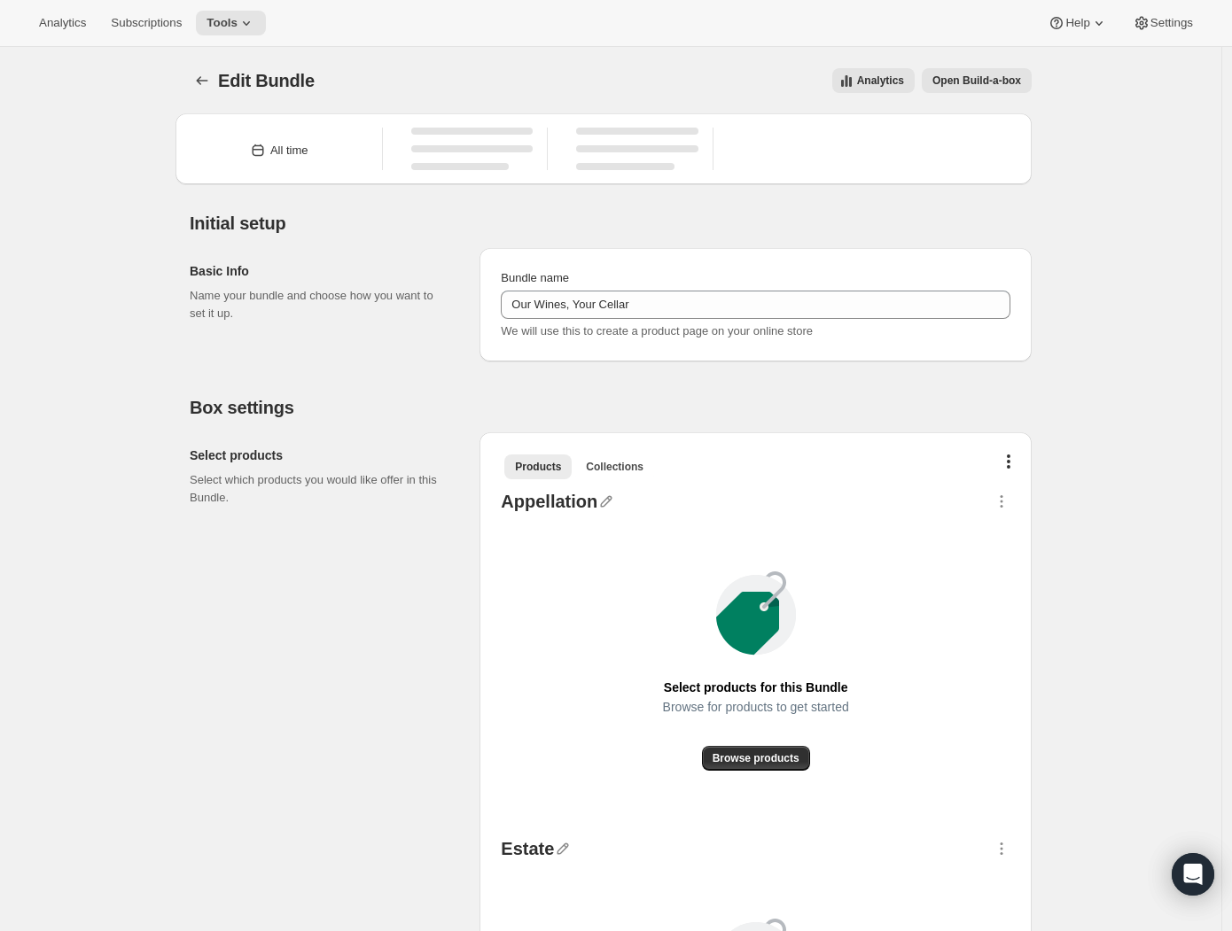
type input "Our Wines, Your Cellar"
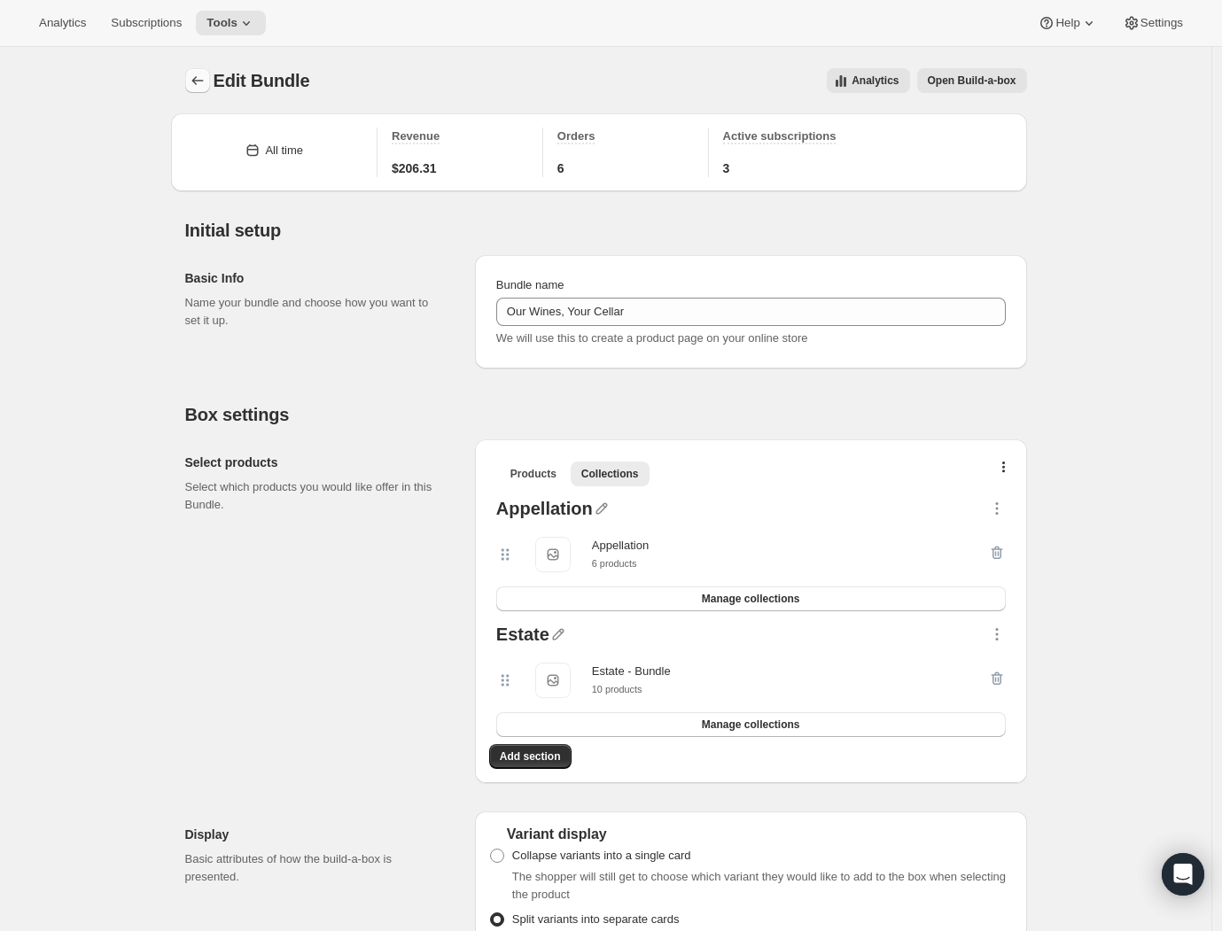
click at [196, 88] on icon "Bundles" at bounding box center [198, 81] width 18 height 18
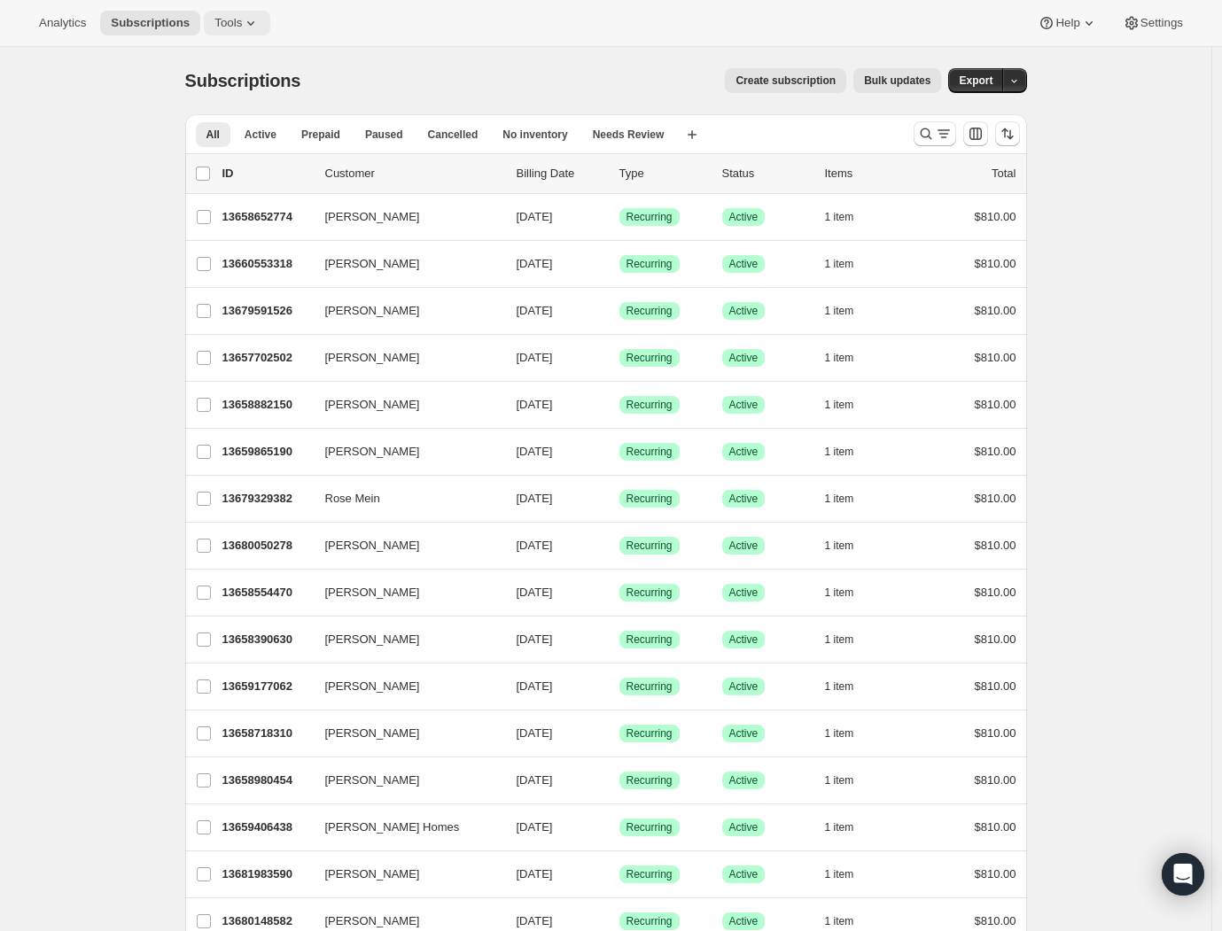
click at [222, 25] on span "Tools" at bounding box center [227, 23] width 27 height 14
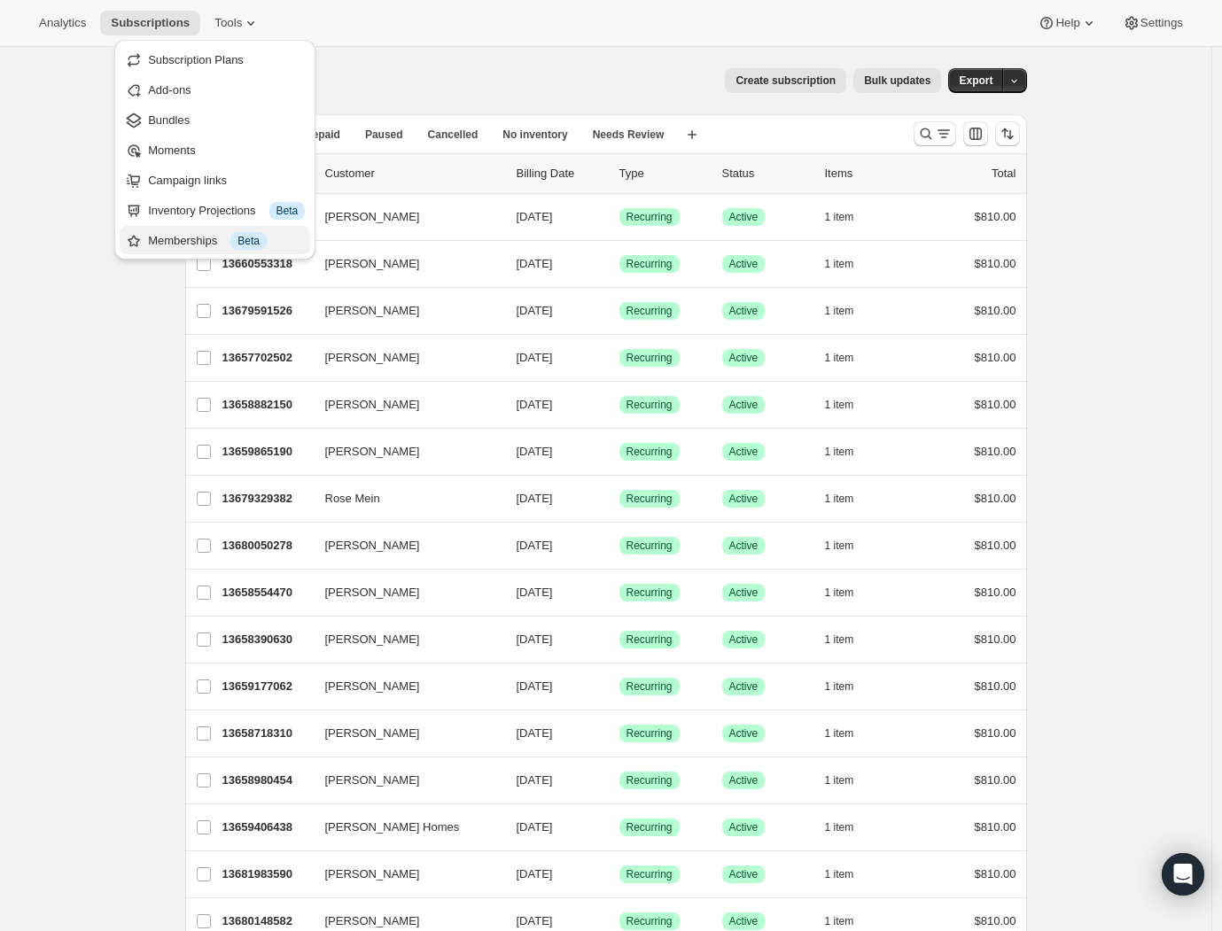
click at [198, 245] on div "Memberships Info Beta" at bounding box center [226, 241] width 157 height 18
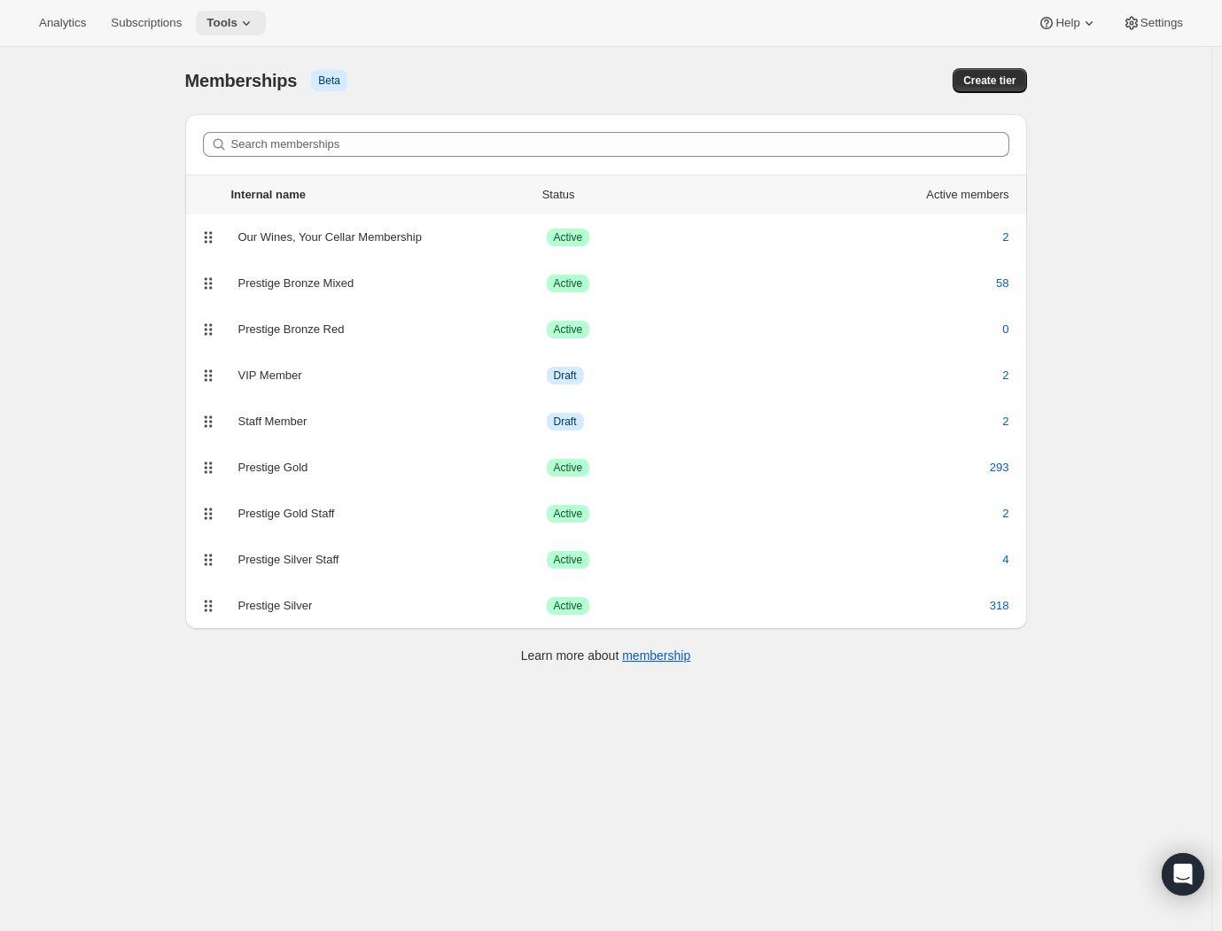
click at [213, 21] on span "Tools" at bounding box center [221, 23] width 31 height 14
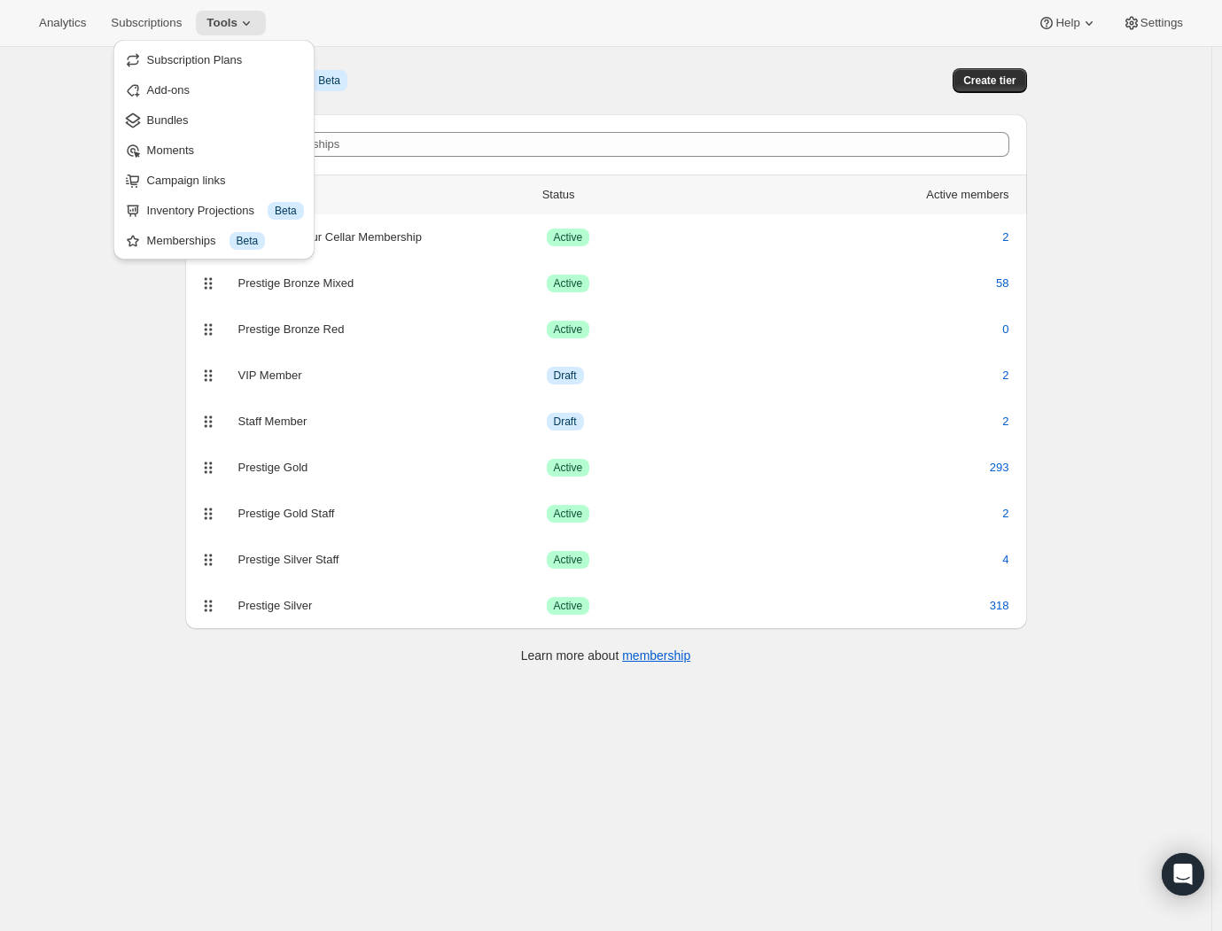
click at [144, 392] on div "[object Object]. This page is ready Memberships Info Beta Create tier Search me…" at bounding box center [605, 512] width 1211 height 931
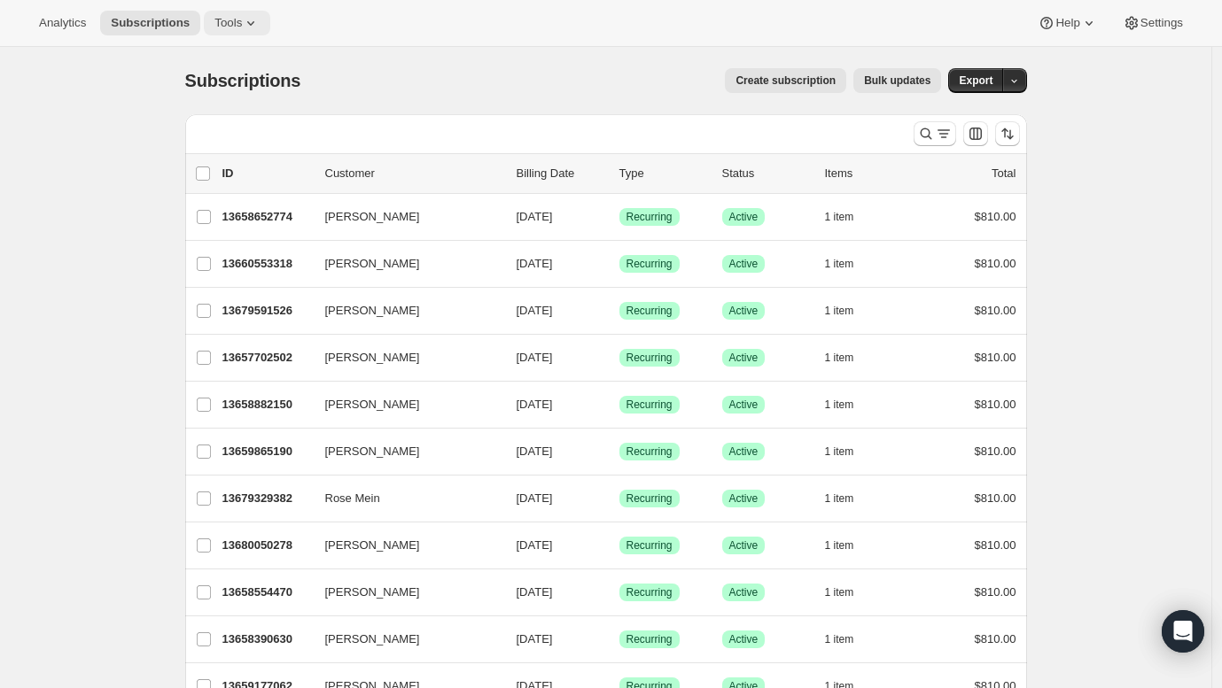
click at [242, 21] on icon at bounding box center [251, 23] width 18 height 18
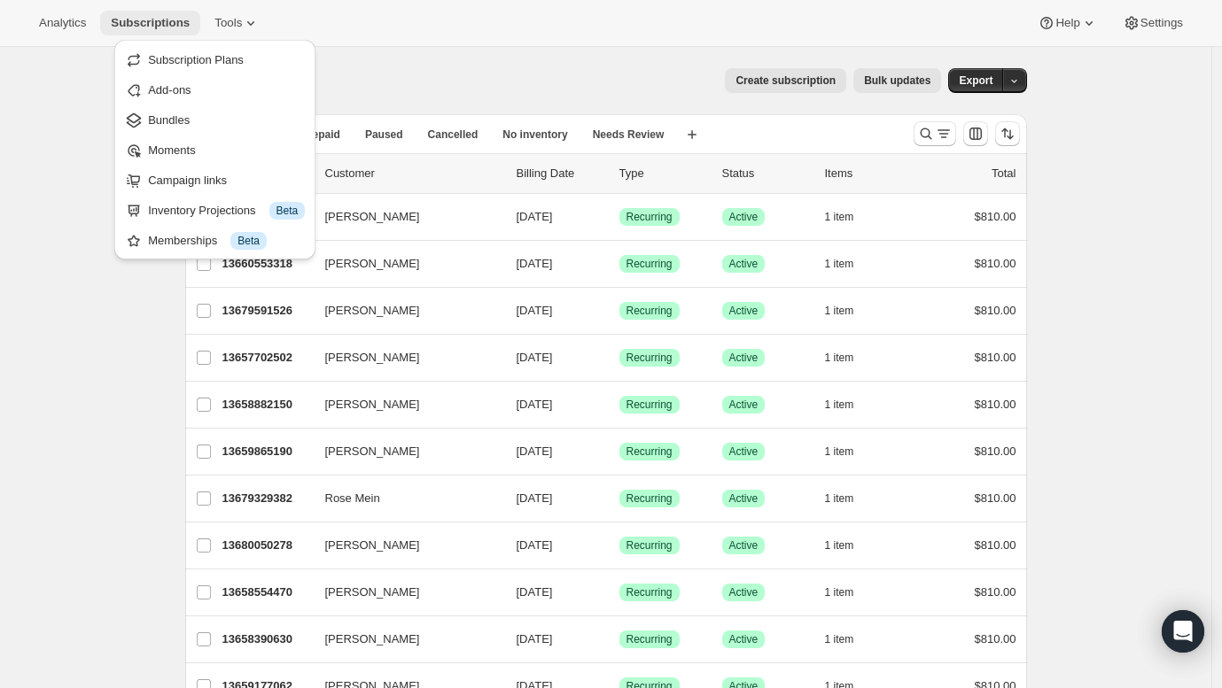
click at [142, 19] on span "Subscriptions" at bounding box center [150, 23] width 79 height 14
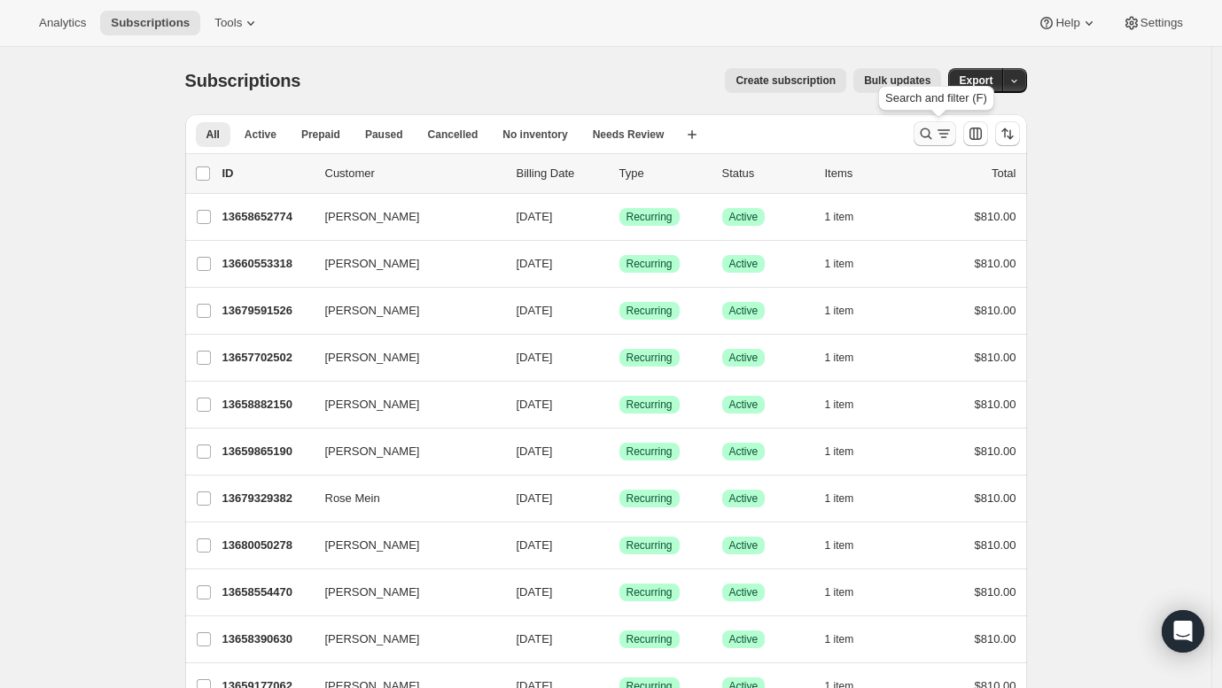
click at [925, 135] on icon "Search and filter results" at bounding box center [926, 134] width 12 height 12
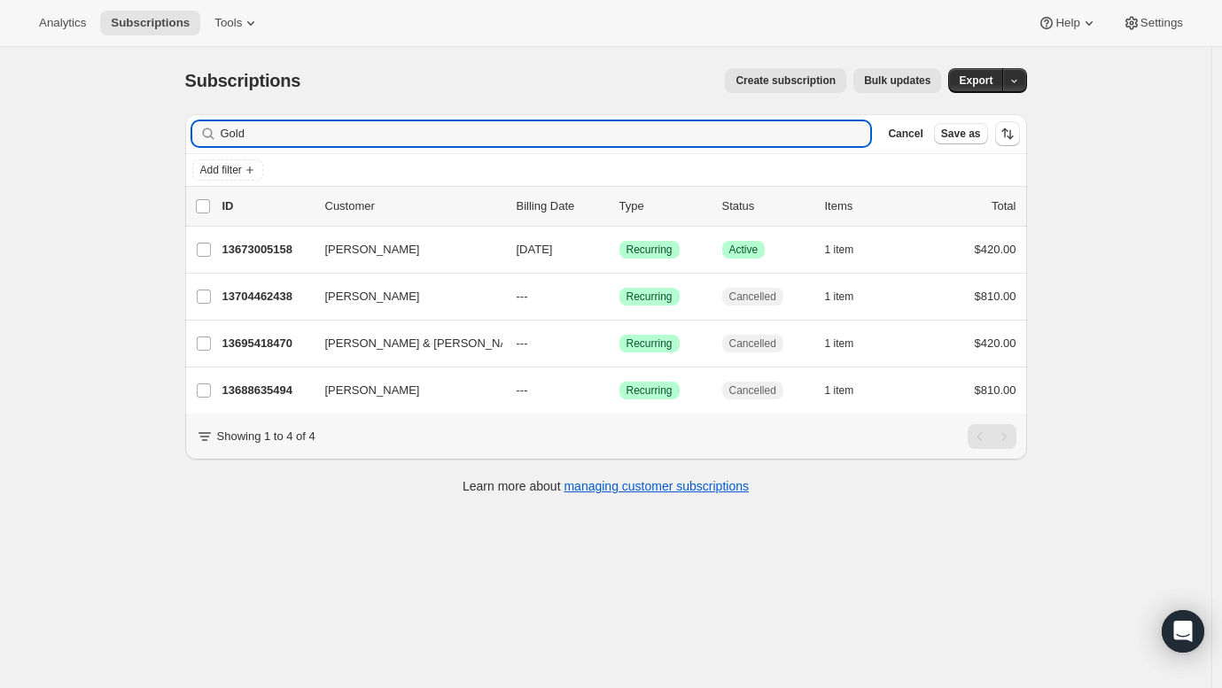
type input "Gold"
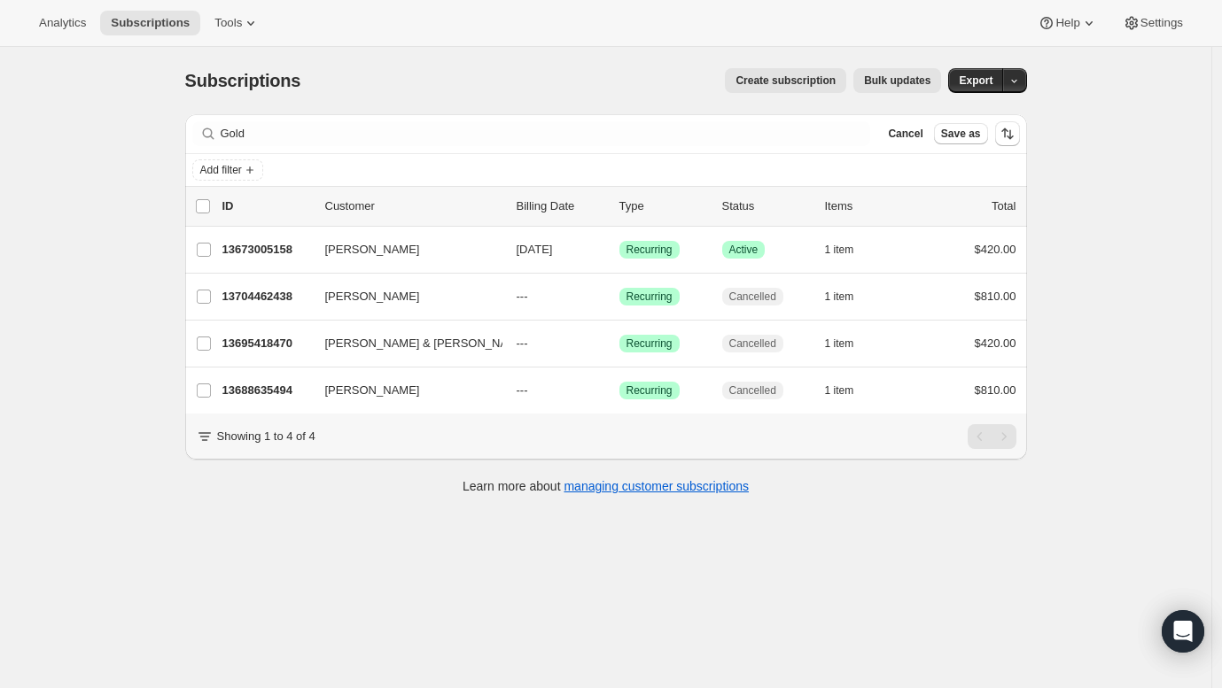
click at [859, 137] on div "Gold Clear" at bounding box center [531, 133] width 679 height 25
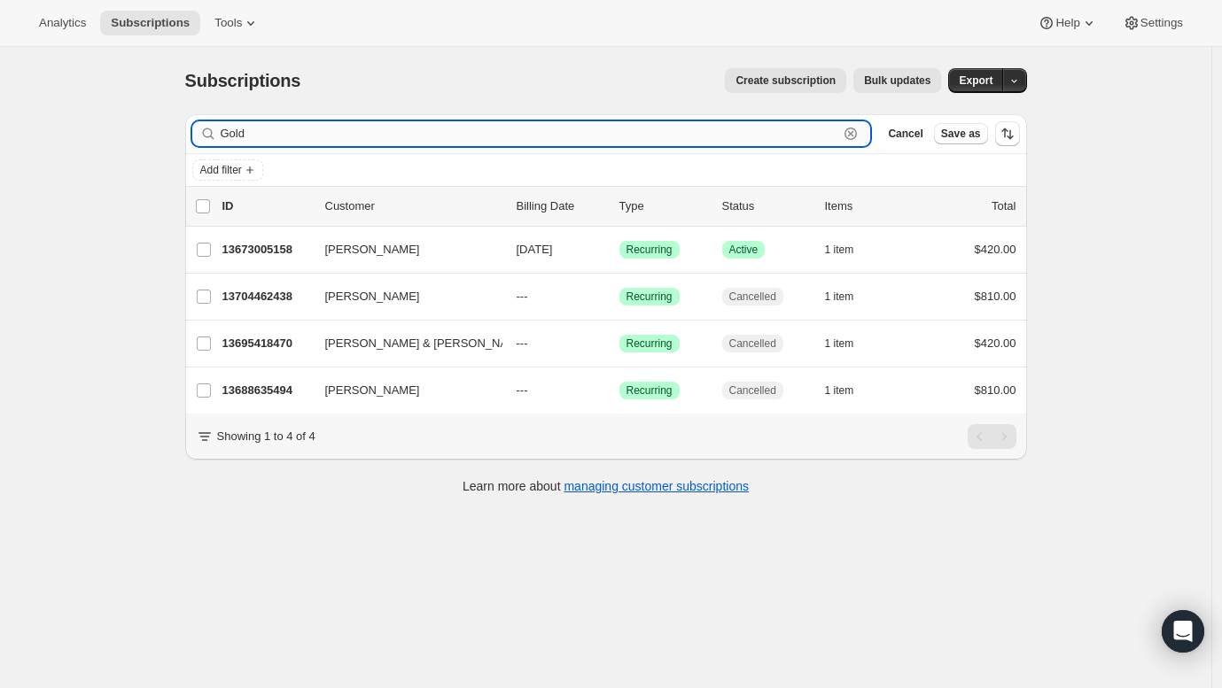
click at [853, 133] on icon "button" at bounding box center [851, 134] width 18 height 18
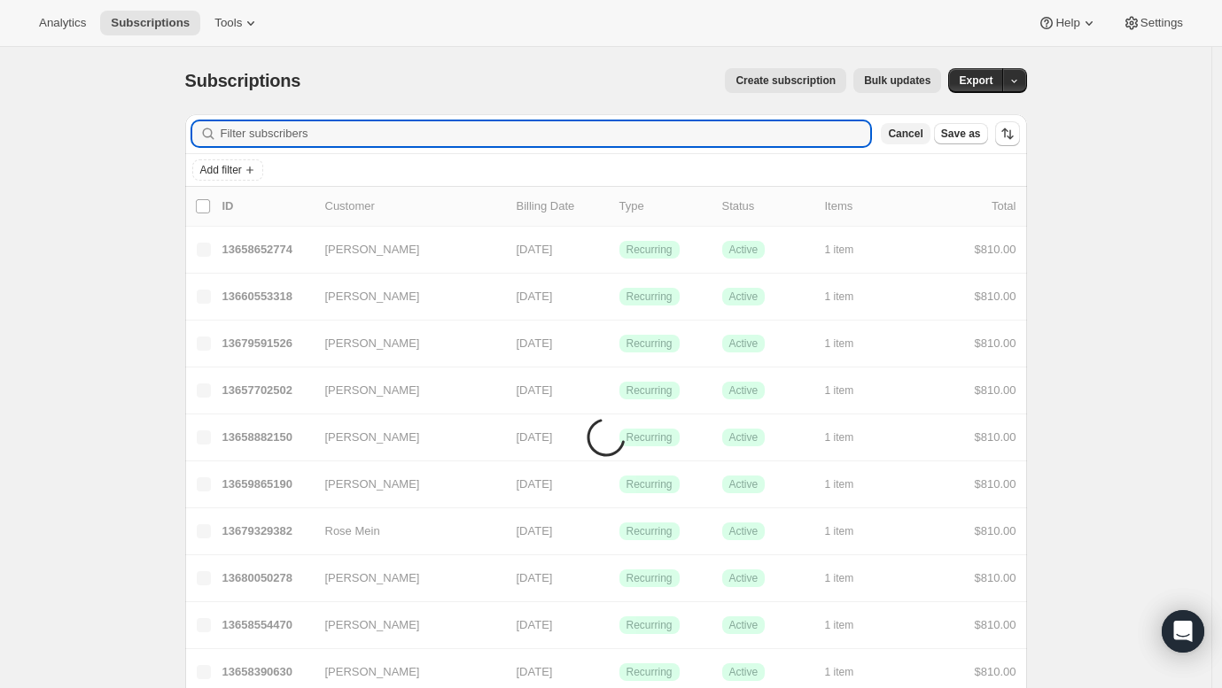
click at [910, 139] on span "Cancel" at bounding box center [905, 134] width 35 height 14
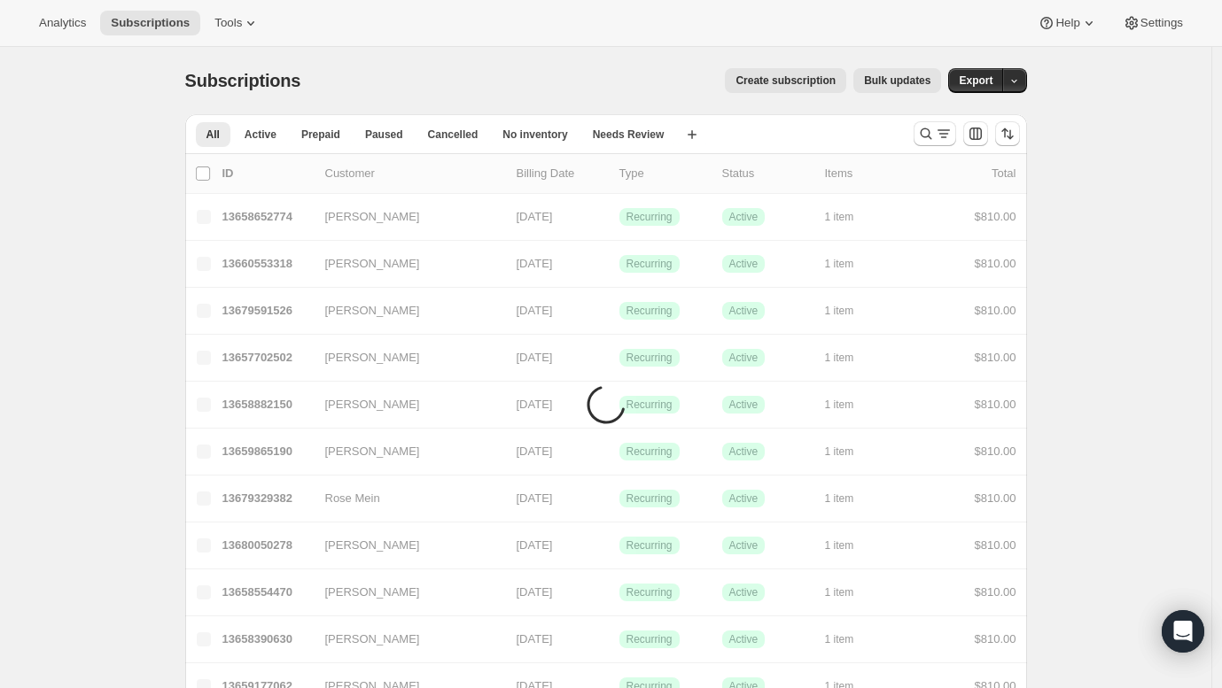
click at [906, 127] on div "All Active Prepaid Paused Cancelled No inventory Needs Review More views All Ac…" at bounding box center [606, 133] width 842 height 39
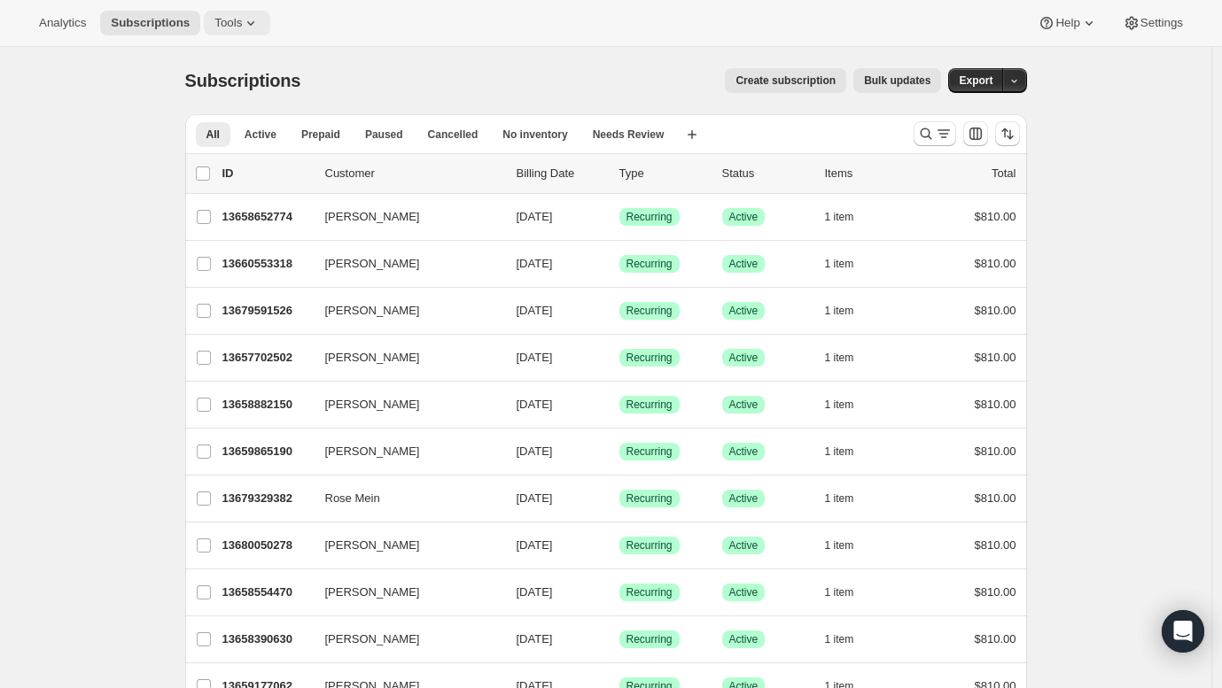
click at [242, 21] on icon at bounding box center [251, 23] width 18 height 18
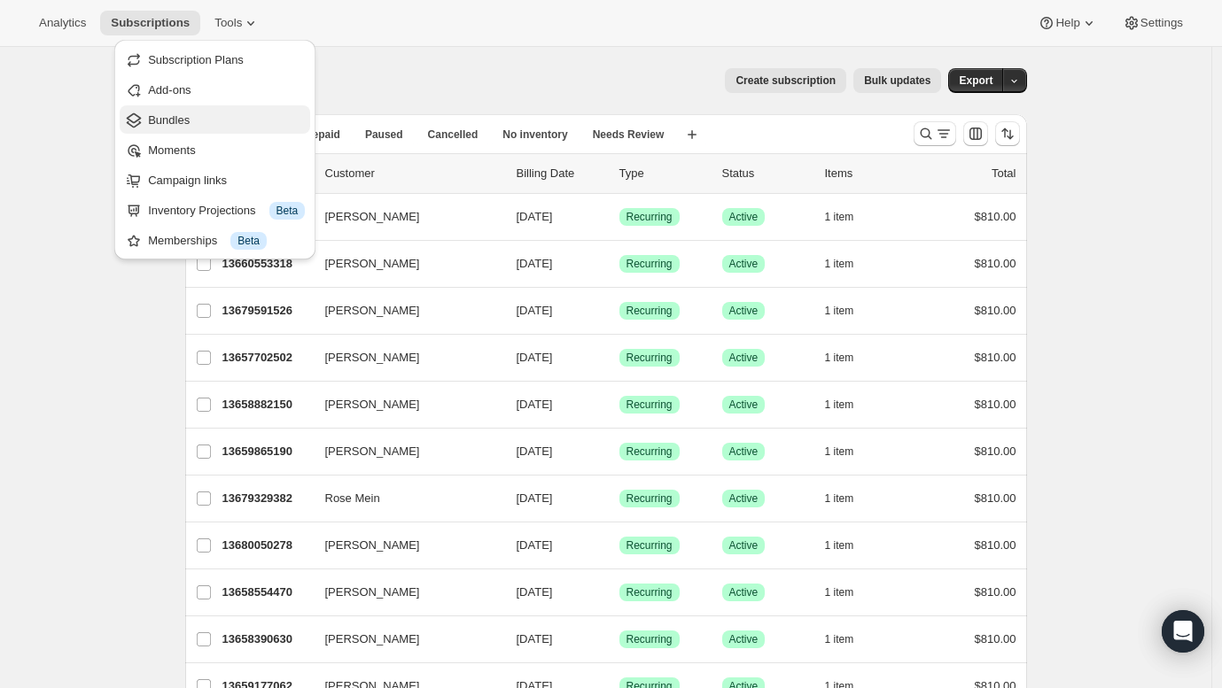
click at [211, 120] on span "Bundles" at bounding box center [226, 121] width 157 height 18
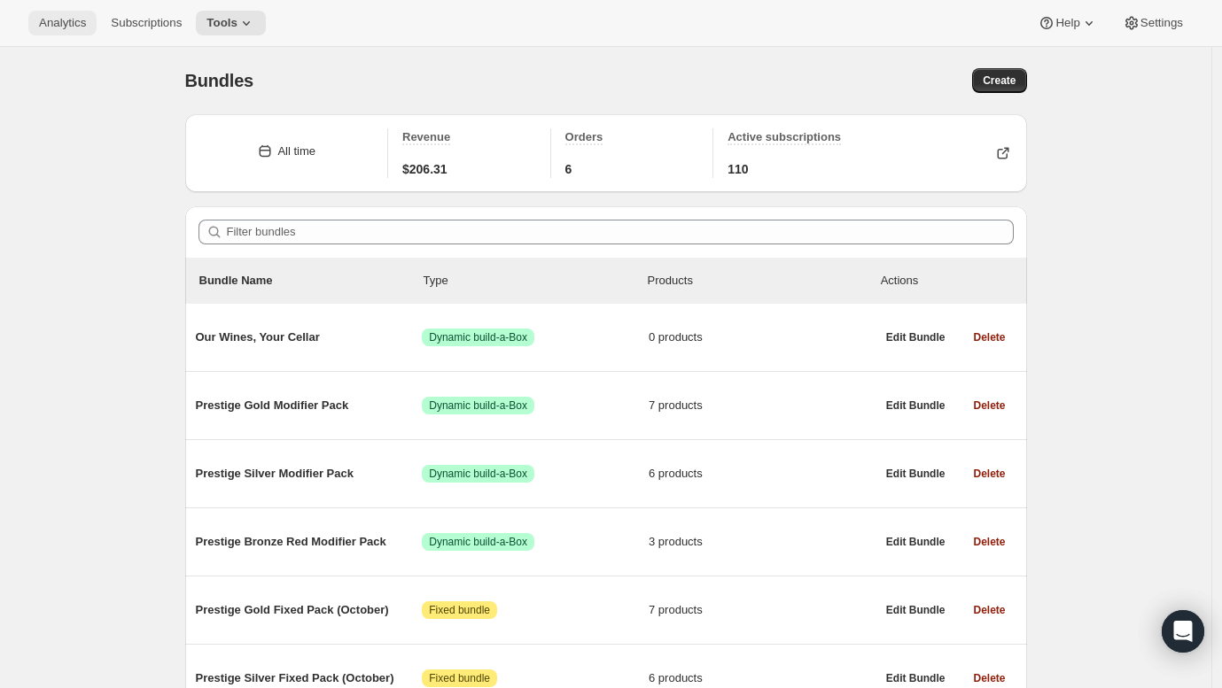
click at [65, 21] on span "Analytics" at bounding box center [62, 23] width 47 height 14
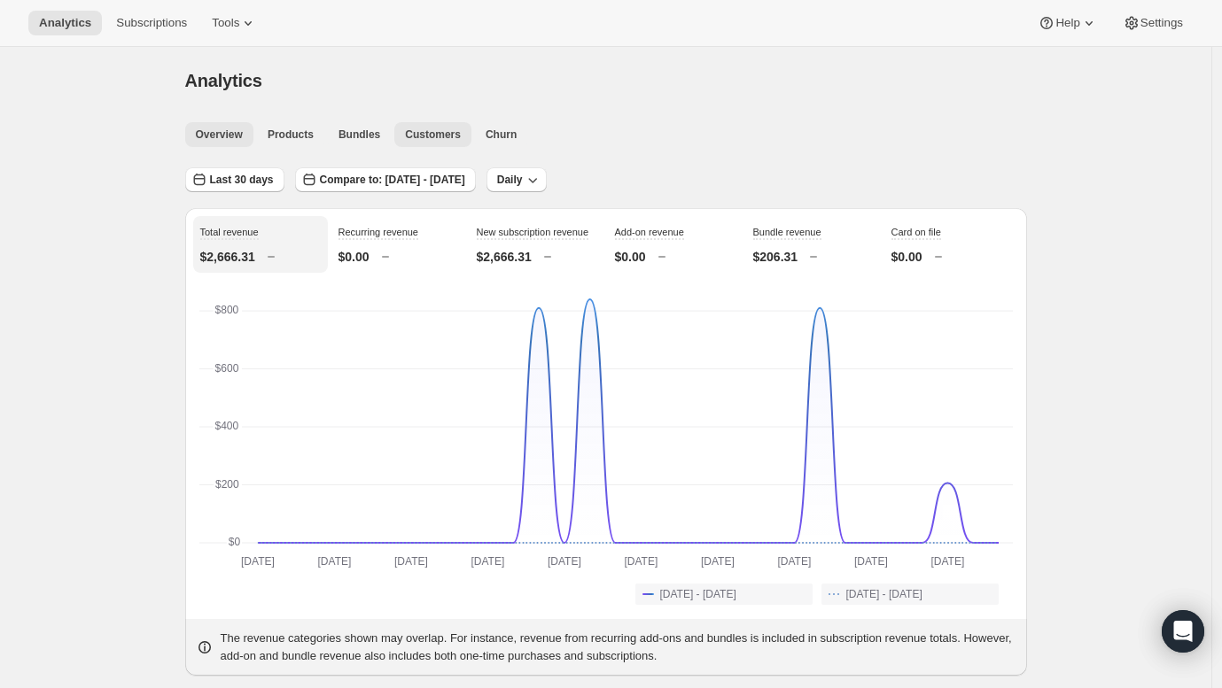
click at [444, 128] on span "Customers" at bounding box center [433, 135] width 56 height 14
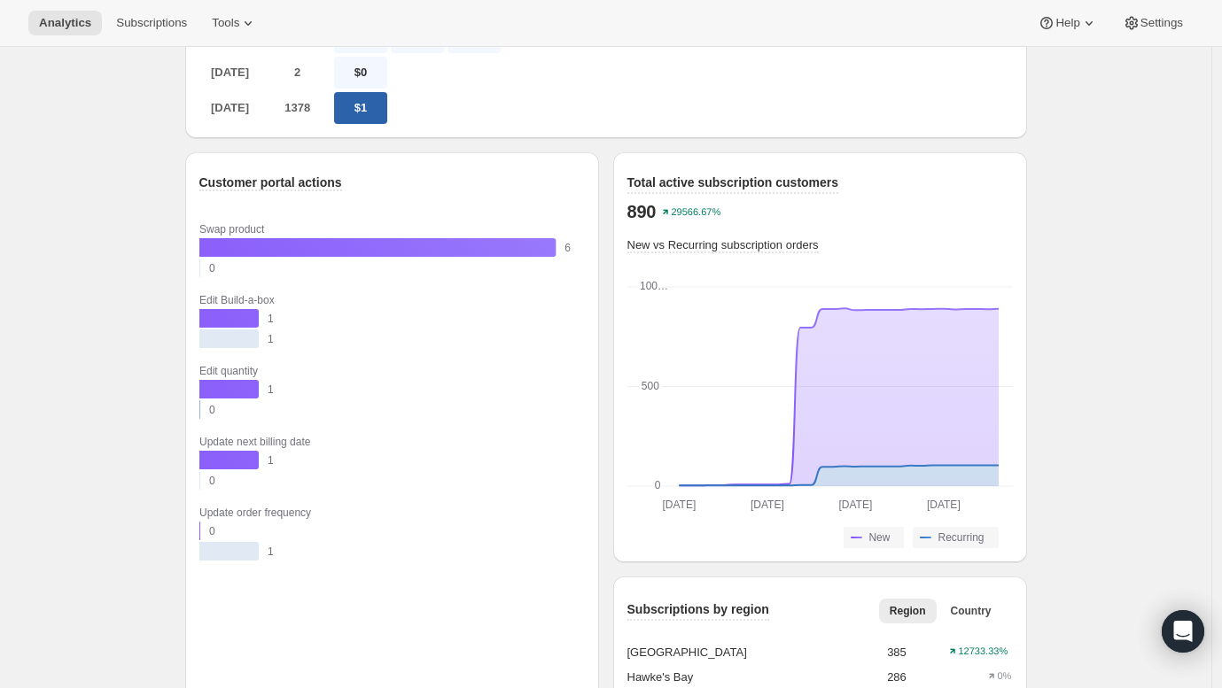
scroll to position [1210, 0]
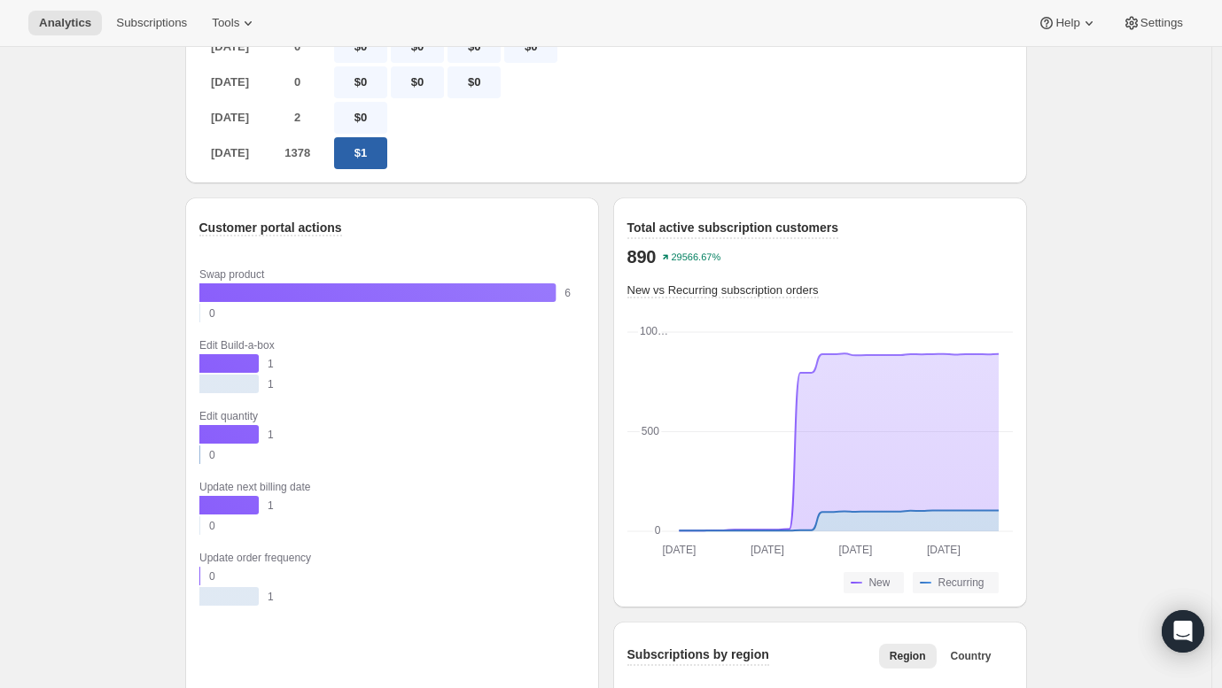
click at [987, 239] on div "Total active subscription customers" at bounding box center [819, 229] width 385 height 20
click at [751, 235] on span "Total active subscription customers" at bounding box center [733, 228] width 212 height 14
click at [671, 235] on span "Total active subscription customers" at bounding box center [733, 228] width 212 height 14
click at [766, 235] on span "Total active subscription customers" at bounding box center [733, 228] width 212 height 14
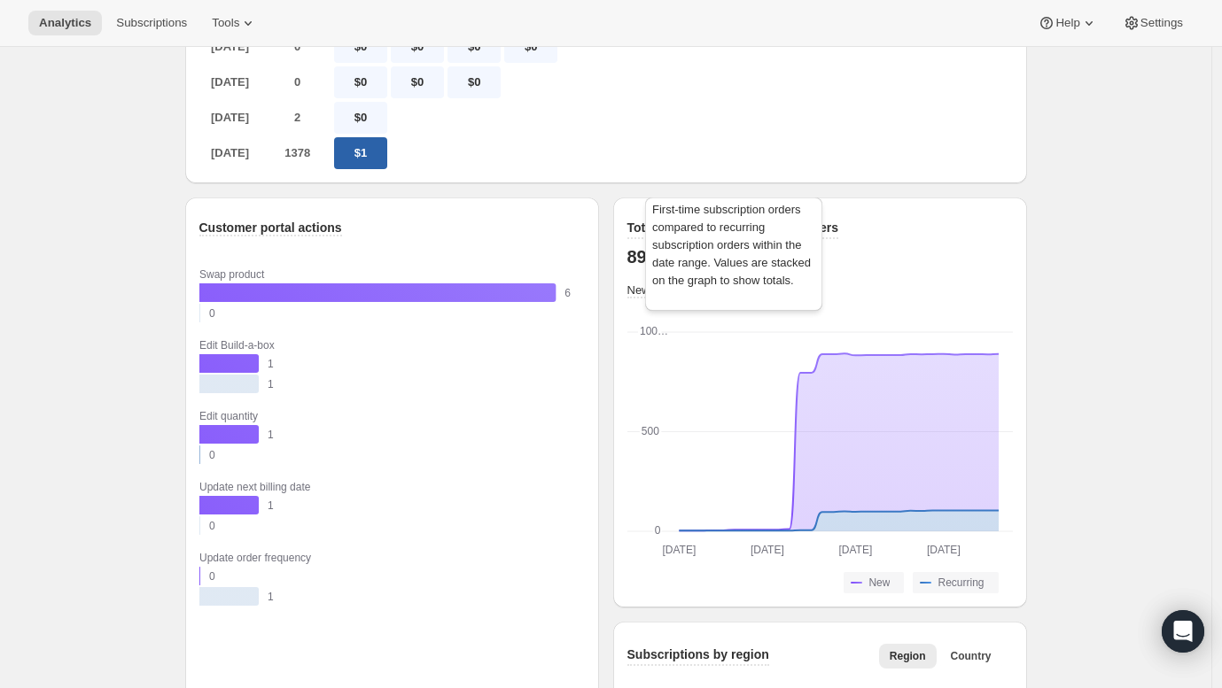
click at [698, 297] on span "New vs Recurring subscription orders" at bounding box center [722, 290] width 191 height 13
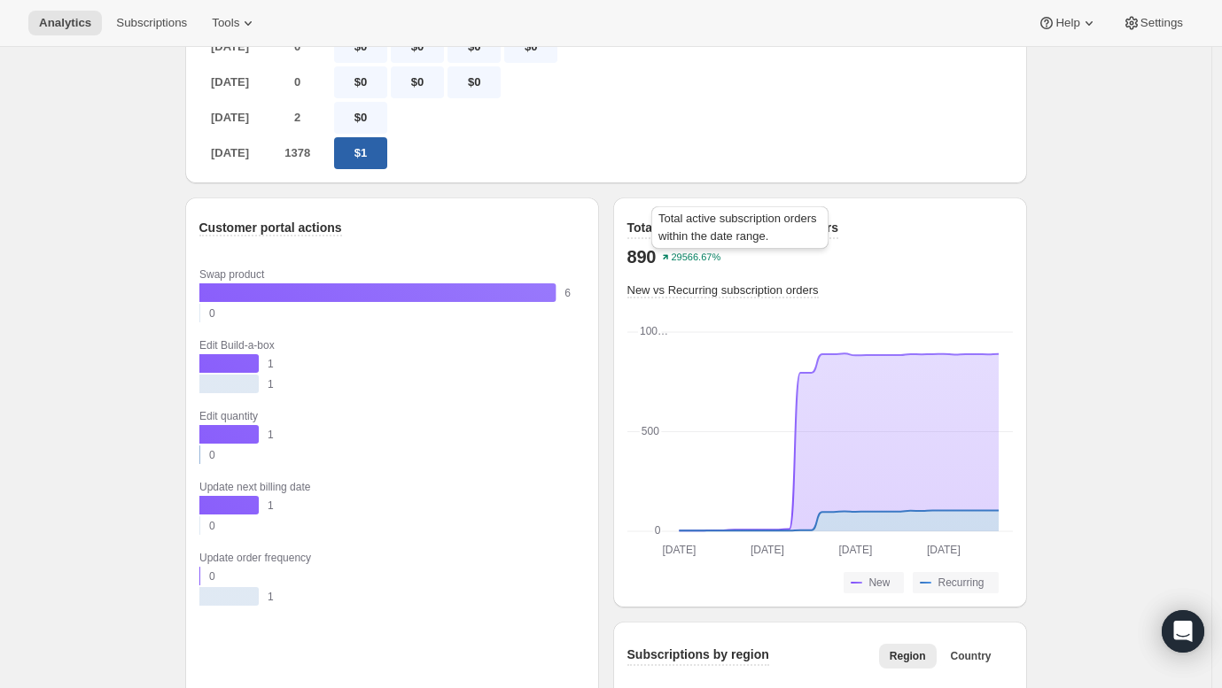
click at [733, 235] on span "Total active subscription customers" at bounding box center [733, 228] width 212 height 14
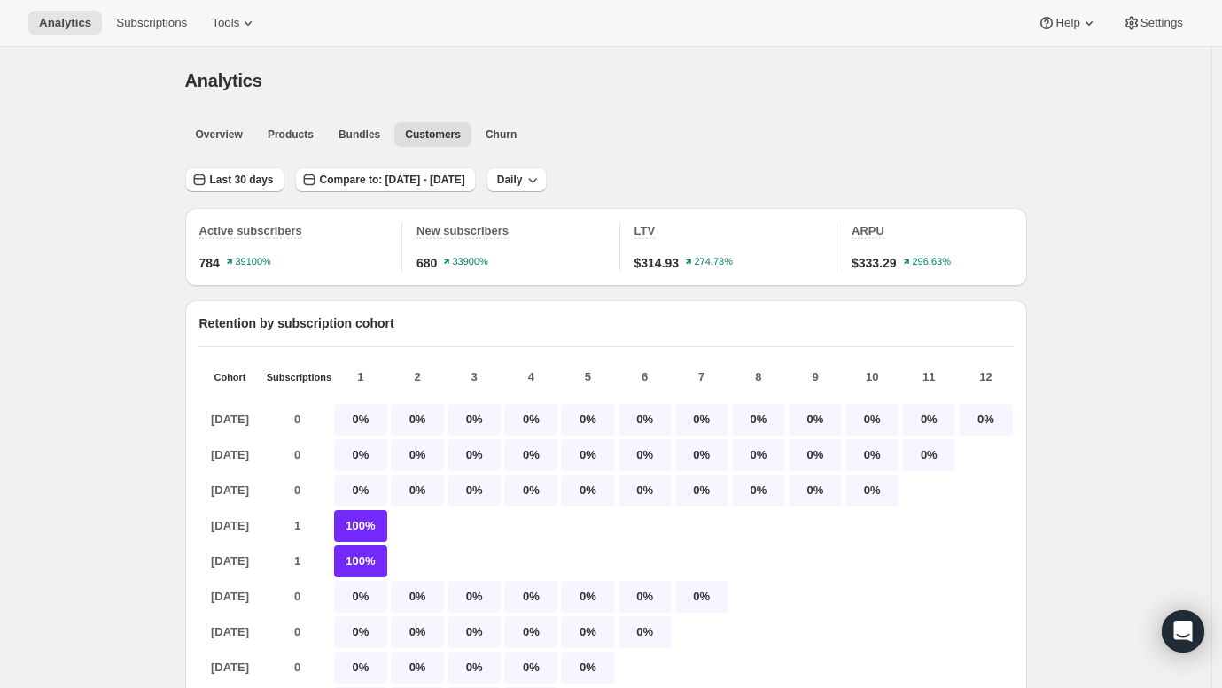
scroll to position [0, 0]
click at [298, 132] on span "Products" at bounding box center [291, 135] width 46 height 14
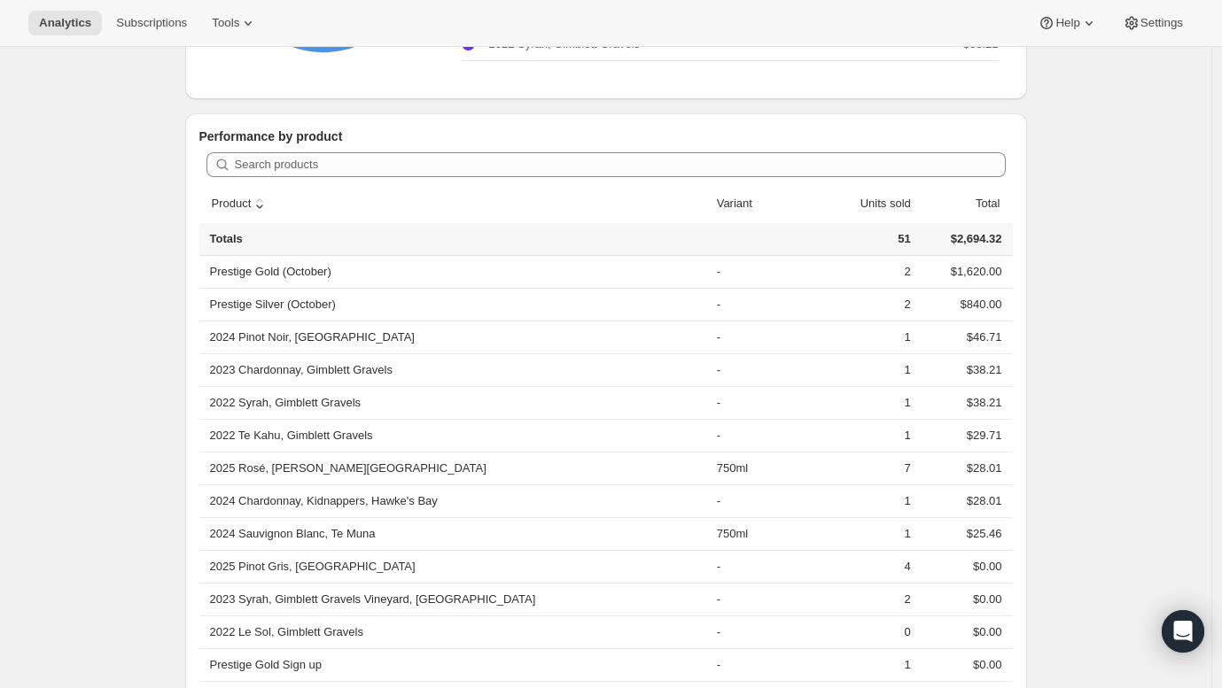
scroll to position [430, 0]
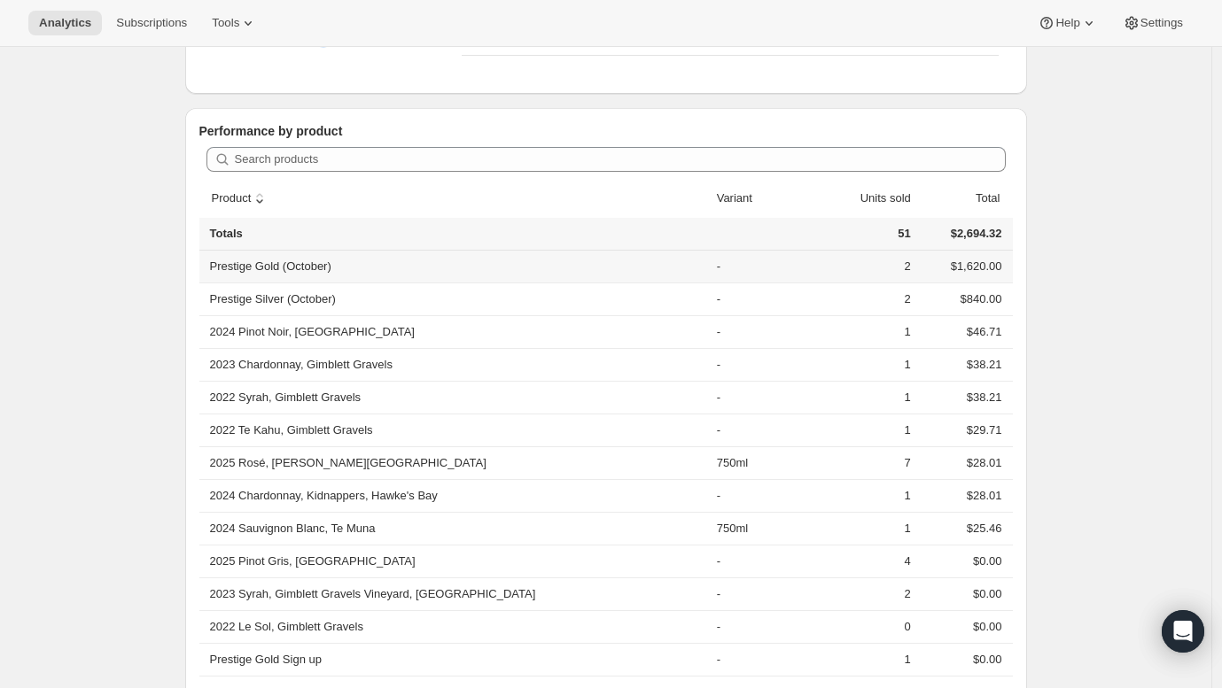
click at [273, 267] on th "Prestige Gold (October)" at bounding box center [455, 267] width 512 height 32
click at [307, 267] on th "Prestige Gold (October)" at bounding box center [455, 267] width 512 height 32
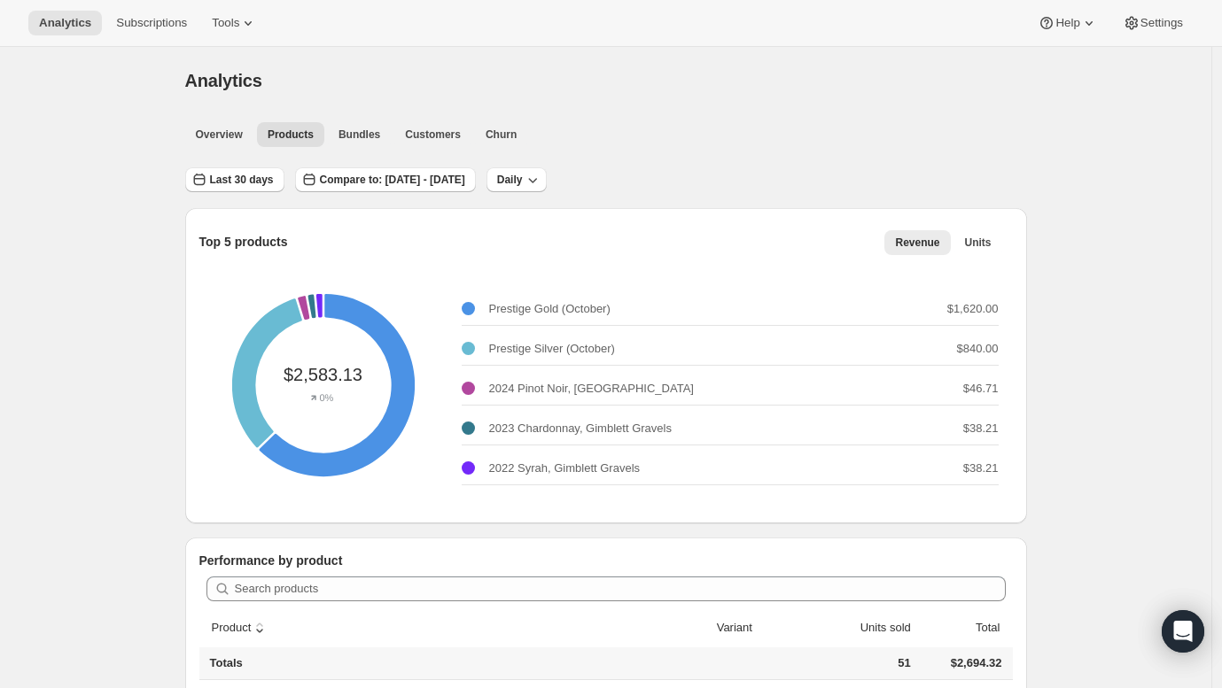
scroll to position [0, 0]
click at [157, 23] on span "Subscriptions" at bounding box center [151, 23] width 71 height 14
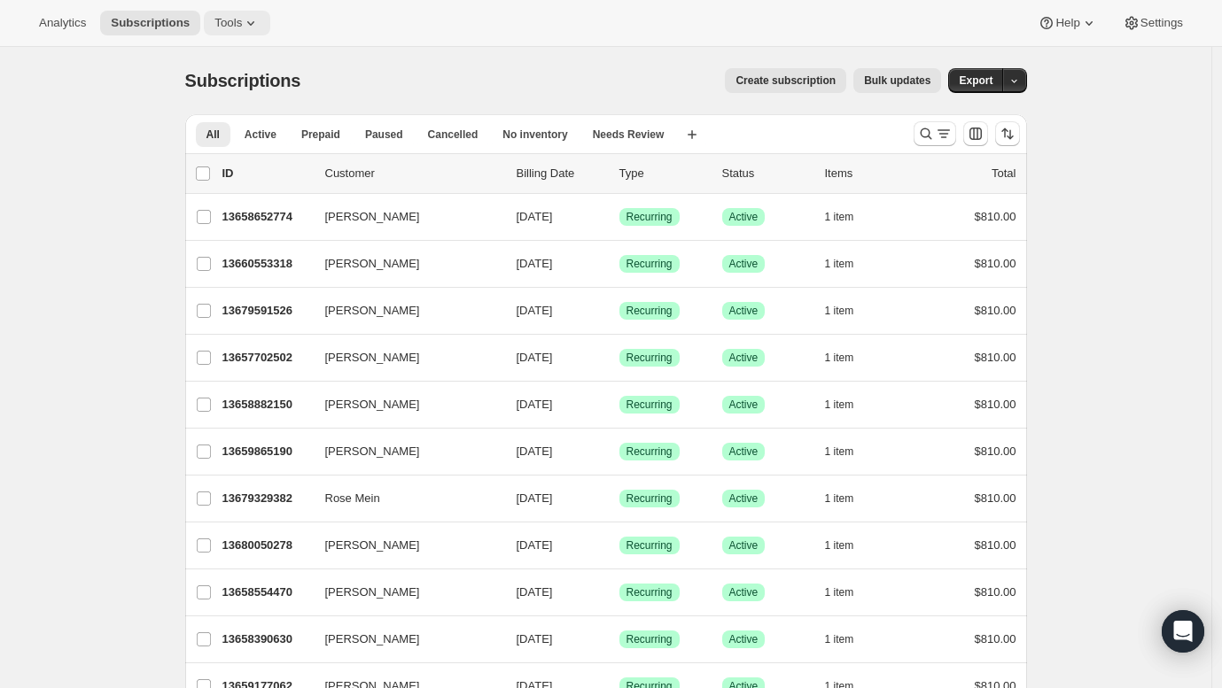
click at [242, 23] on icon at bounding box center [251, 23] width 18 height 18
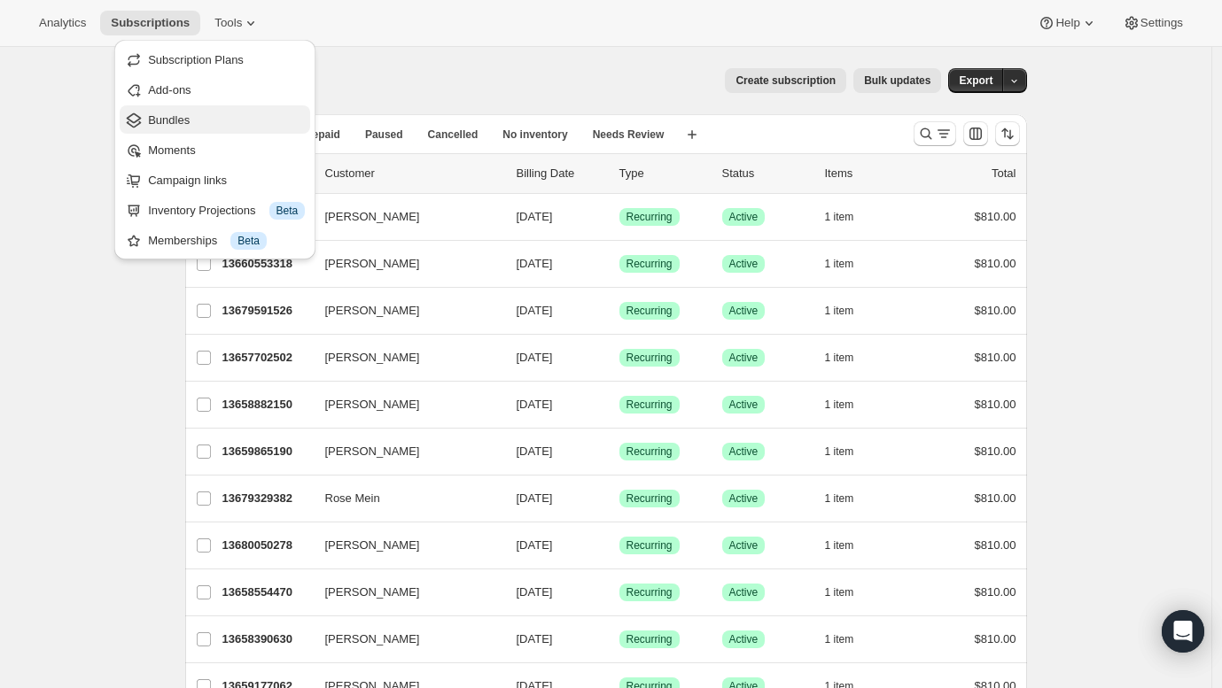
click at [201, 121] on span "Bundles" at bounding box center [226, 121] width 157 height 18
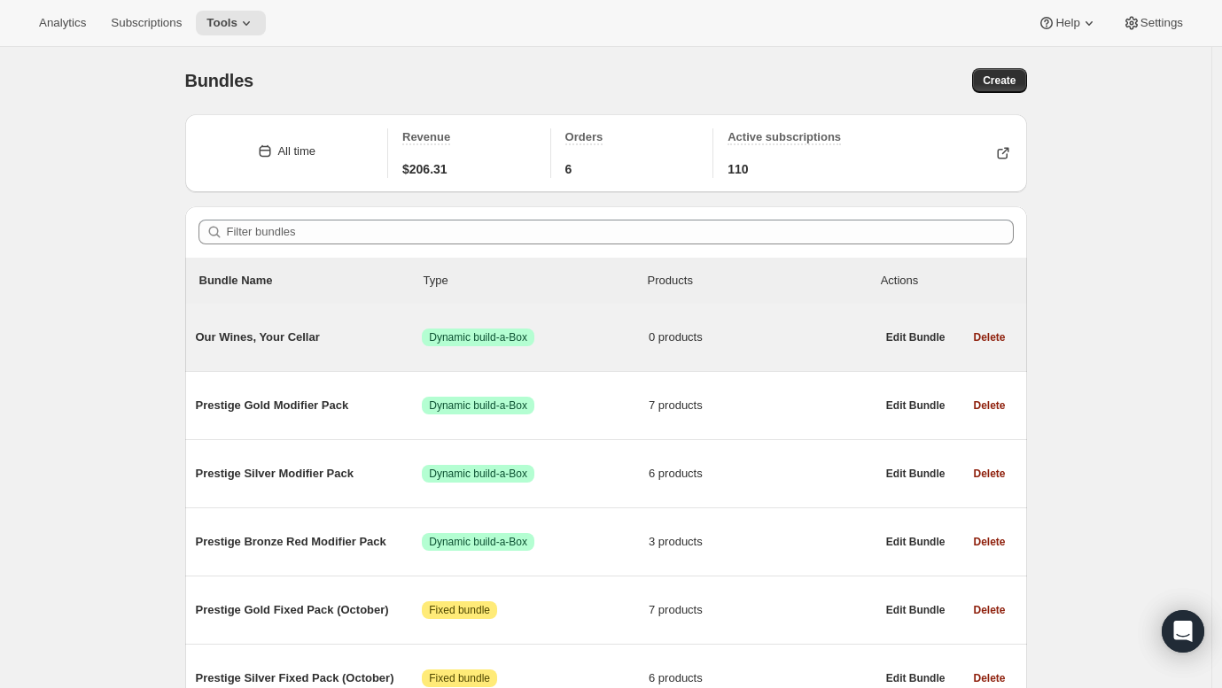
click at [327, 346] on div "Our Wines, Your Cellar Success Dynamic build-a-Box 0 products" at bounding box center [536, 338] width 680 height 18
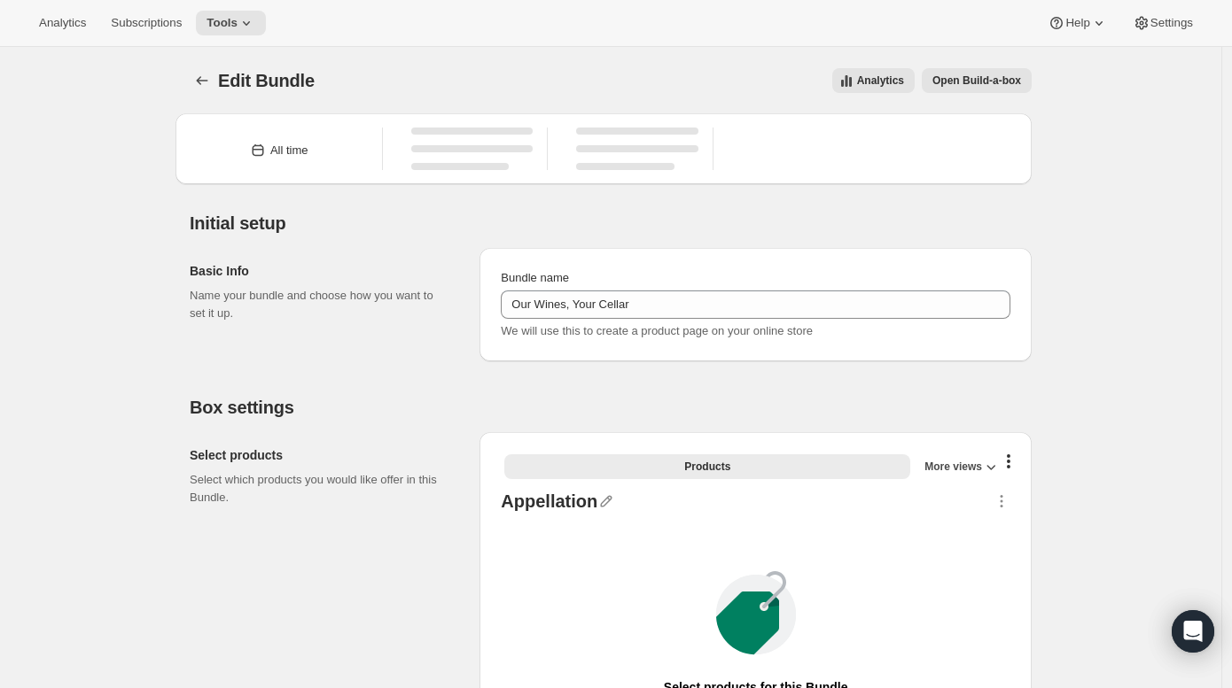
type input "Our Wines, Your Cellar"
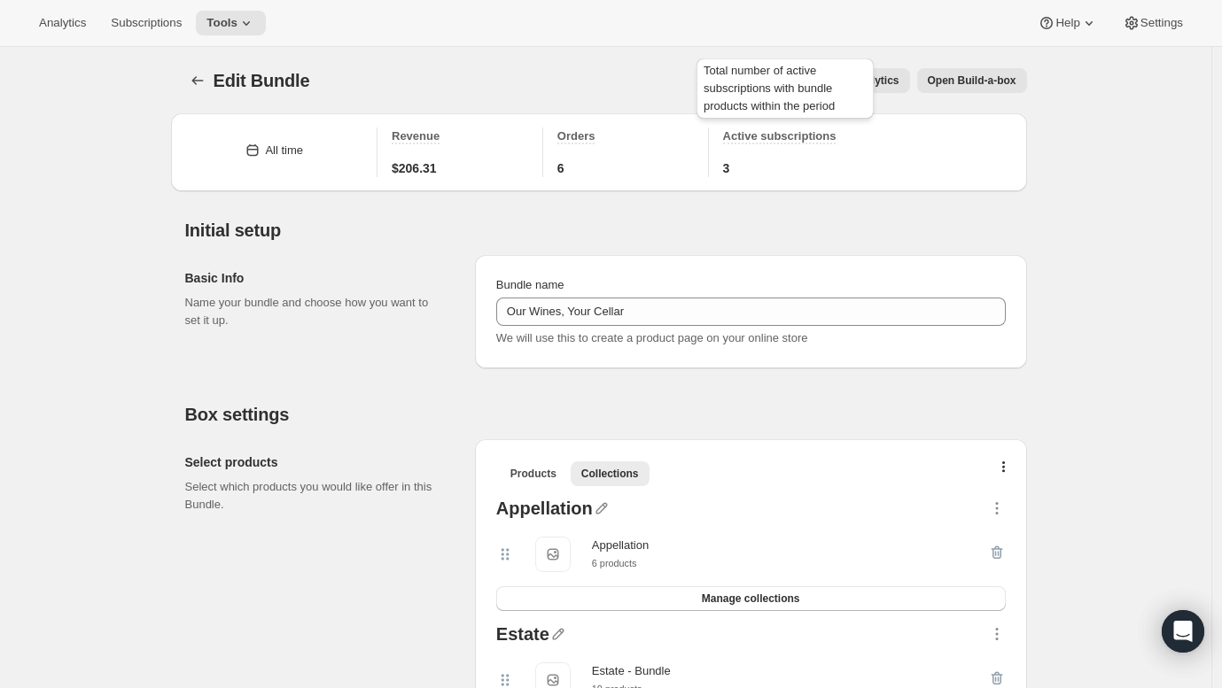
click at [781, 138] on span "Active subscriptions" at bounding box center [779, 135] width 113 height 13
click at [866, 81] on span "Analytics" at bounding box center [874, 81] width 47 height 14
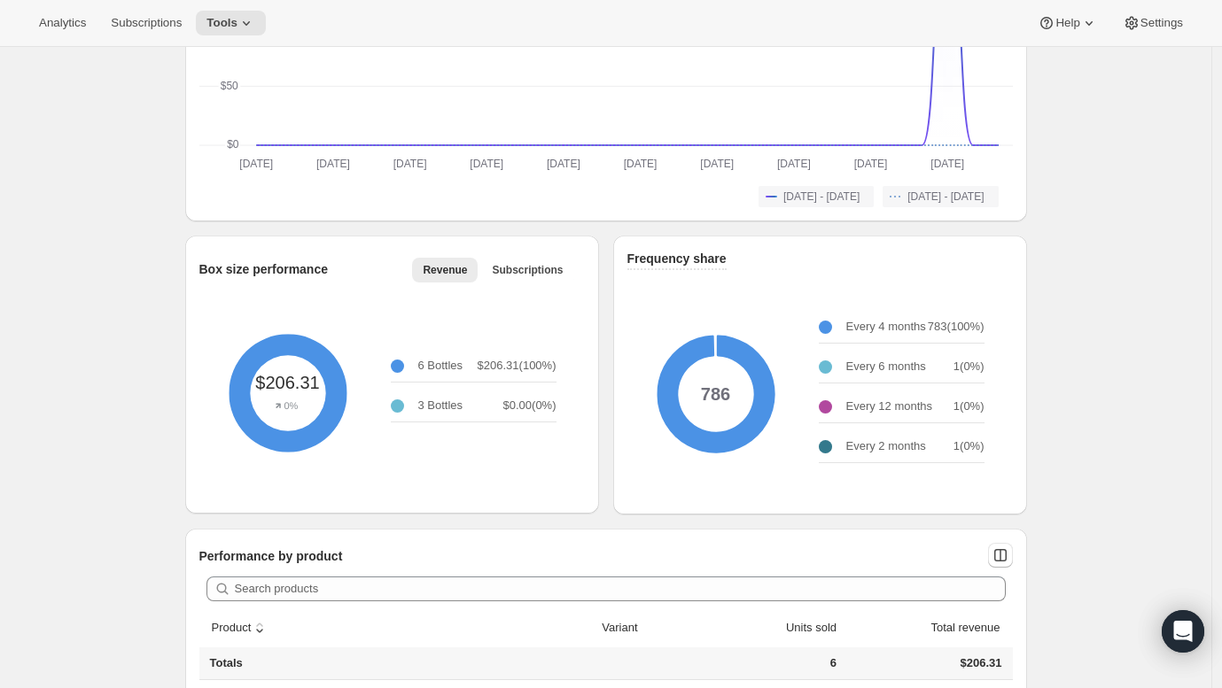
scroll to position [421, 0]
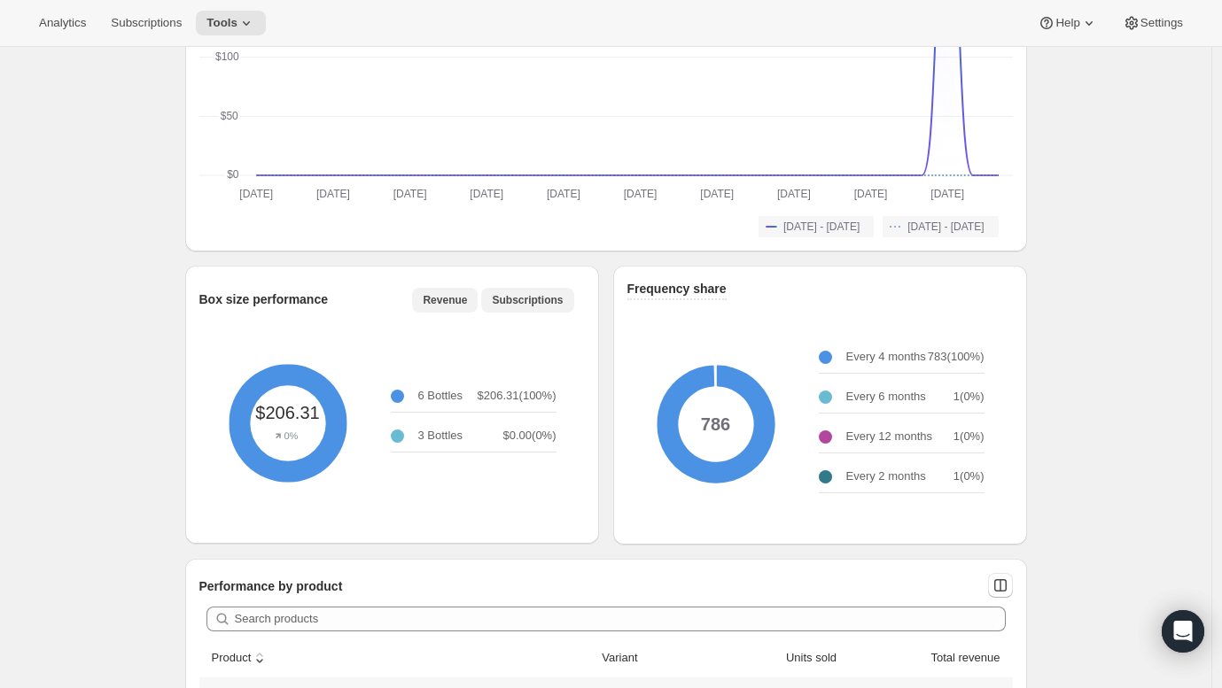
click at [551, 307] on span "Subscriptions" at bounding box center [527, 300] width 71 height 14
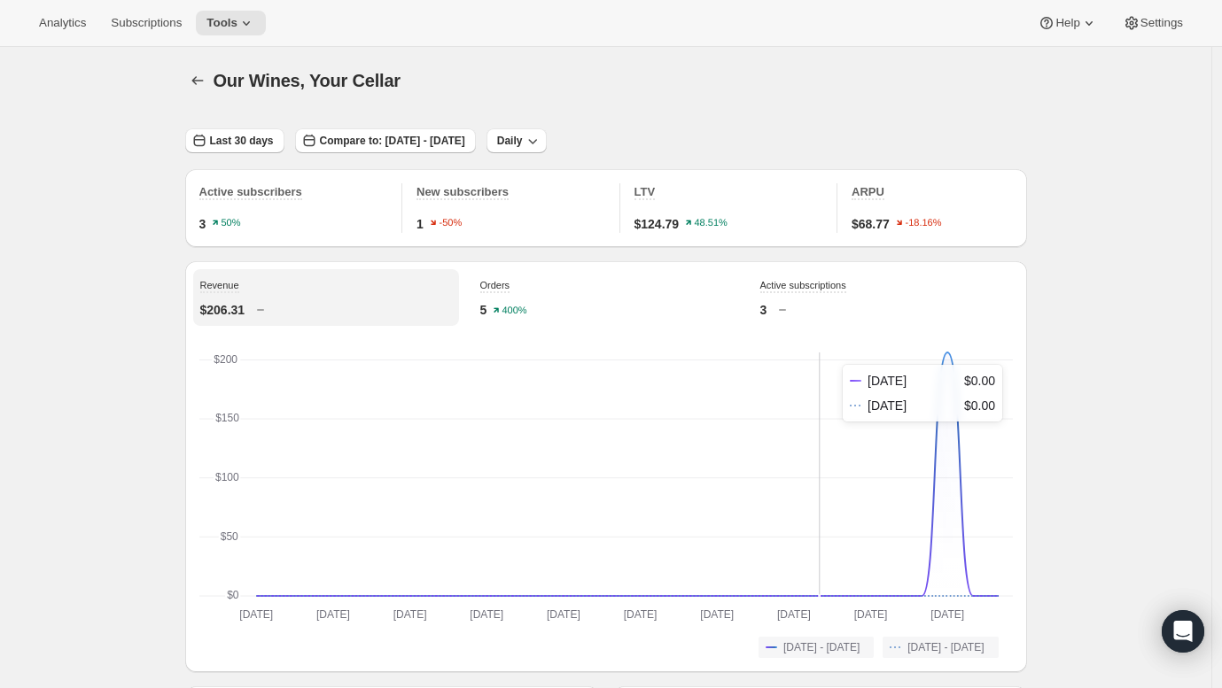
scroll to position [0, 0]
